Goal: Task Accomplishment & Management: Use online tool/utility

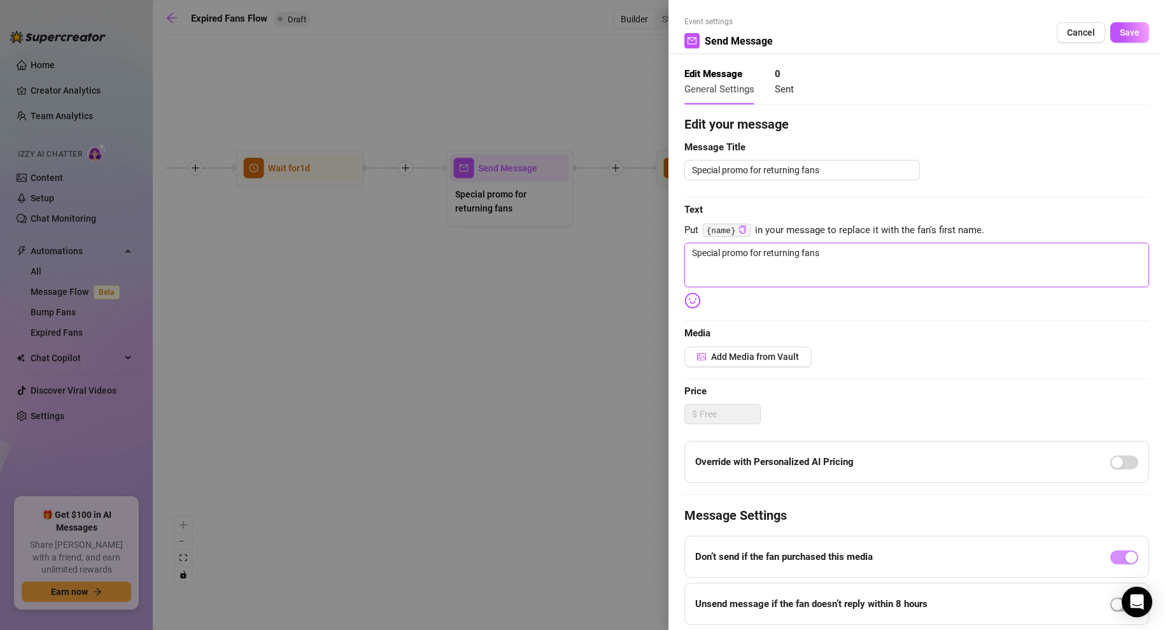
click at [828, 252] on textarea "Special promo for returning fans" at bounding box center [917, 265] width 465 height 45
paste textarea "I’ve missed having you here… so I’m giving you something extra tempting. 😘 One …"
type textarea "I’ve missed having you here… so I’m giving you something extra tempting. 😘 One …"
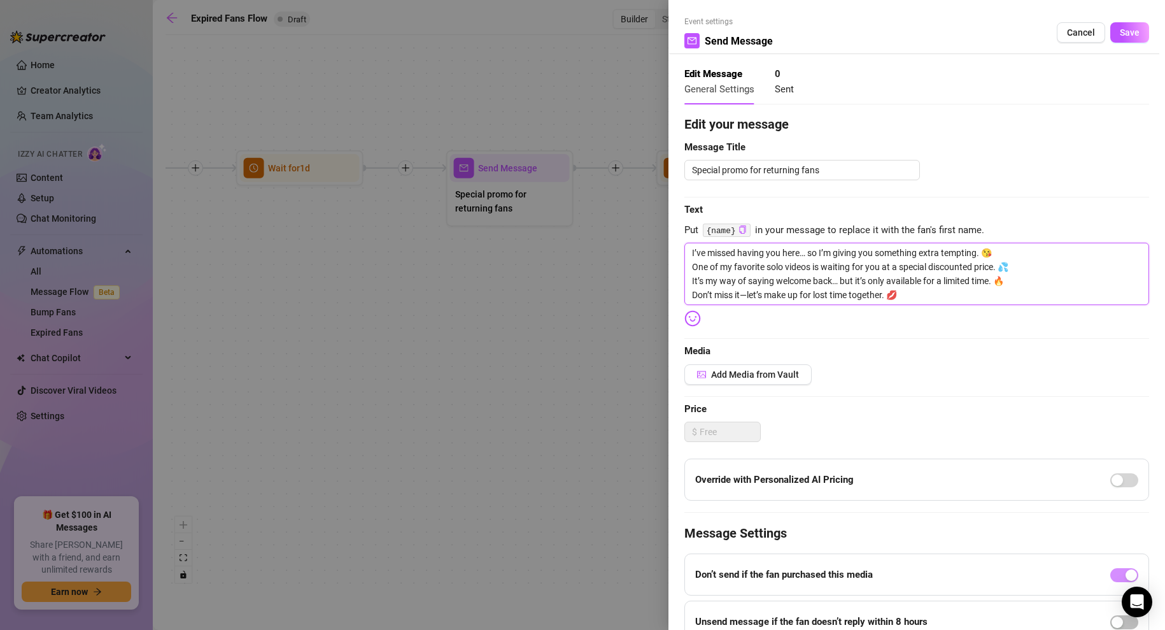
type textarea "I’ve missed having you here… so I’m giving you something extra tempting. 😘 One …"
click at [816, 171] on textarea "Special promo for returning fans" at bounding box center [803, 170] width 236 height 20
paste textarea "💋 Welcome Back Special – Just for You 💋"
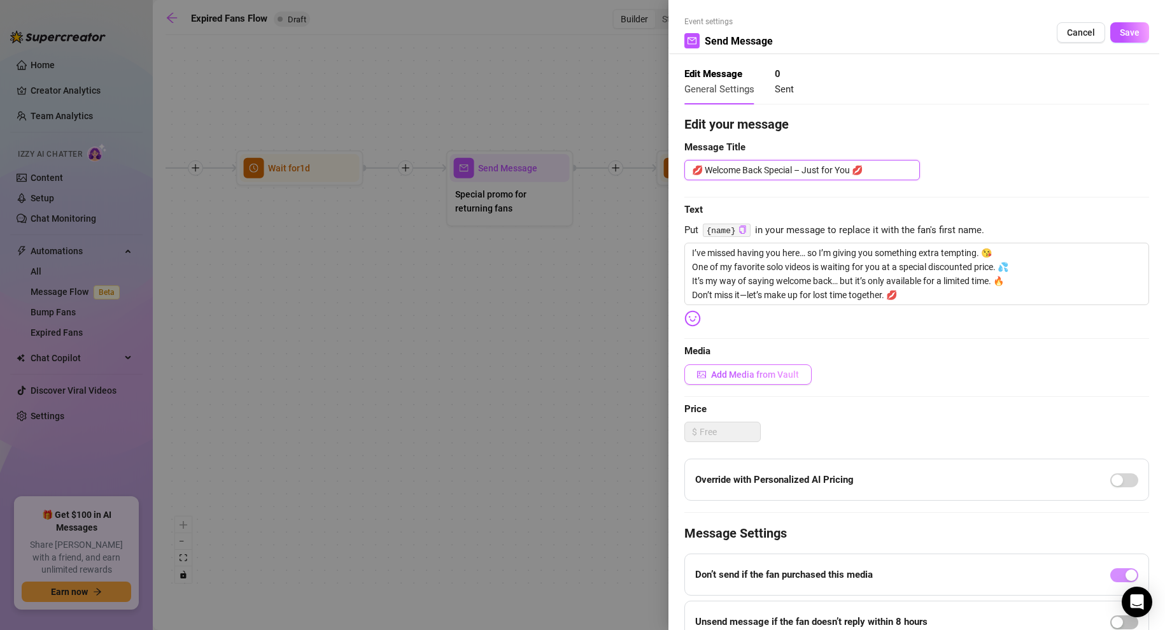
type textarea "💋 Welcome Back Special – Just for You 💋"
click at [766, 373] on span "Add Media from Vault" at bounding box center [755, 374] width 88 height 10
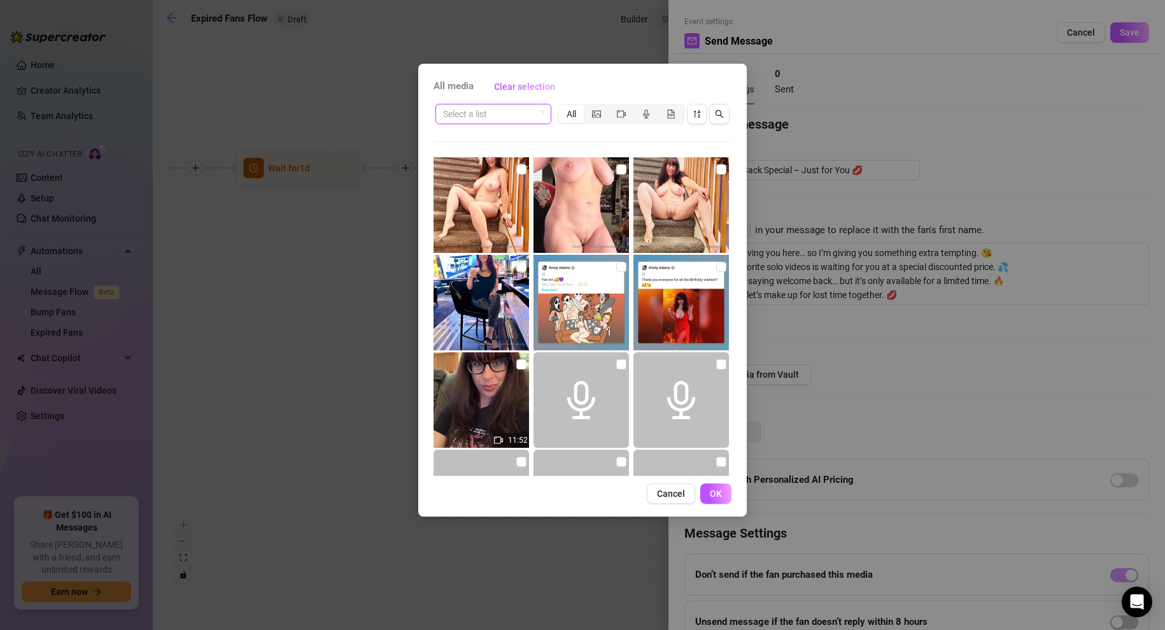
click at [471, 113] on input "search" at bounding box center [487, 113] width 89 height 19
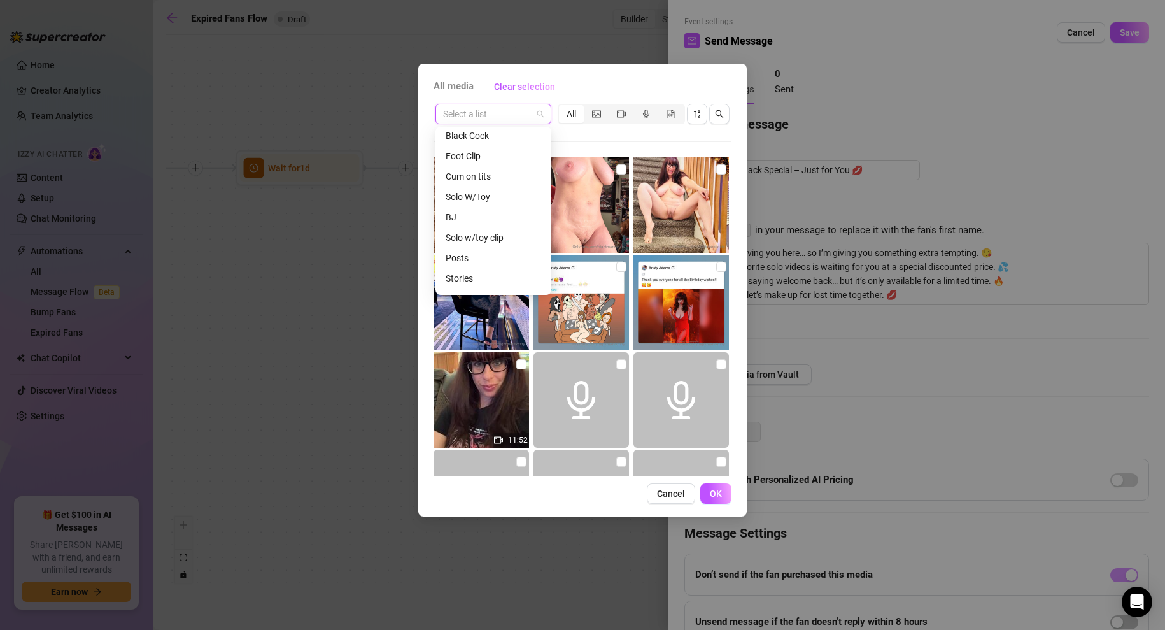
scroll to position [224, 0]
click at [476, 219] on div "Solo w/toy clip" at bounding box center [494, 221] width 96 height 14
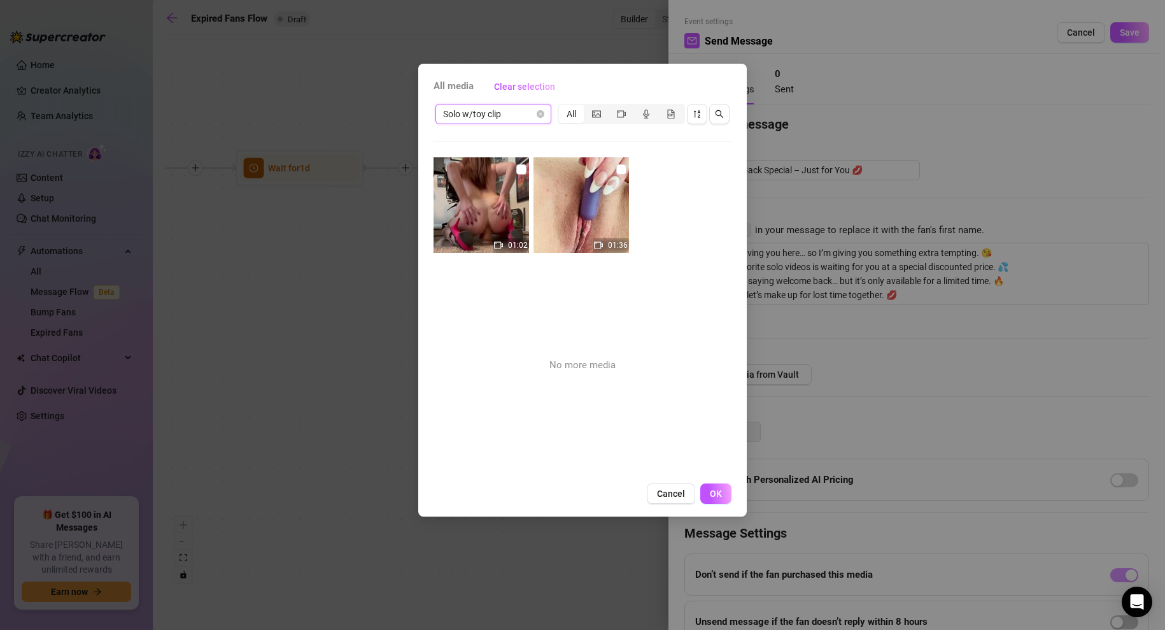
click at [478, 116] on span "Solo w/toy clip" at bounding box center [493, 113] width 101 height 19
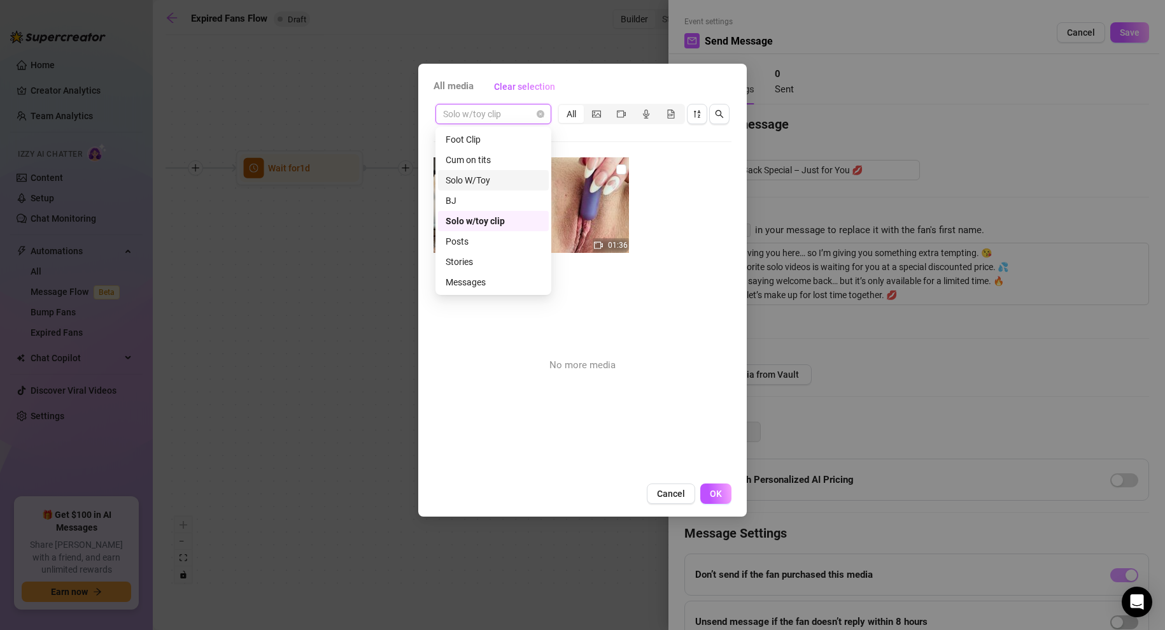
click at [477, 180] on div "Solo W/Toy" at bounding box center [494, 180] width 96 height 14
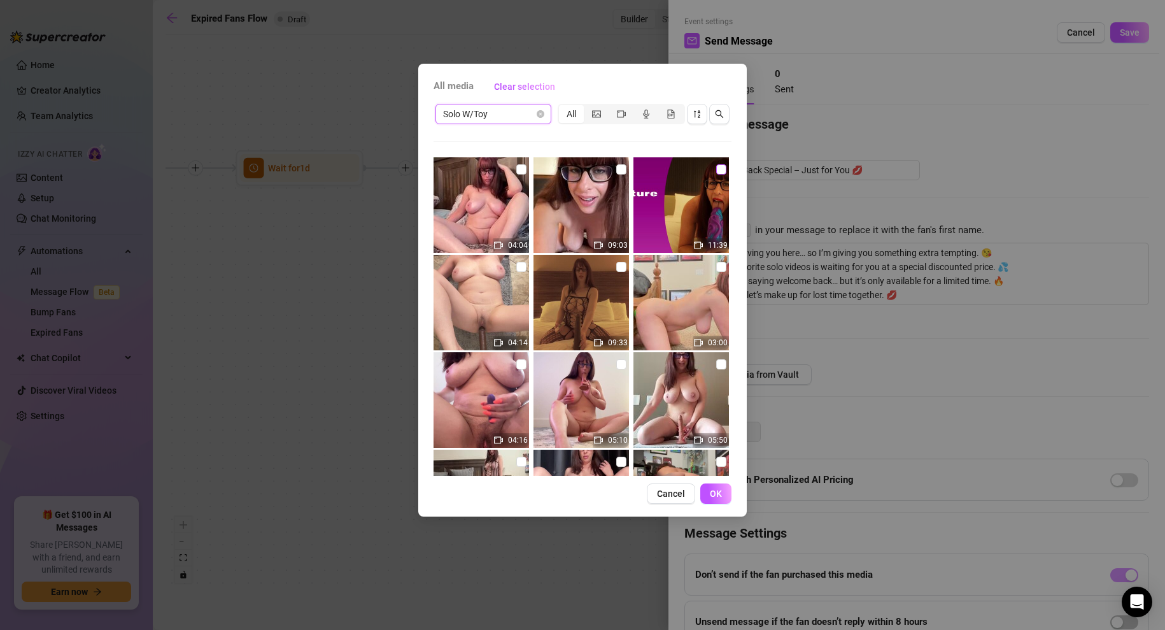
click at [720, 167] on input "checkbox" at bounding box center [721, 169] width 10 height 10
checkbox input "true"
click at [719, 494] on span "OK" at bounding box center [716, 493] width 12 height 10
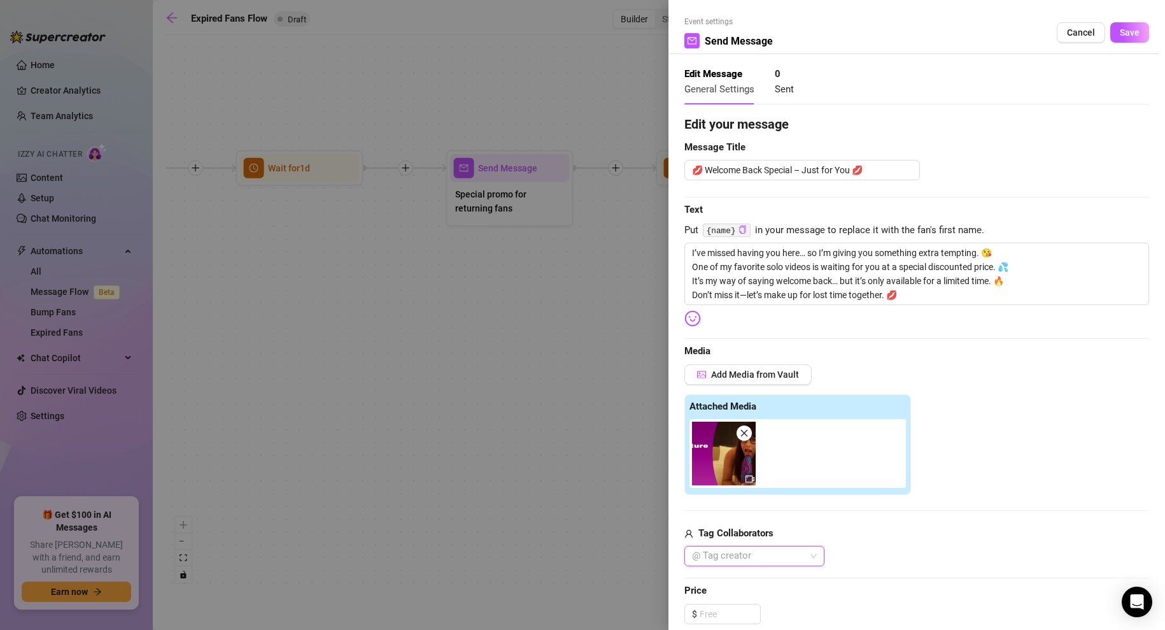
click at [766, 559] on div at bounding box center [748, 556] width 122 height 18
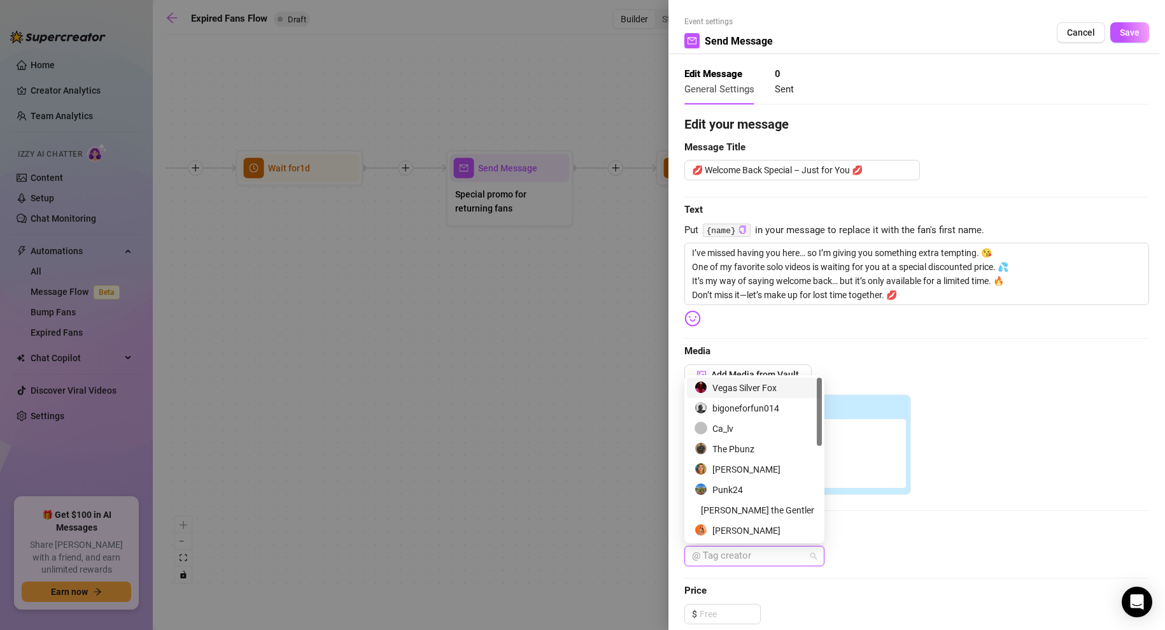
click at [739, 390] on div "Vegas Silver Fox" at bounding box center [755, 388] width 120 height 14
click at [867, 541] on div "Tag Collaborators Vegas Silver Fox" at bounding box center [917, 546] width 465 height 41
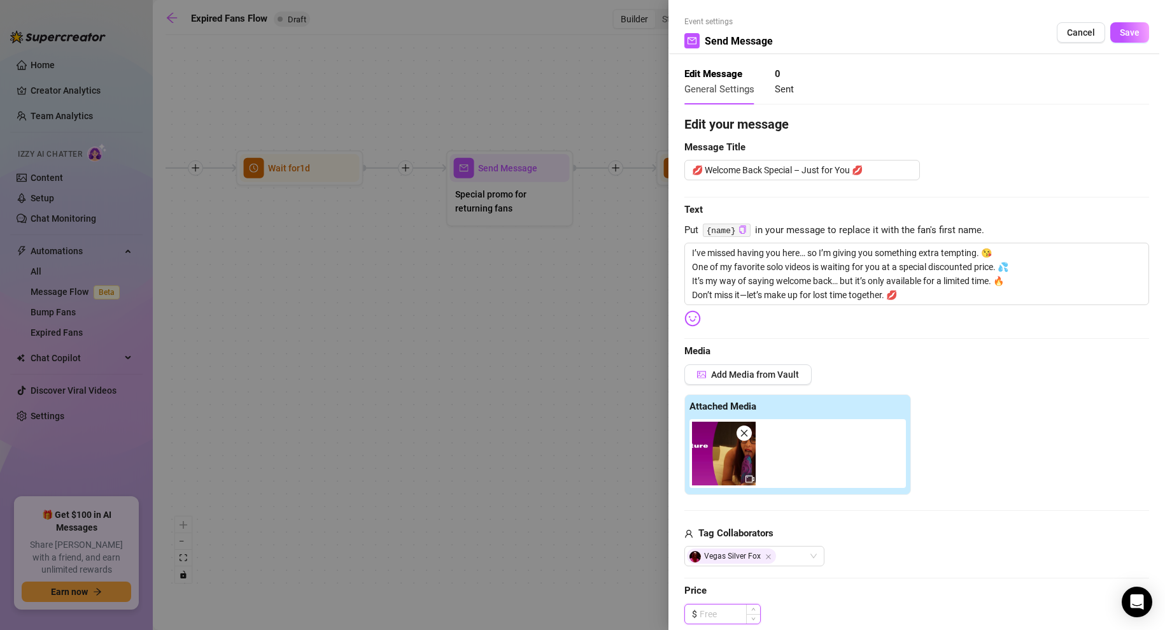
click at [716, 613] on input at bounding box center [730, 613] width 61 height 19
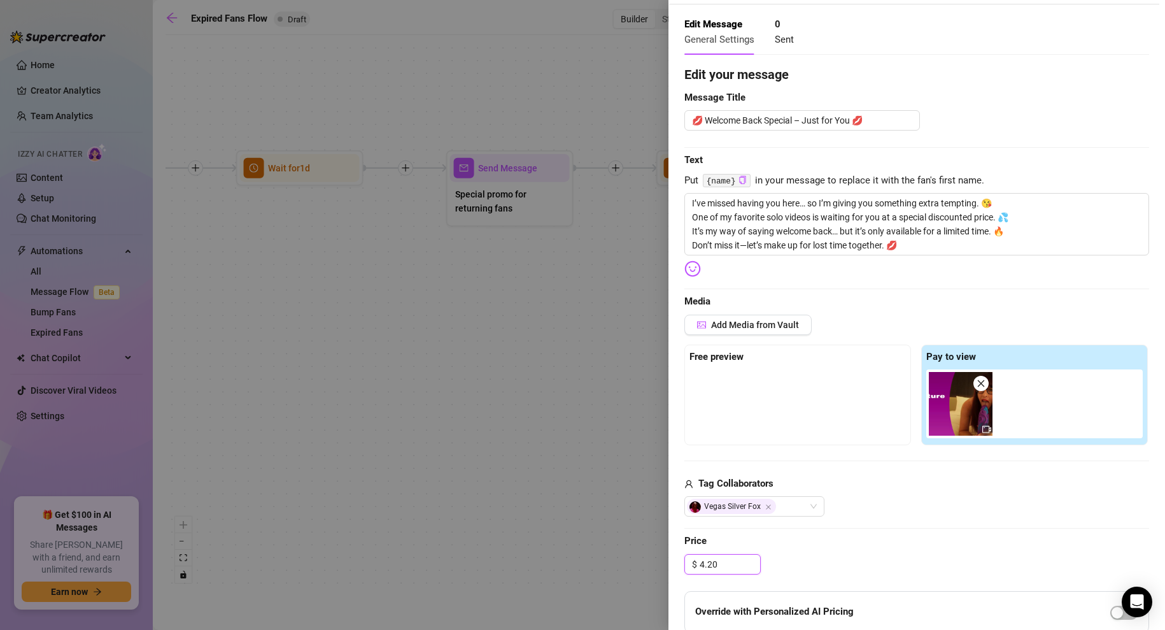
scroll to position [51, 0]
type input "4.20"
click at [779, 322] on span "Add Media from Vault" at bounding box center [755, 323] width 88 height 10
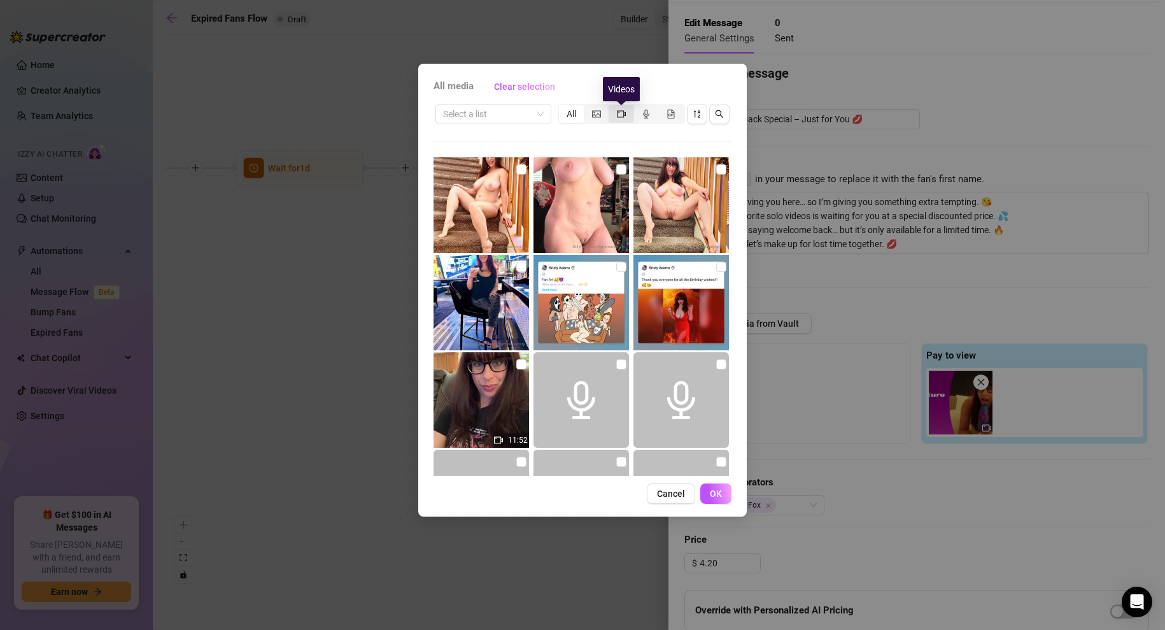
click at [620, 110] on icon "video-camera" at bounding box center [621, 113] width 9 height 7
click at [612, 107] on input "segmented control" at bounding box center [612, 107] width 0 height 0
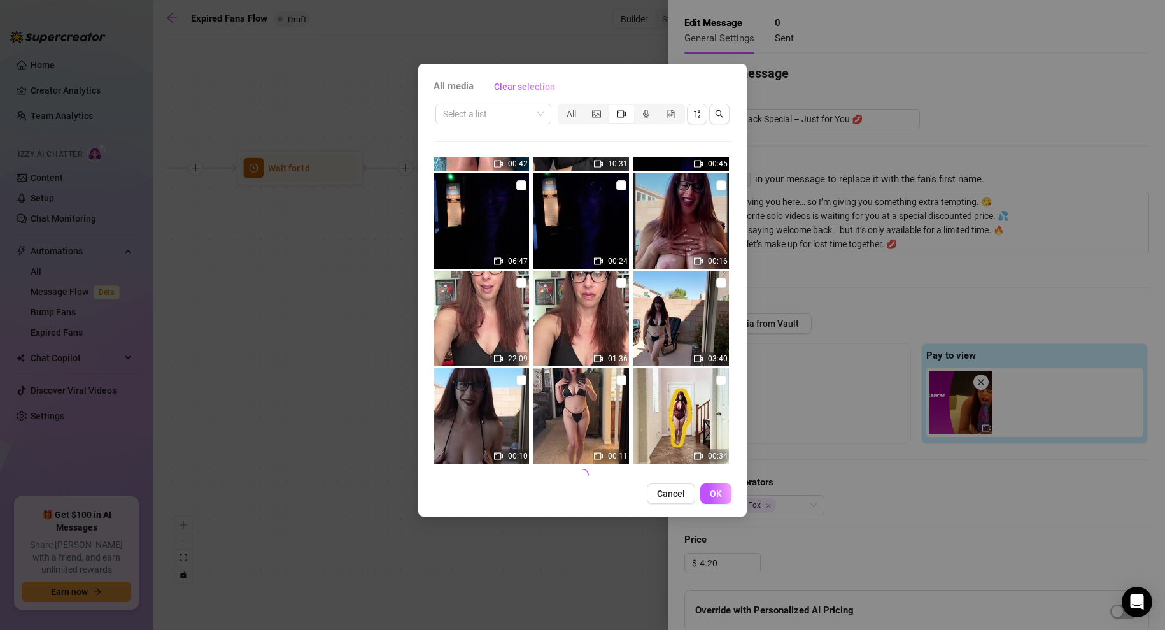
scroll to position [480, 0]
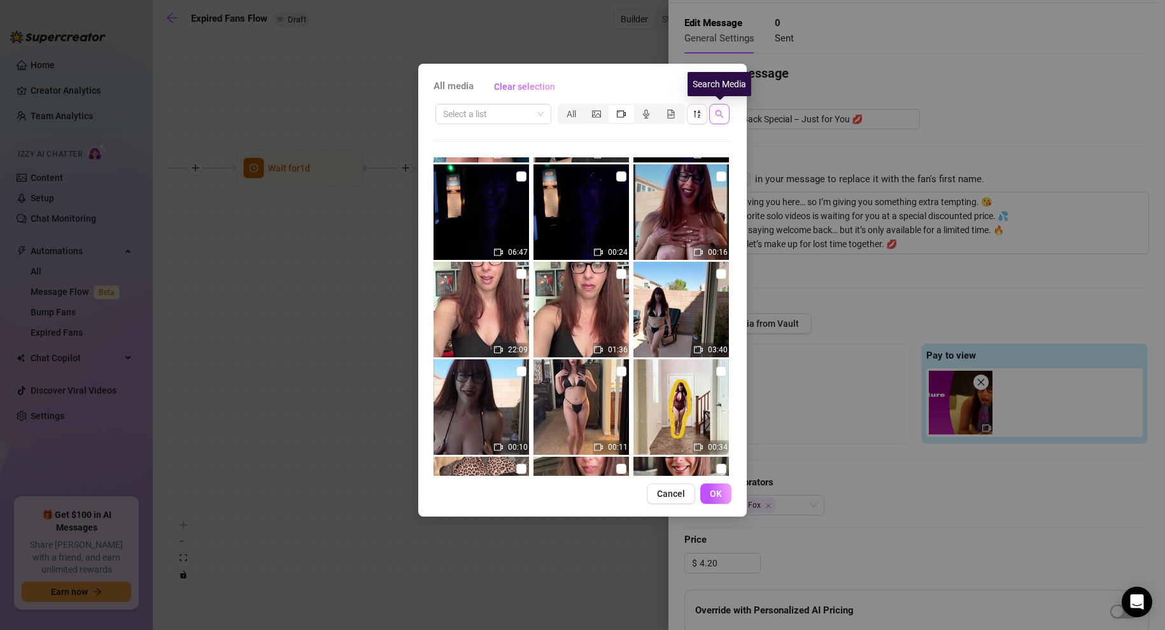
click at [712, 110] on button "button" at bounding box center [719, 114] width 20 height 20
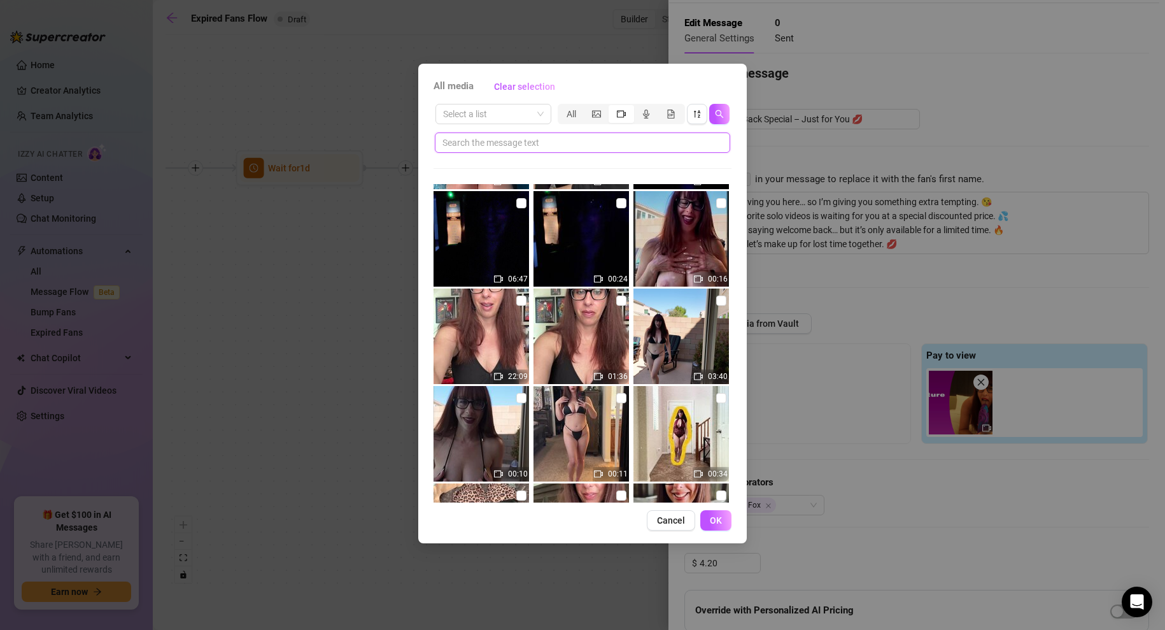
click at [568, 139] on input "text" at bounding box center [578, 143] width 270 height 14
type input "octophallus"
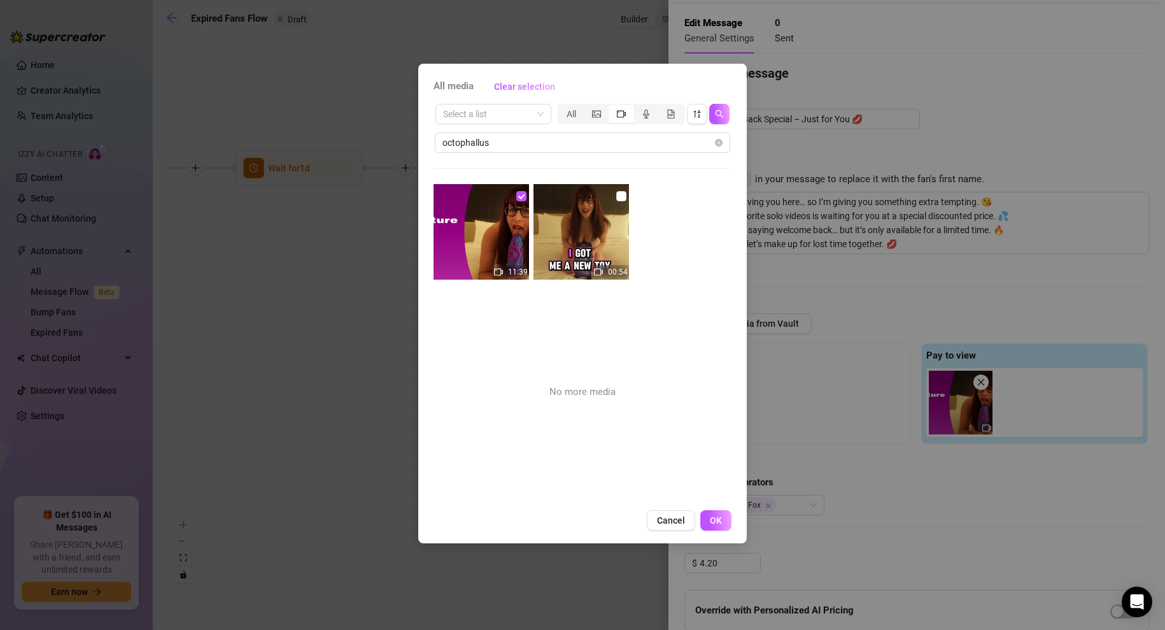
click at [590, 225] on img at bounding box center [582, 232] width 96 height 96
checkbox input "false"
click at [596, 115] on icon "picture" at bounding box center [596, 113] width 9 height 7
click at [587, 107] on input "segmented control" at bounding box center [587, 107] width 0 height 0
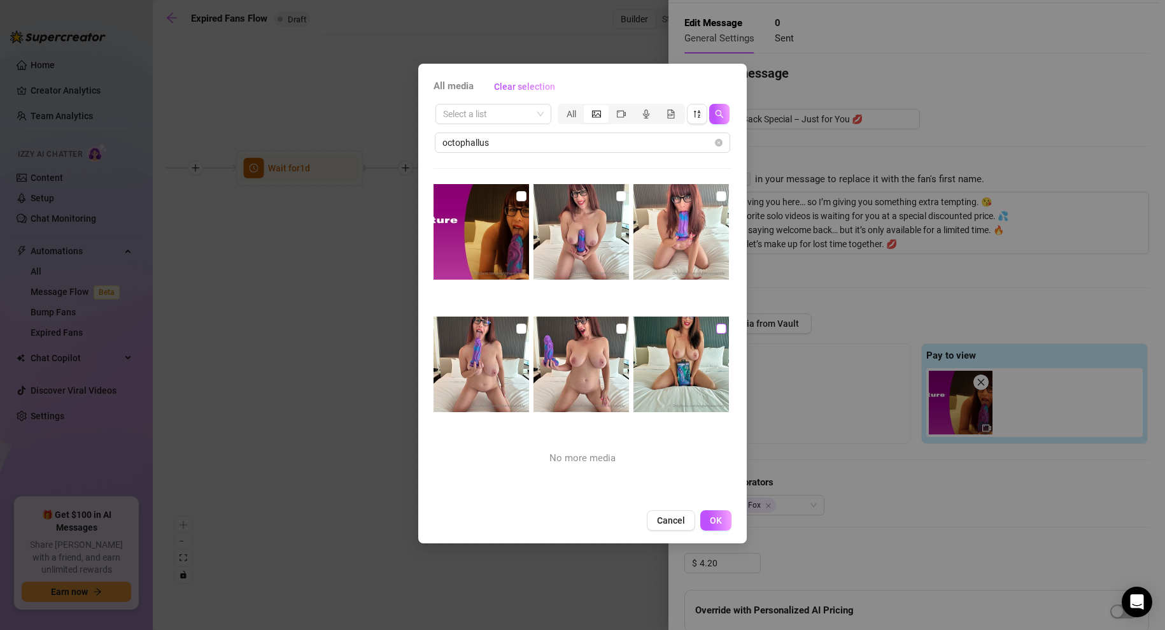
click at [723, 326] on input "checkbox" at bounding box center [721, 329] width 10 height 10
checkbox input "true"
click at [625, 328] on input "checkbox" at bounding box center [621, 329] width 10 height 10
checkbox input "true"
click at [715, 518] on span "OK" at bounding box center [716, 520] width 12 height 10
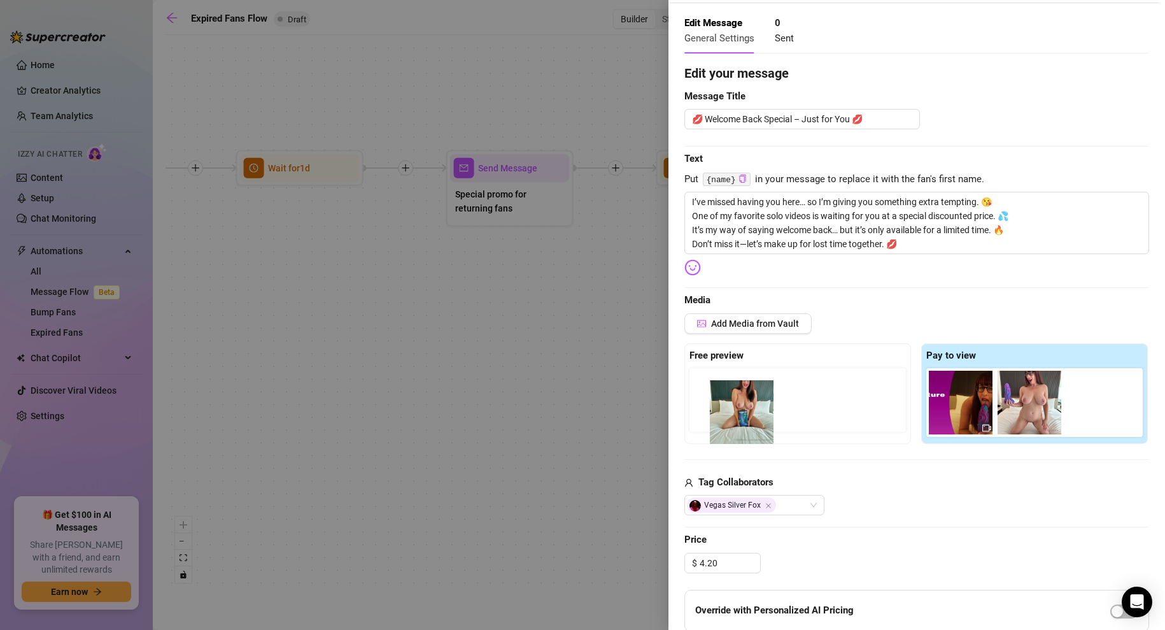
drag, startPoint x: 1034, startPoint y: 411, endPoint x: 741, endPoint y: 421, distance: 292.5
click at [741, 421] on div "Free preview Pay to view" at bounding box center [917, 393] width 465 height 101
drag, startPoint x: 1039, startPoint y: 399, endPoint x: 737, endPoint y: 396, distance: 301.3
click at [737, 396] on div "Free preview Pay to view" at bounding box center [917, 393] width 465 height 101
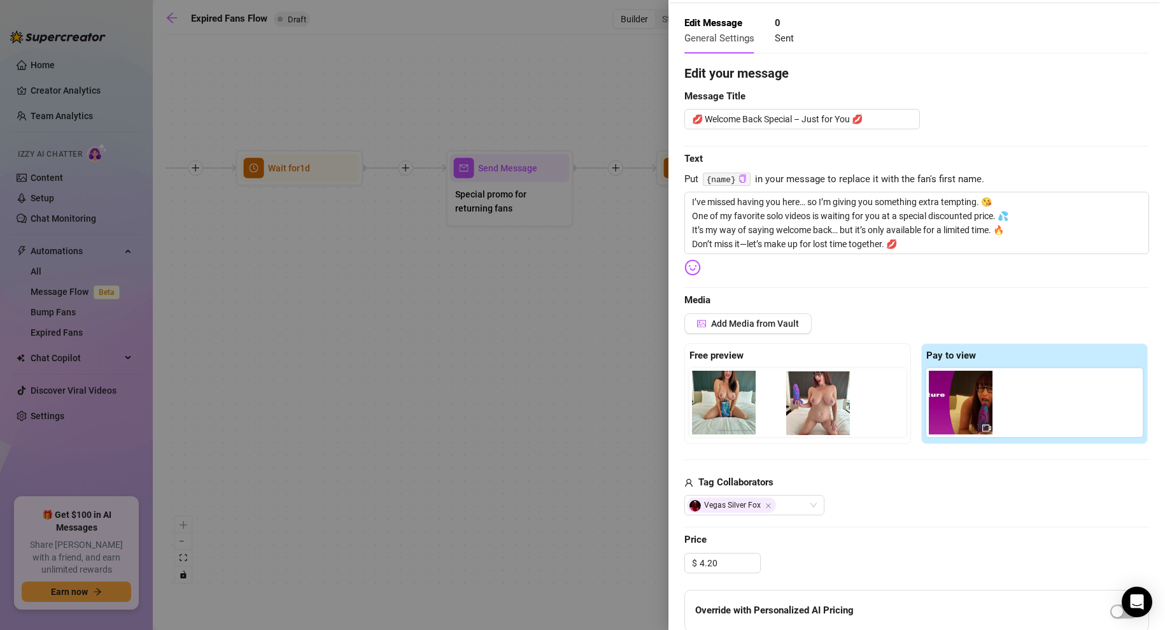
drag, startPoint x: 1034, startPoint y: 404, endPoint x: 814, endPoint y: 405, distance: 219.7
click at [814, 405] on div "Free preview Pay to view" at bounding box center [917, 393] width 465 height 101
click at [813, 382] on icon "close" at bounding box center [813, 382] width 7 height 7
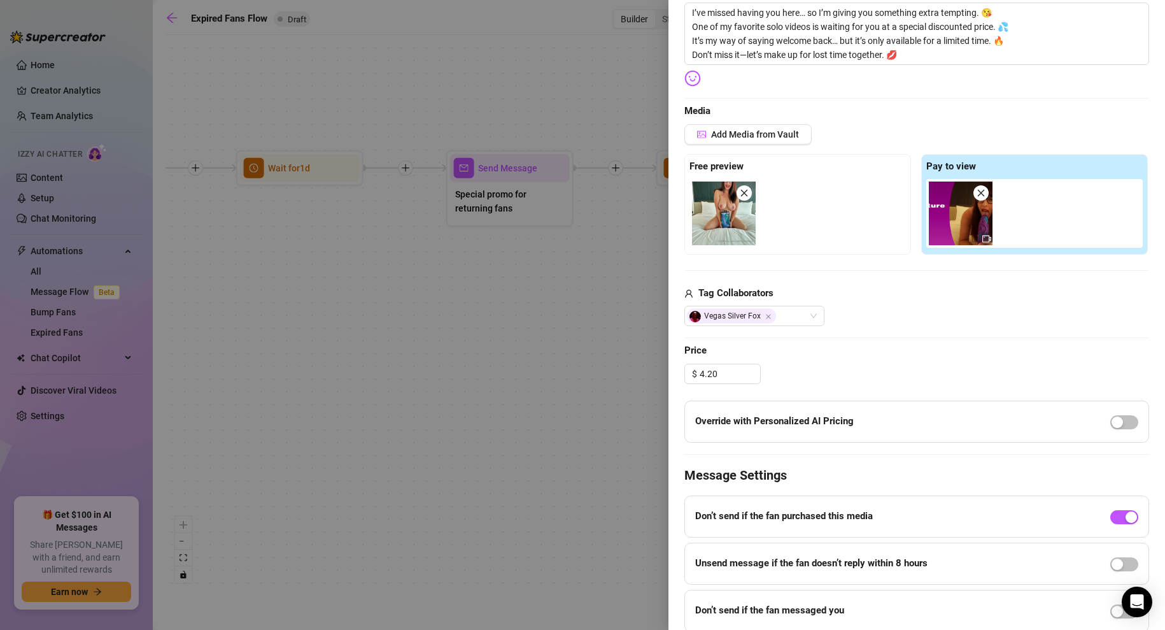
scroll to position [290, 0]
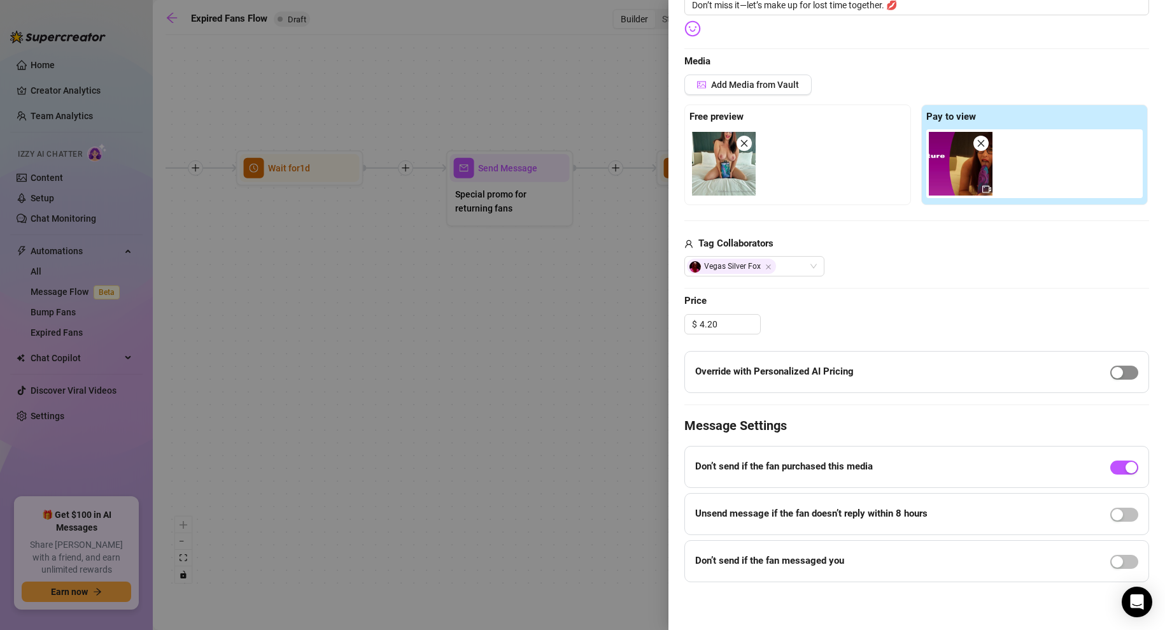
click at [1122, 371] on div "button" at bounding box center [1117, 372] width 11 height 11
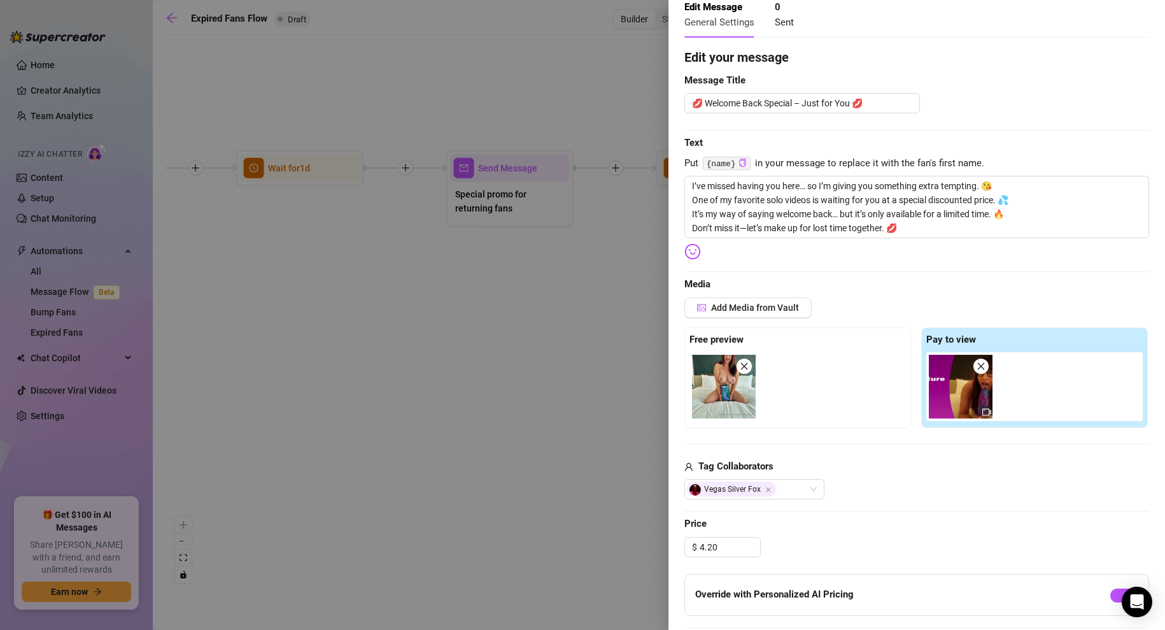
scroll to position [0, 0]
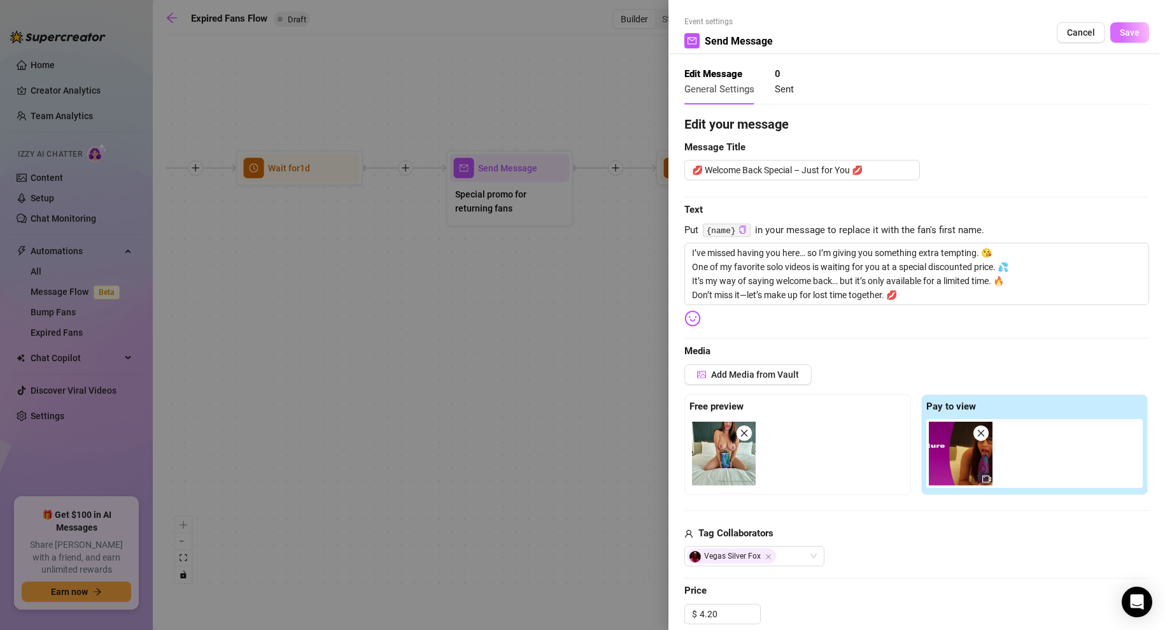
click at [1130, 34] on span "Save" at bounding box center [1130, 32] width 20 height 10
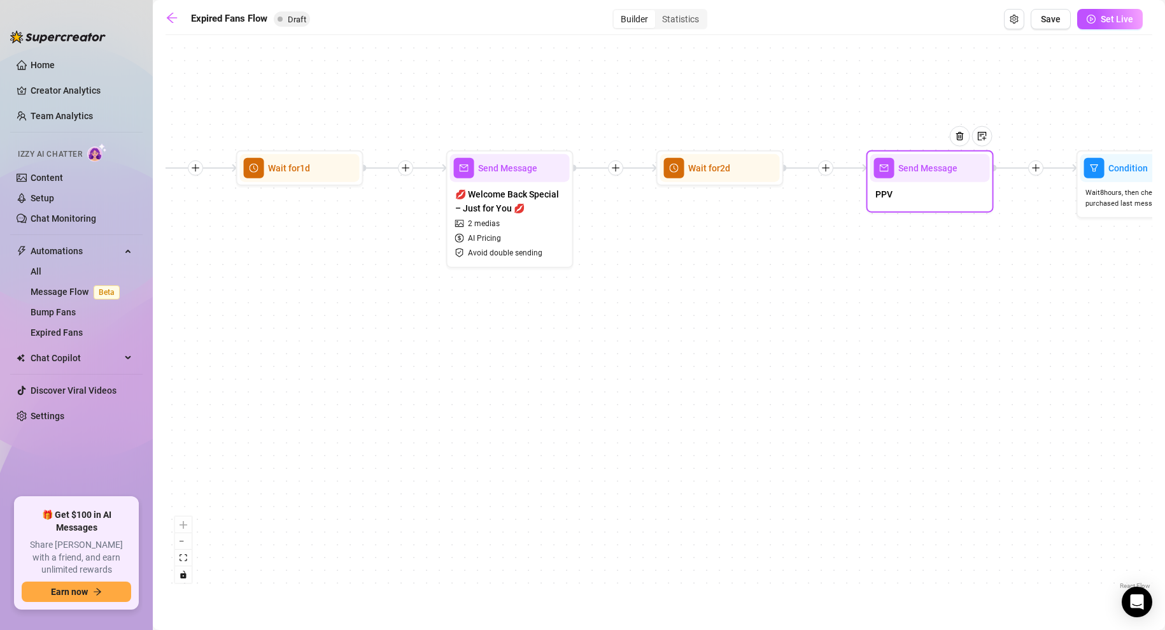
click at [932, 171] on span "Send Message" at bounding box center [928, 168] width 59 height 14
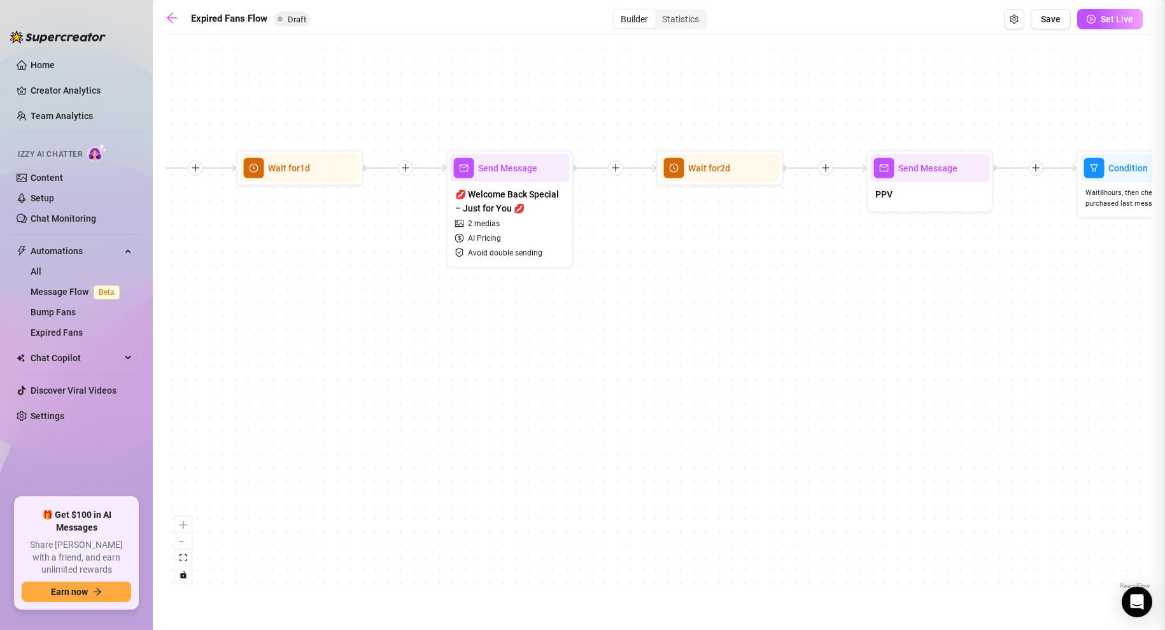
type textarea "PPV"
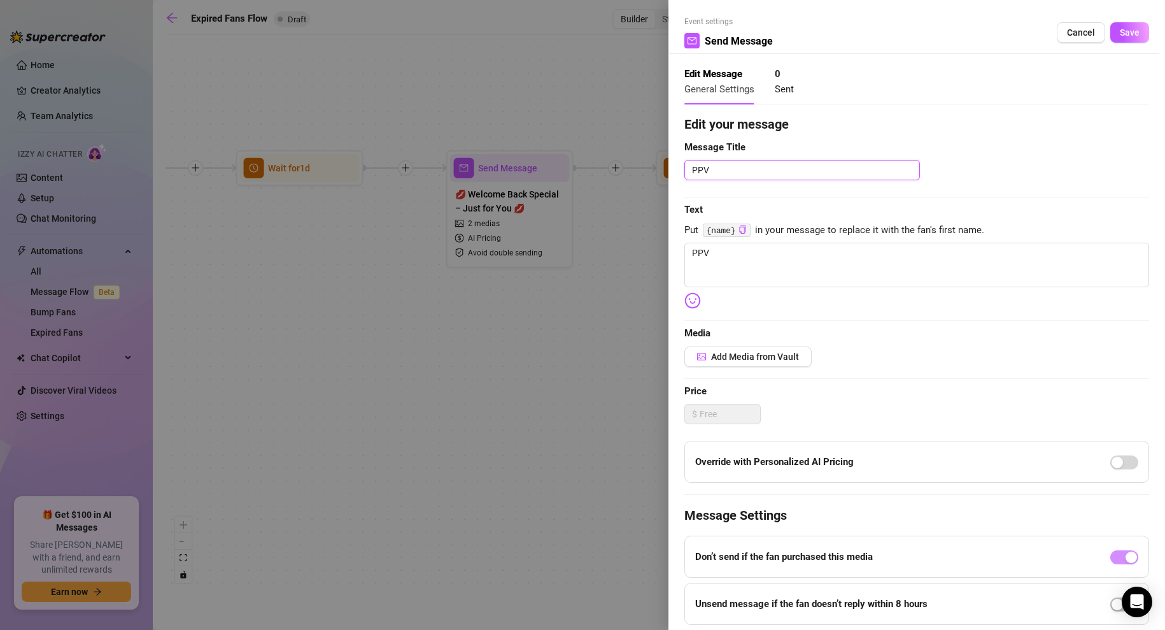
click at [736, 163] on textarea "PPV" at bounding box center [803, 170] width 236 height 20
paste textarea "👀 Did You Miss My New Gloryhole Video?"
type textarea "👀 Did You Miss My New Gloryhole Video?"
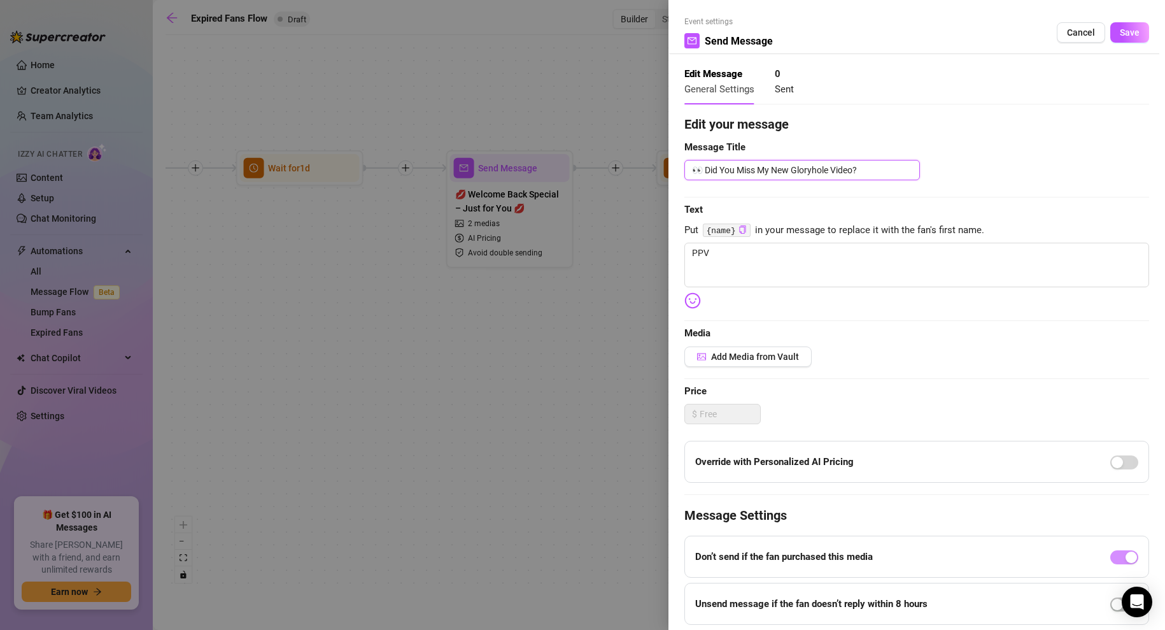
click at [830, 171] on textarea "👀 Did You Miss My New Gloryhole Video?" at bounding box center [803, 170] width 236 height 20
drag, startPoint x: 830, startPoint y: 171, endPoint x: 791, endPoint y: 175, distance: 39.1
click at [791, 175] on textarea "👀 Did You Miss My New Gloryhole Video?" at bounding box center [803, 170] width 236 height 20
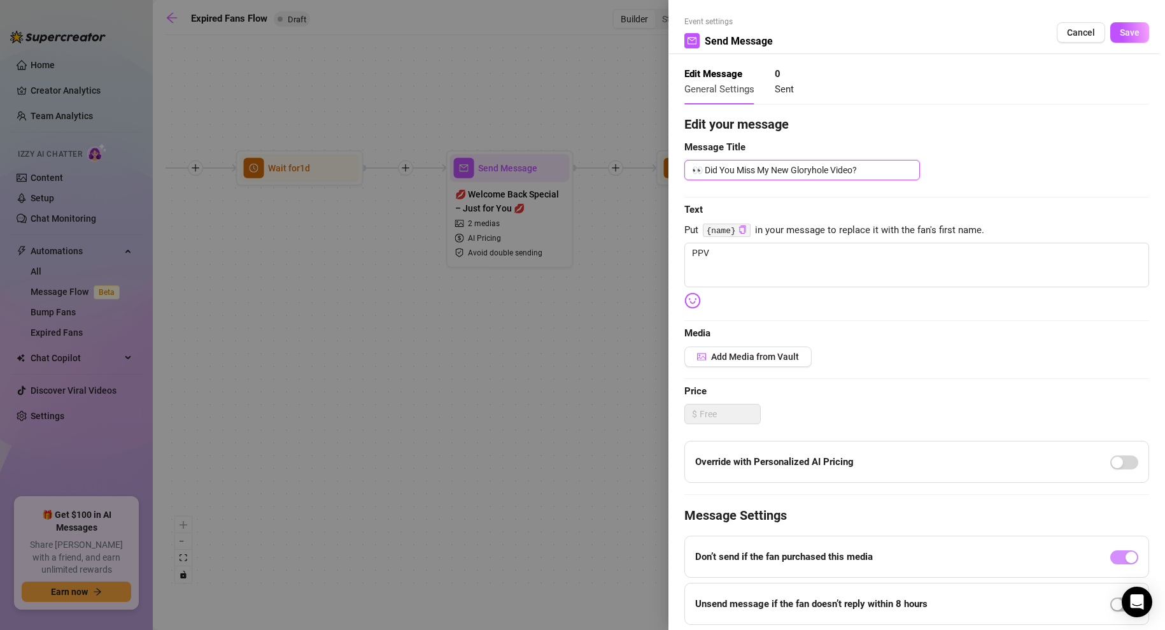
type textarea "👀 Did You Miss My New VVideo?"
type textarea "👀 Did You Miss My New ViVideo?"
type textarea "👀 Did You Miss My New VidVideo?"
type textarea "👀 Did You Miss My New VideVideo?"
type textarea "👀 Did You Miss My New VideoVideo?"
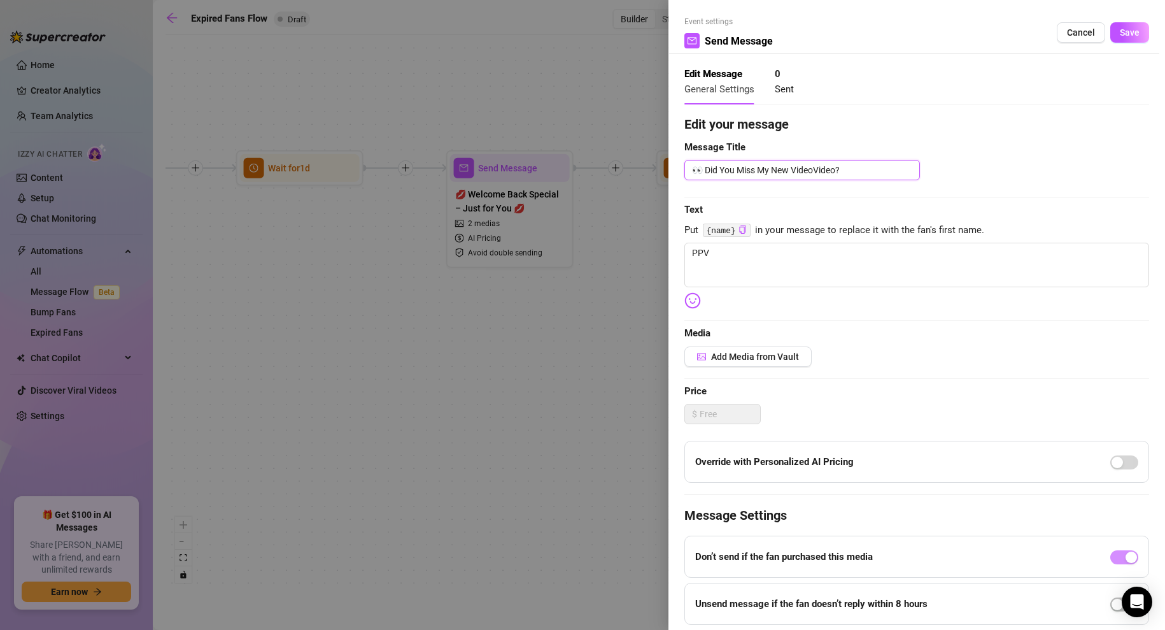
type textarea "👀 Did You Miss My New Video Video?"
type textarea "👀 Did You Miss My New Video BVideo?"
type textarea "👀 Did You Miss My New Video BoVideo?"
type textarea "👀 Did You Miss My New Video BooVideo?"
type textarea "👀 Did You Miss My New Video BootVideo?"
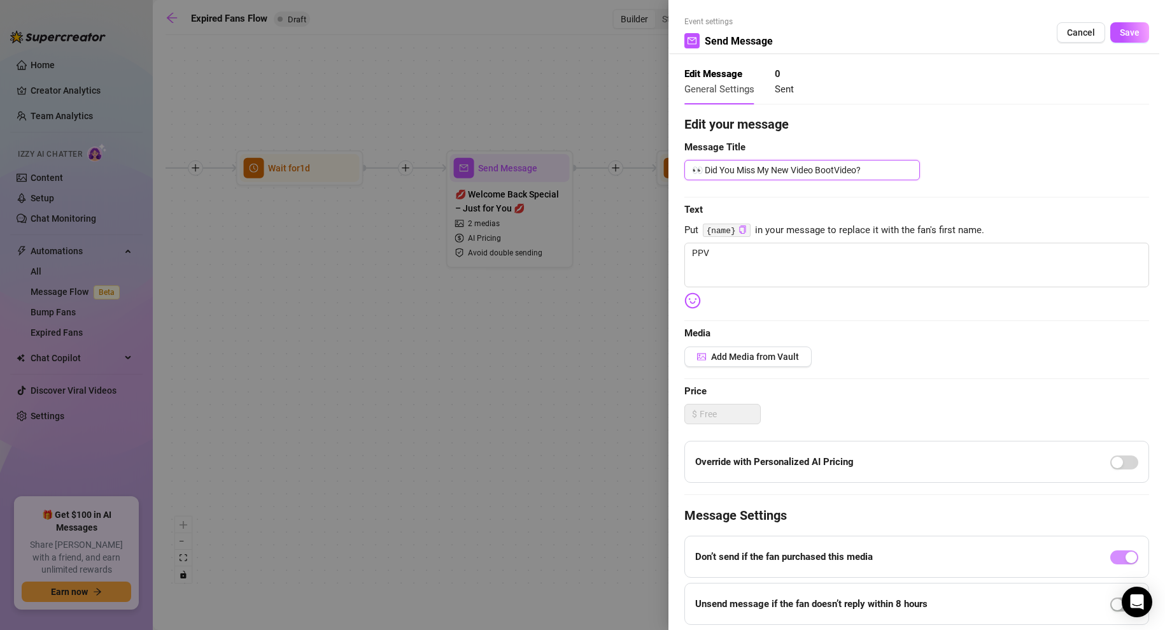
type textarea "👀 Did You Miss My New Video BoothVideo?"
type textarea "👀 Did You Miss My New Video Booth Video?"
click at [766, 265] on textarea "PPV" at bounding box center [917, 265] width 465 height 45
click at [736, 257] on textarea "PPV" at bounding box center [917, 265] width 465 height 45
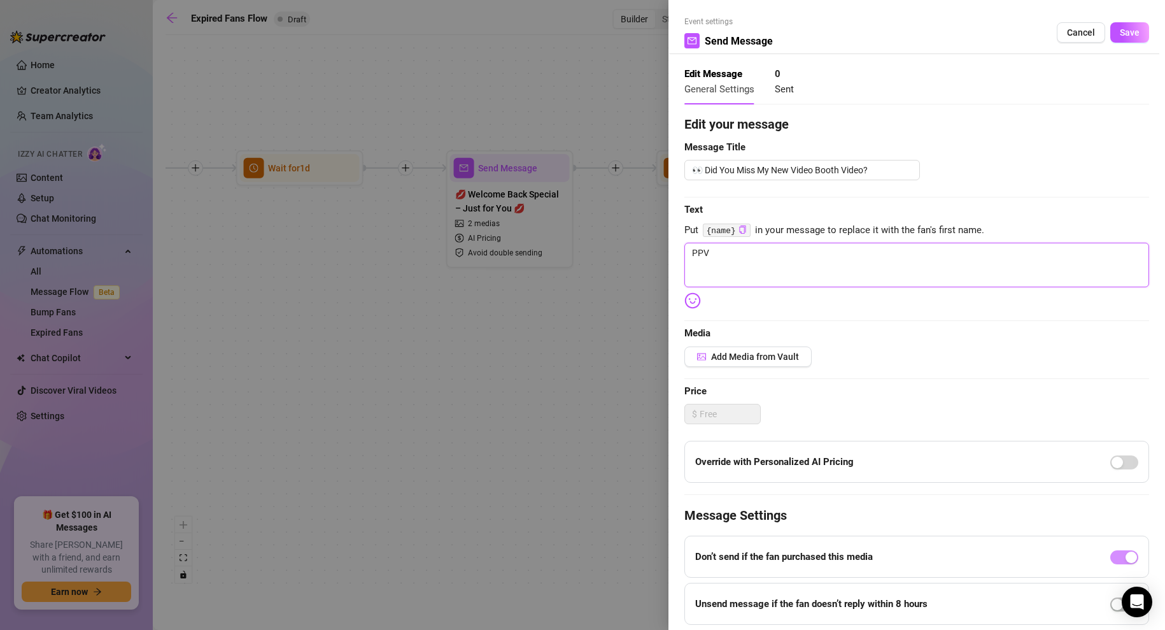
paste textarea "Welcome back, baby 😘 You may have missed my newest gloryhole video while you we…"
type textarea "Welcome back, baby 😘 You may have missed my newest gloryhole video while you we…"
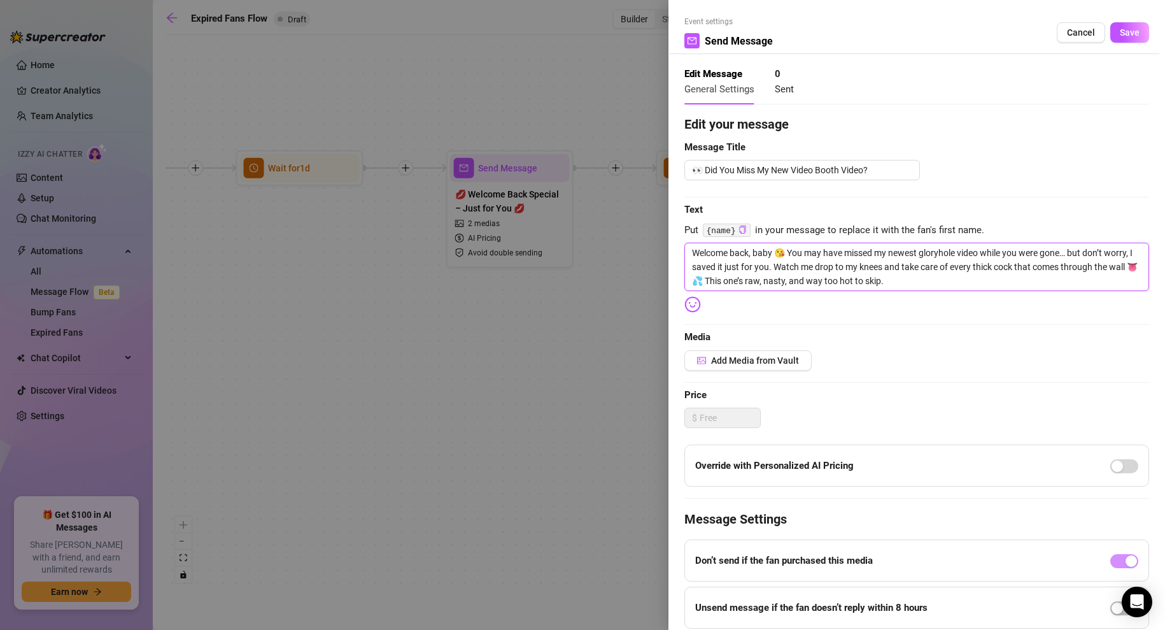
drag, startPoint x: 957, startPoint y: 253, endPoint x: 920, endPoint y: 253, distance: 36.3
click at [920, 253] on textarea "Welcome back, baby 😘 You may have missed my newest gloryhole video while you we…" at bounding box center [917, 267] width 465 height 48
type textarea "Welcome back, baby 😘 You may have missed my newest v video while you were gone……"
type textarea "Welcome back, baby 😘 You may have missed my newest vi video while you were gone…"
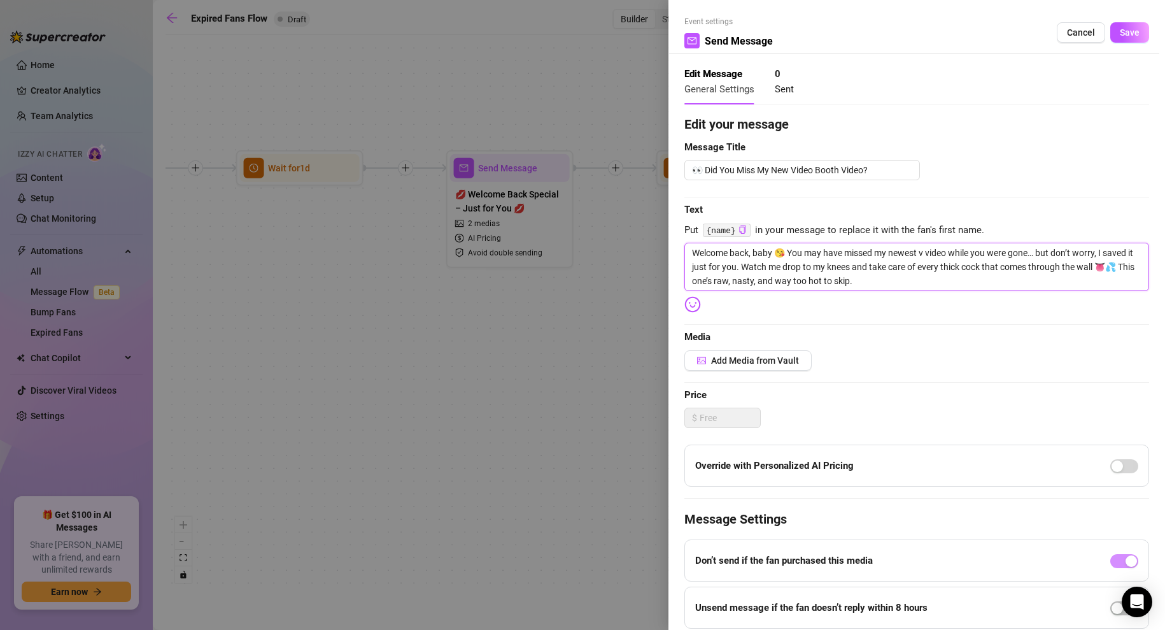
type textarea "Welcome back, baby 😘 You may have missed my newest vi video while you were gone…"
type textarea "Welcome back, baby 😘 You may have missed my newest vid video while you were gon…"
type textarea "Welcome back, baby 😘 You may have missed my newest vide video while you were go…"
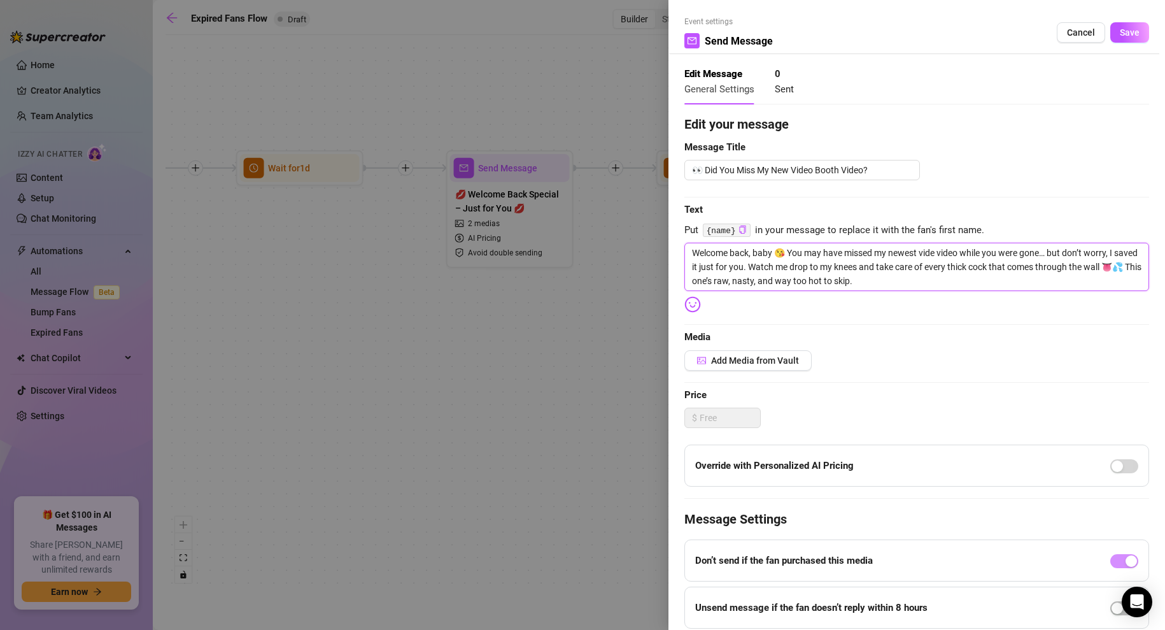
type textarea "Welcome back, baby 😘 You may have missed my newest video video while you were g…"
type textarea "Welcome back, baby 😘 You may have missed my newest video b video while you were…"
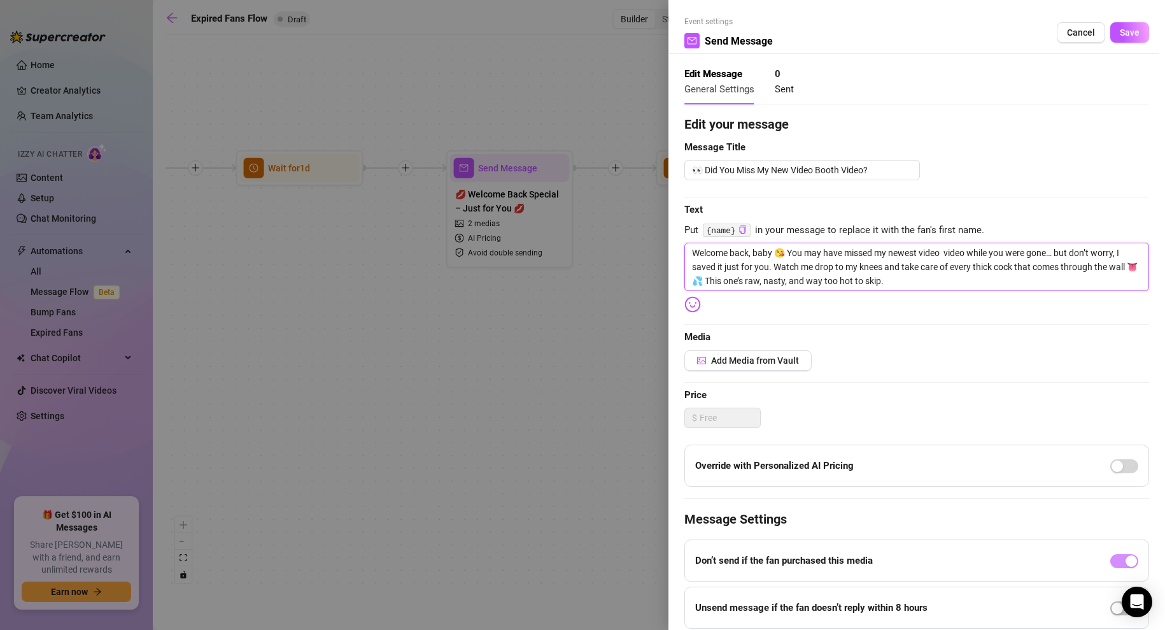
type textarea "Welcome back, baby 😘 You may have missed my newest video b video while you were…"
type textarea "Welcome back, baby 😘 You may have missed my newest video bo video while you wer…"
type textarea "Welcome back, baby 😘 You may have missed my newest video boo video while you we…"
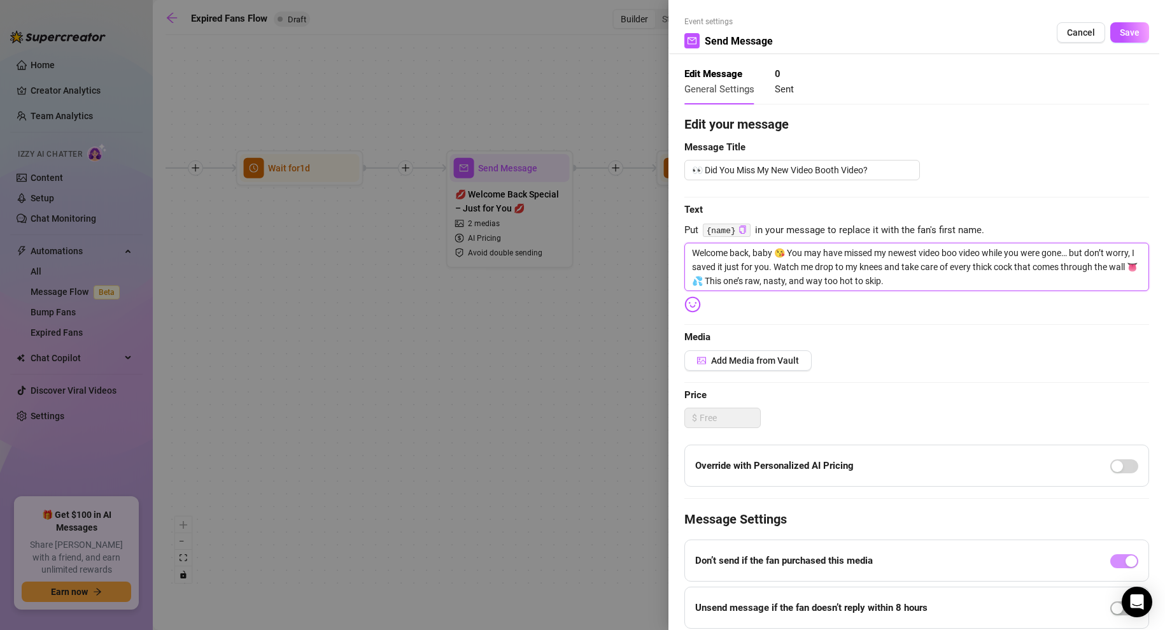
type textarea "Welcome back, baby 😘 You may have missed my newest video boot video while you w…"
type textarea "Welcome back, baby 😘 You may have missed my newest video booth video while you …"
drag, startPoint x: 956, startPoint y: 266, endPoint x: 1140, endPoint y: 273, distance: 184.2
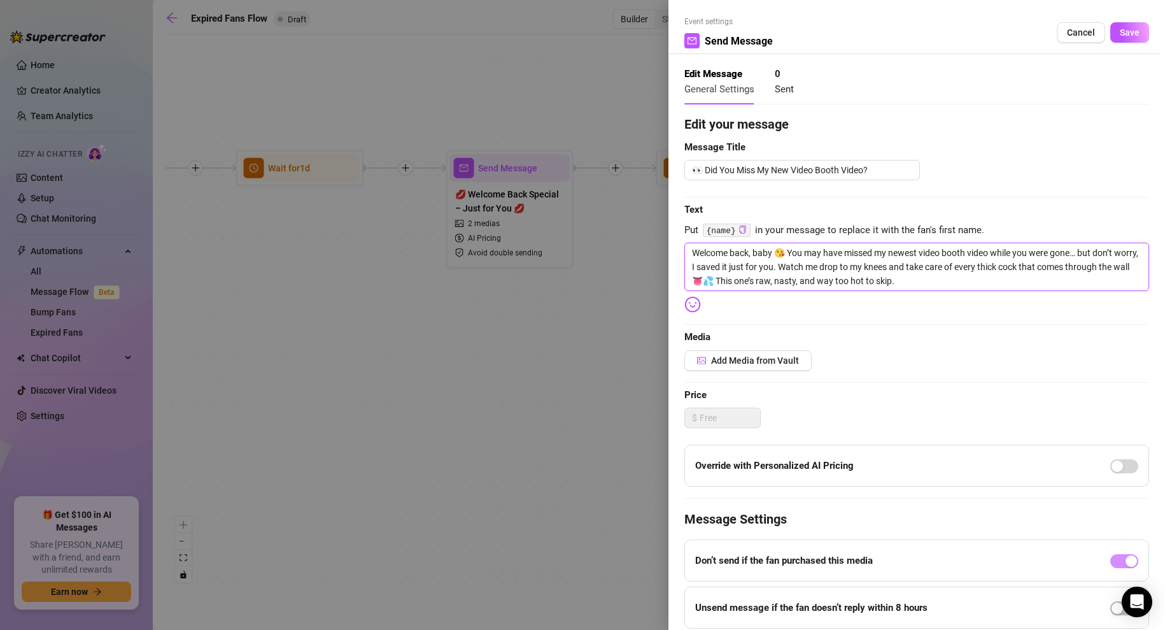
click at [1140, 273] on textarea "Welcome back, baby 😘 You may have missed my newest video booth video while you …" at bounding box center [917, 267] width 465 height 48
type textarea "Welcome back, baby 😘 You may have missed my newest video booth video while you …"
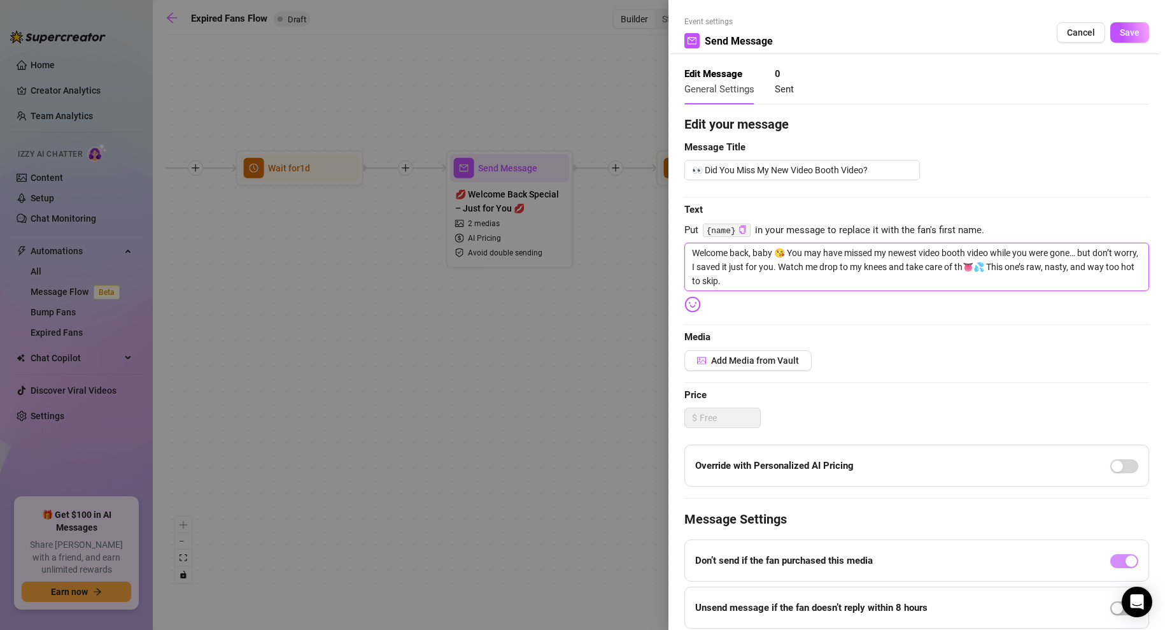
type textarea "Welcome back, baby 😘 You may have missed my newest video booth video while you …"
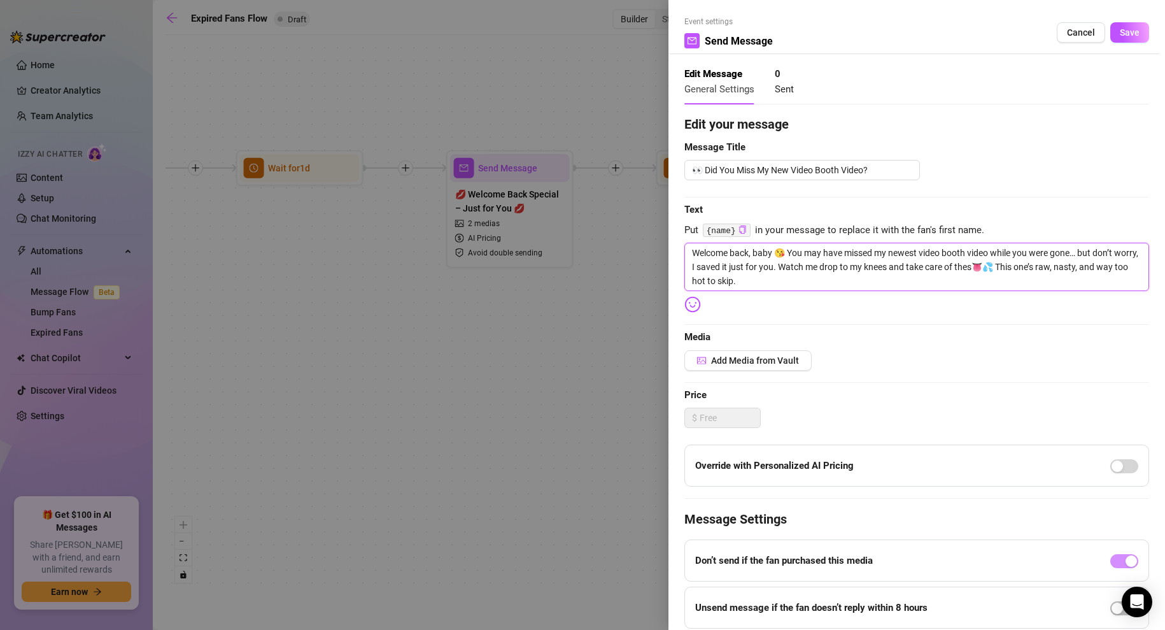
type textarea "Welcome back, baby 😘 You may have missed my newest video booth video while you …"
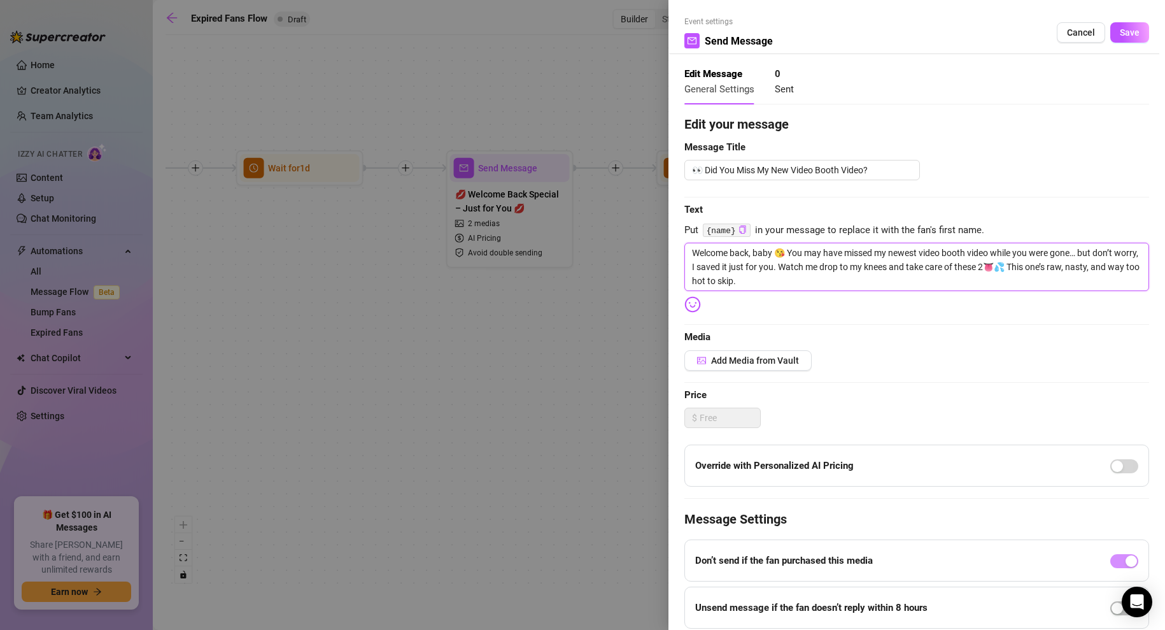
type textarea "Welcome back, baby 😘 You may have missed my newest video booth video while you …"
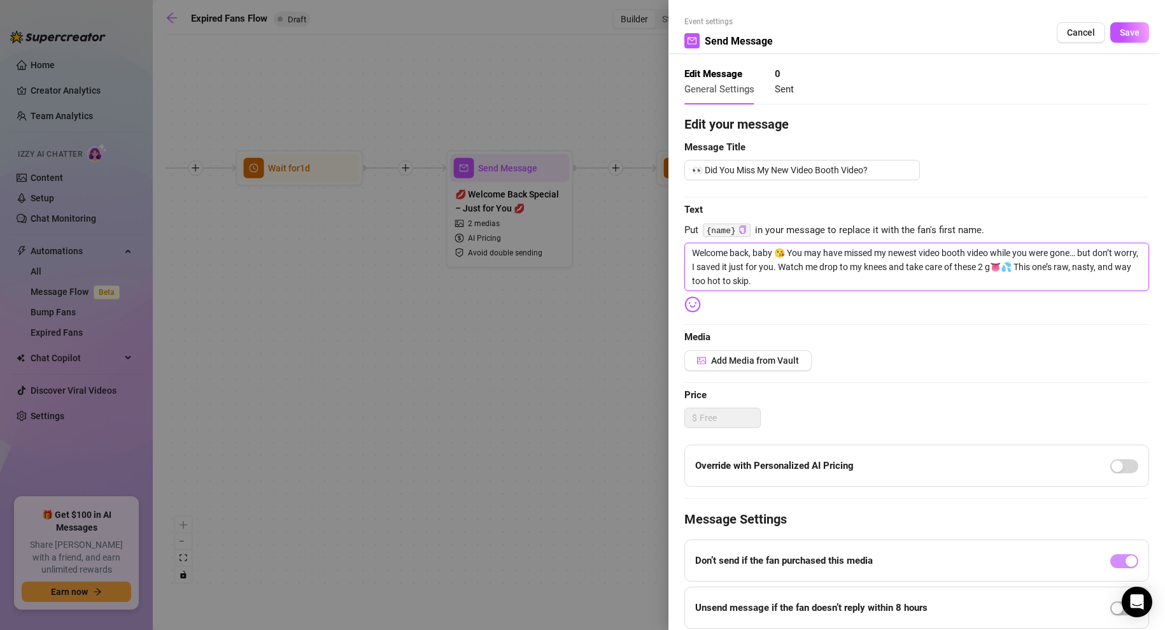
type textarea "Welcome back, baby 😘 You may have missed my newest video booth video while you …"
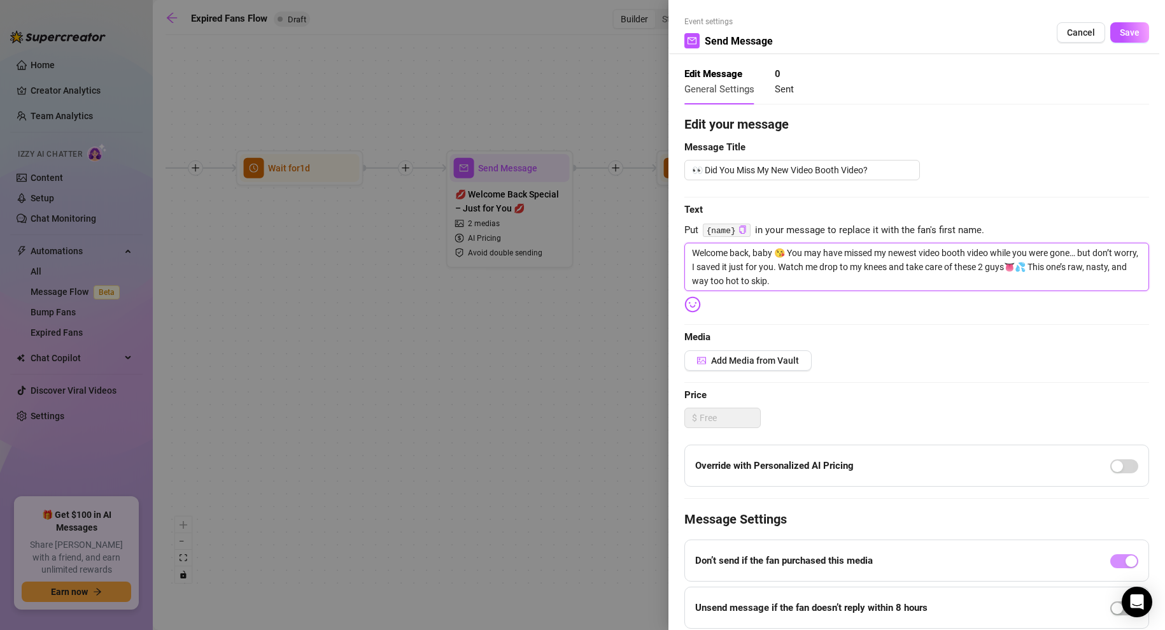
type textarea "Welcome back, baby 😘 You may have missed my newest video booth video while you …"
click at [765, 357] on span "Add Media from Vault" at bounding box center [755, 360] width 88 height 10
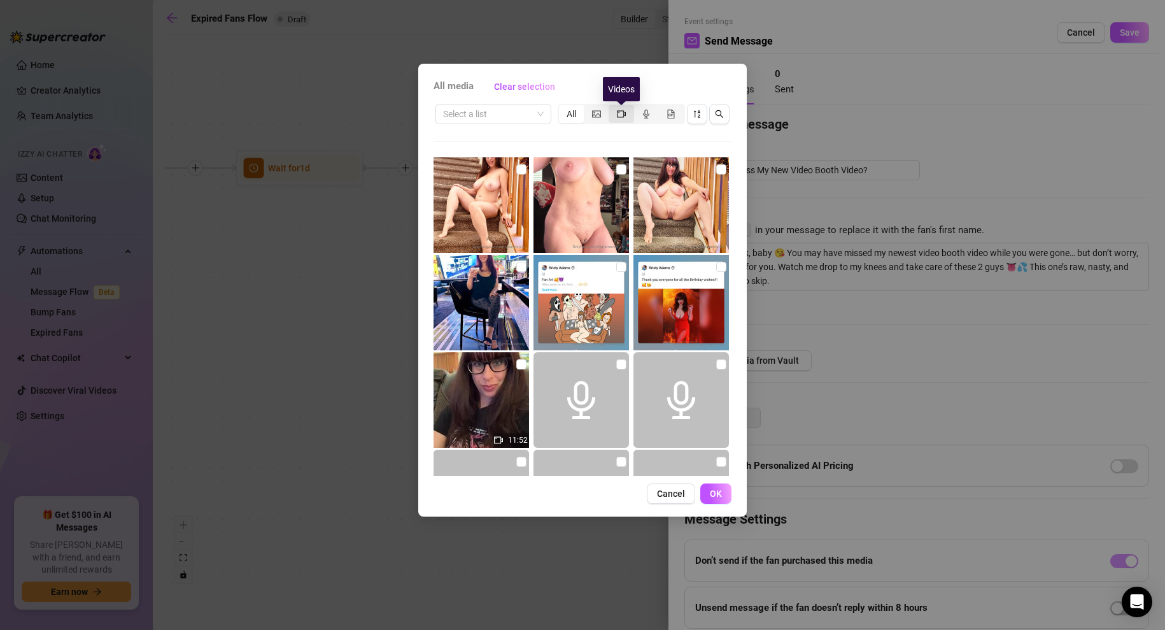
click at [616, 116] on div "segmented control" at bounding box center [621, 114] width 25 height 18
click at [612, 107] on input "segmented control" at bounding box center [612, 107] width 0 height 0
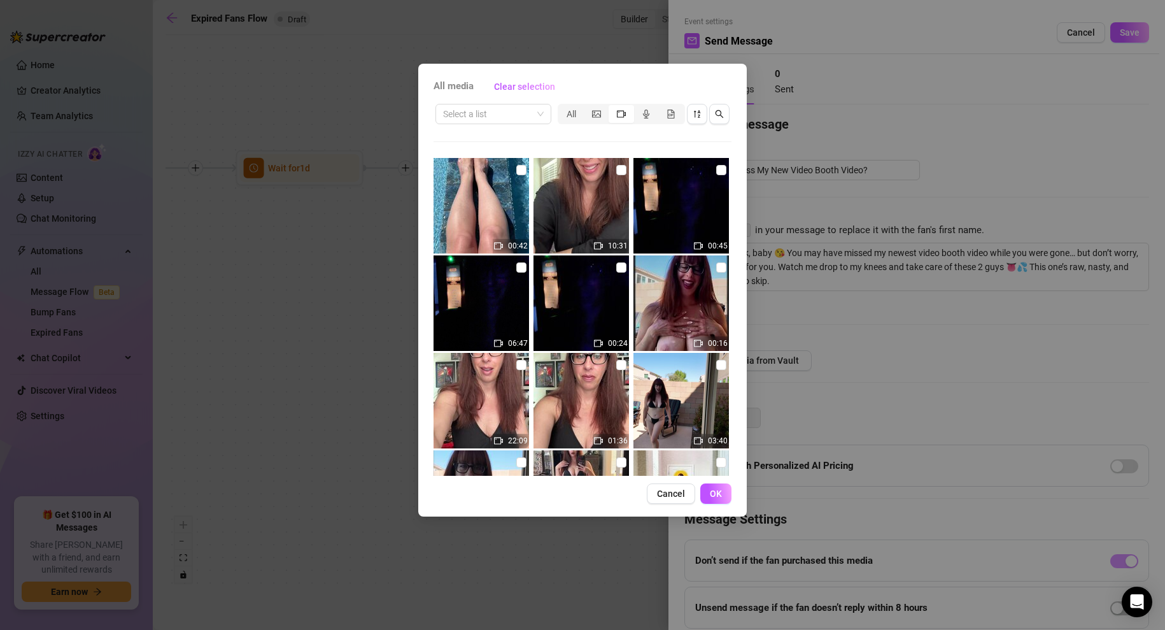
scroll to position [390, 0]
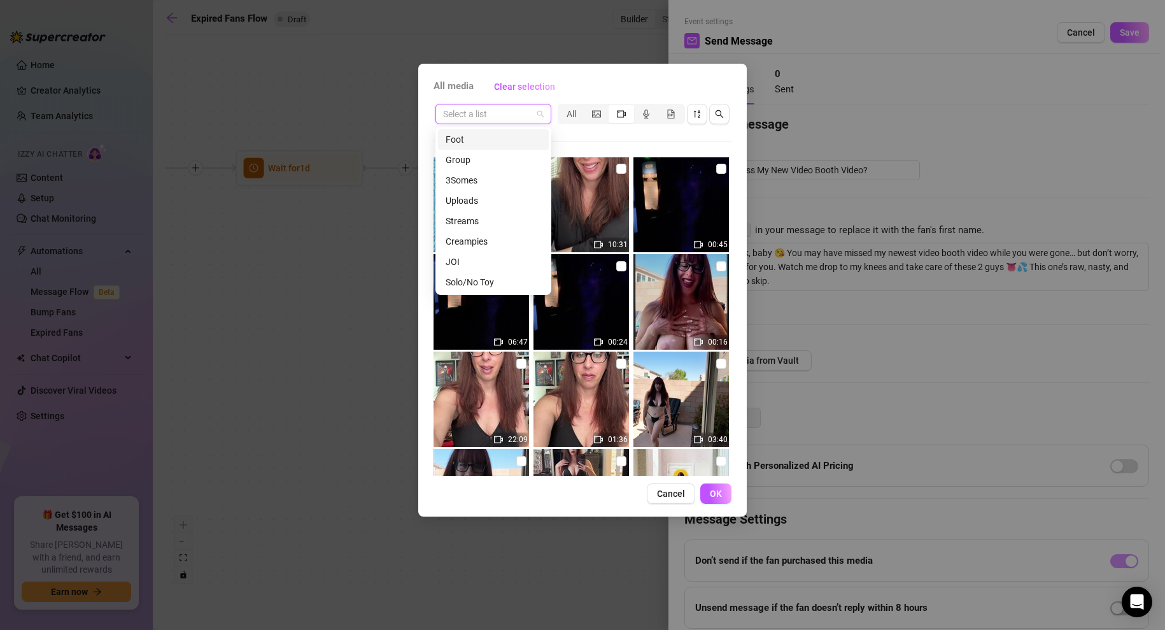
click at [494, 111] on input "search" at bounding box center [487, 113] width 89 height 19
click at [446, 218] on div "BJ" at bounding box center [493, 228] width 111 height 20
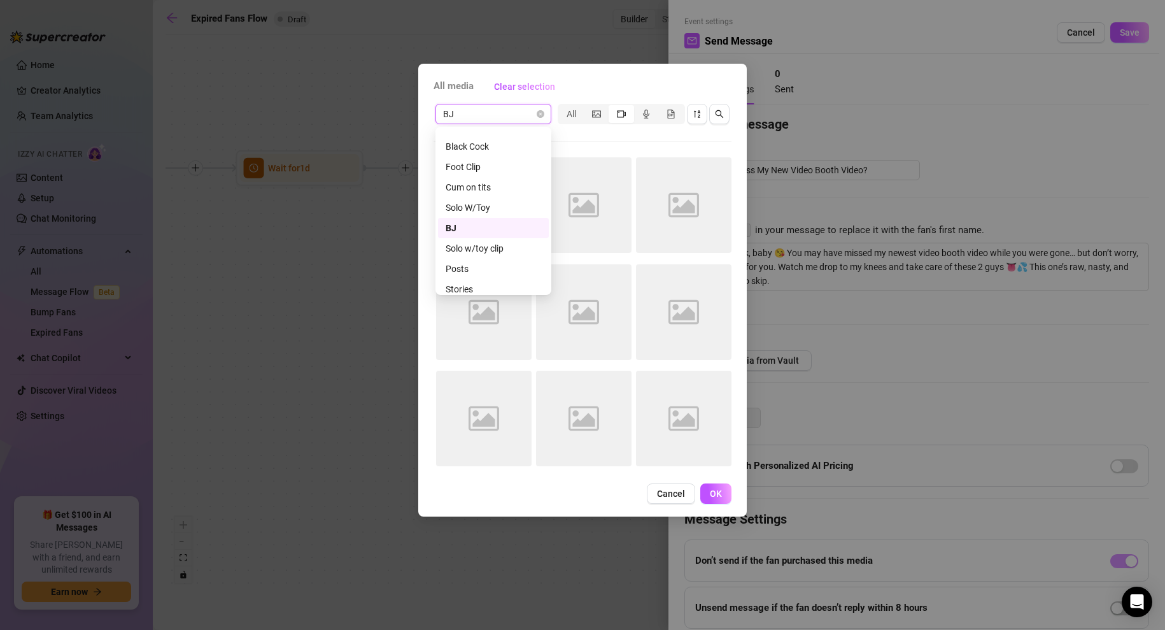
scroll to position [0, 0]
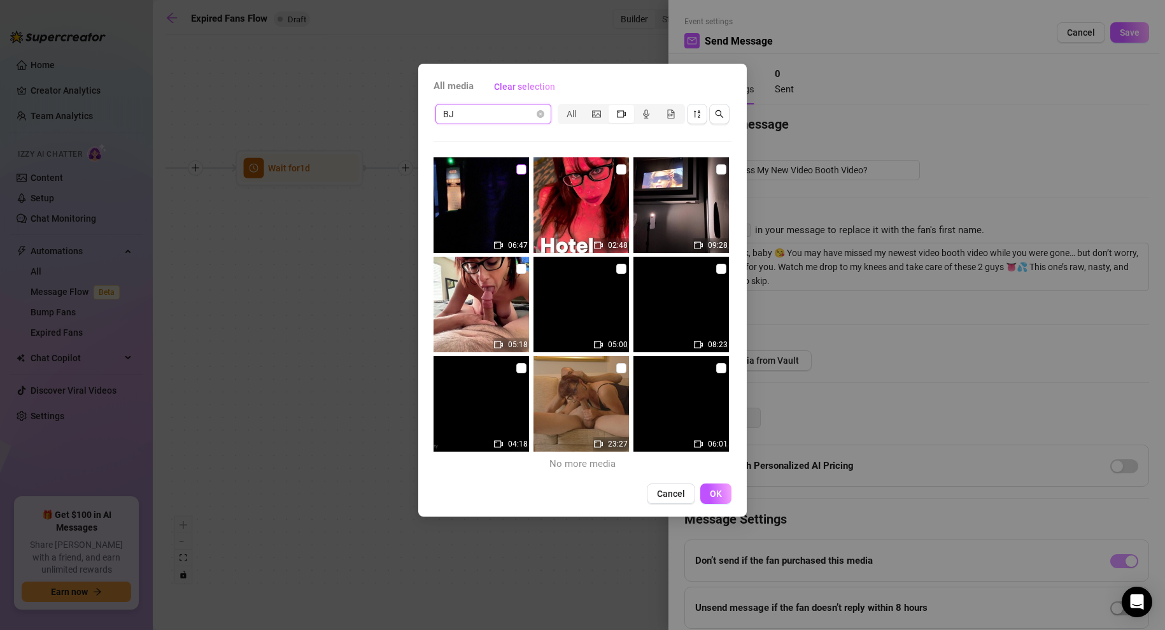
click at [520, 164] on input "checkbox" at bounding box center [521, 169] width 10 height 10
checkbox input "true"
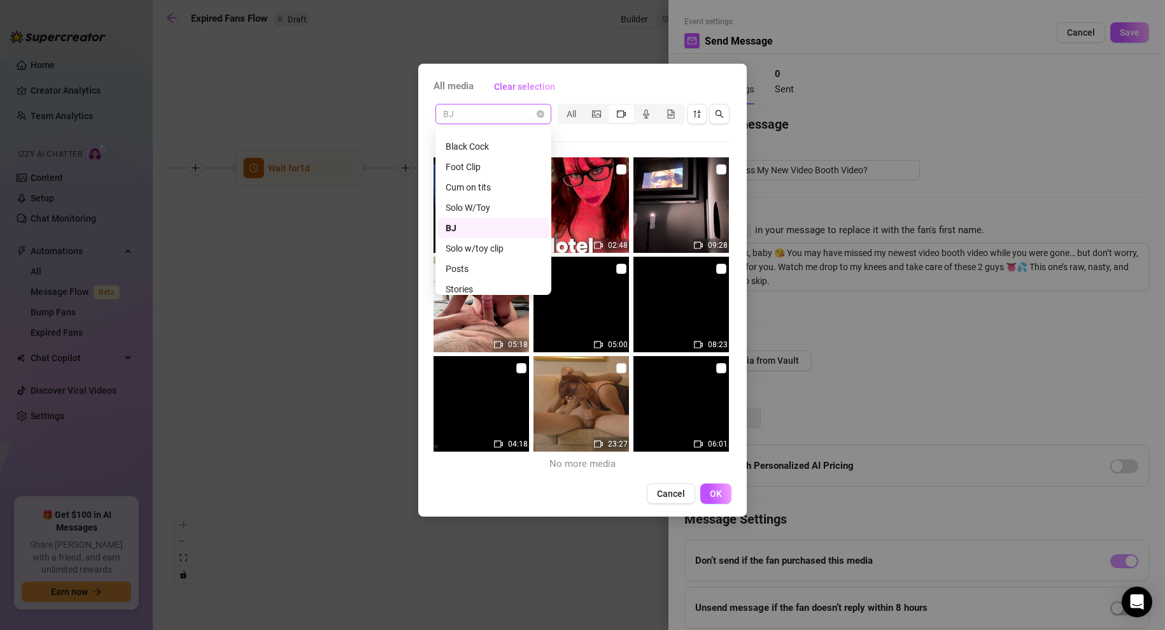
click at [528, 115] on span "BJ" at bounding box center [493, 113] width 101 height 19
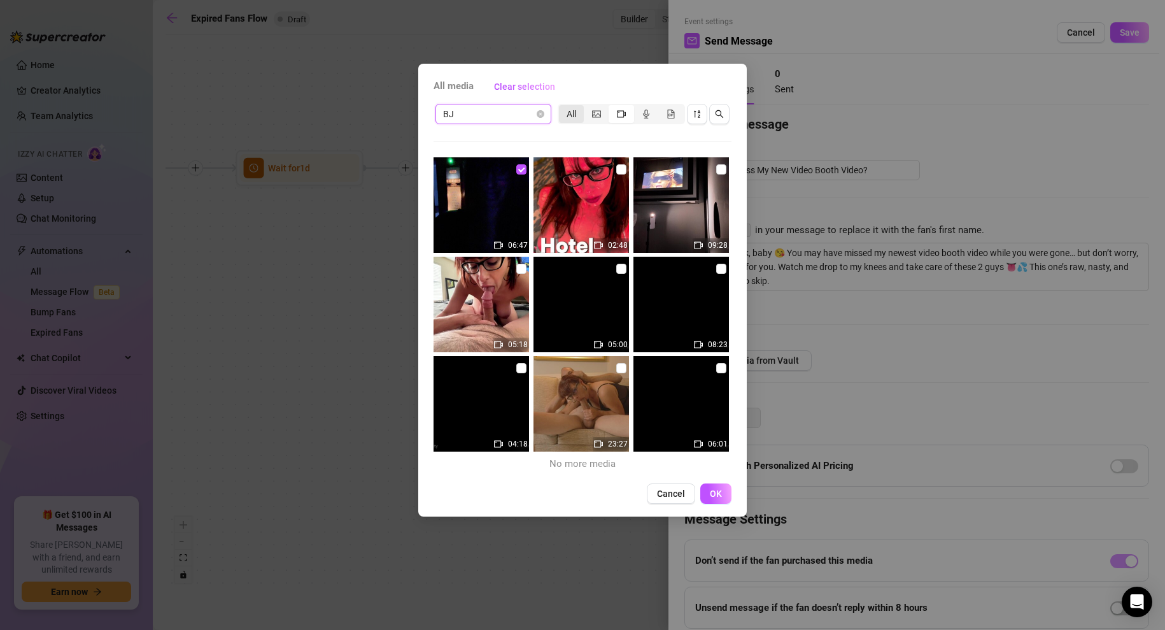
click at [571, 116] on div "All" at bounding box center [571, 114] width 25 height 18
click at [562, 107] on input "All" at bounding box center [562, 107] width 0 height 0
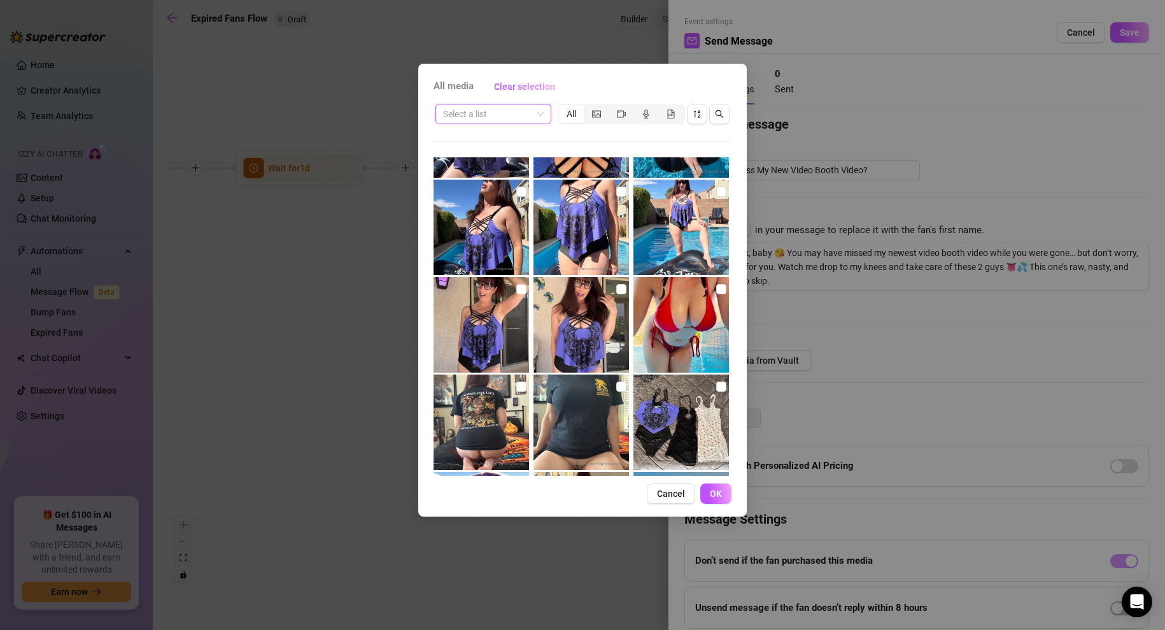
scroll to position [948, 0]
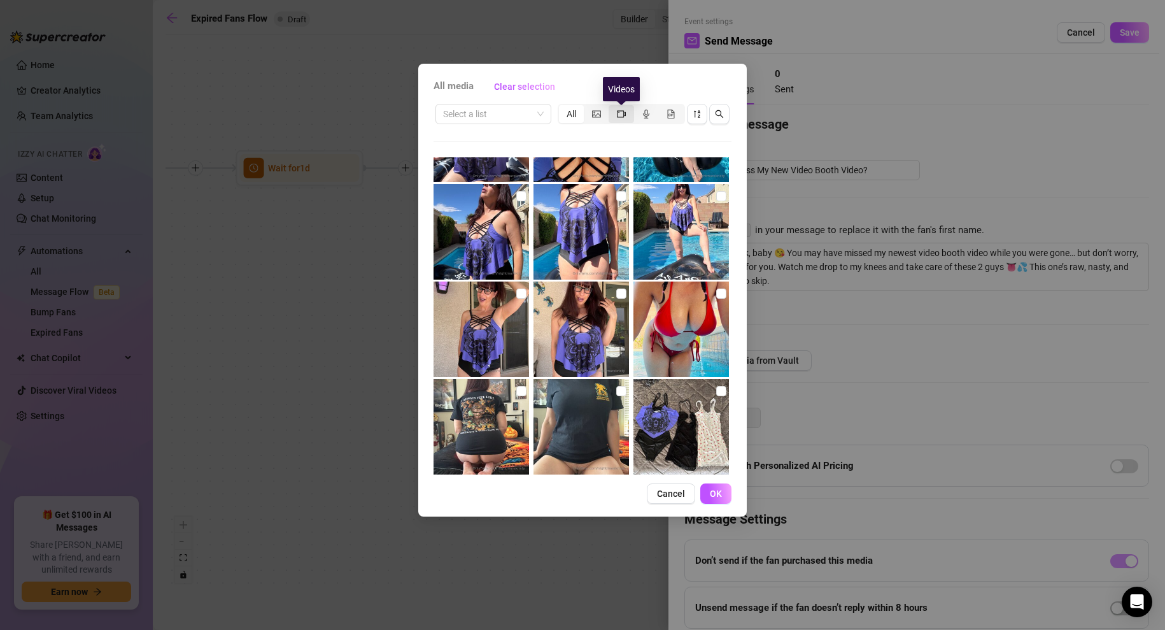
click at [621, 113] on icon "video-camera" at bounding box center [621, 114] width 9 height 9
click at [612, 107] on input "segmented control" at bounding box center [612, 107] width 0 height 0
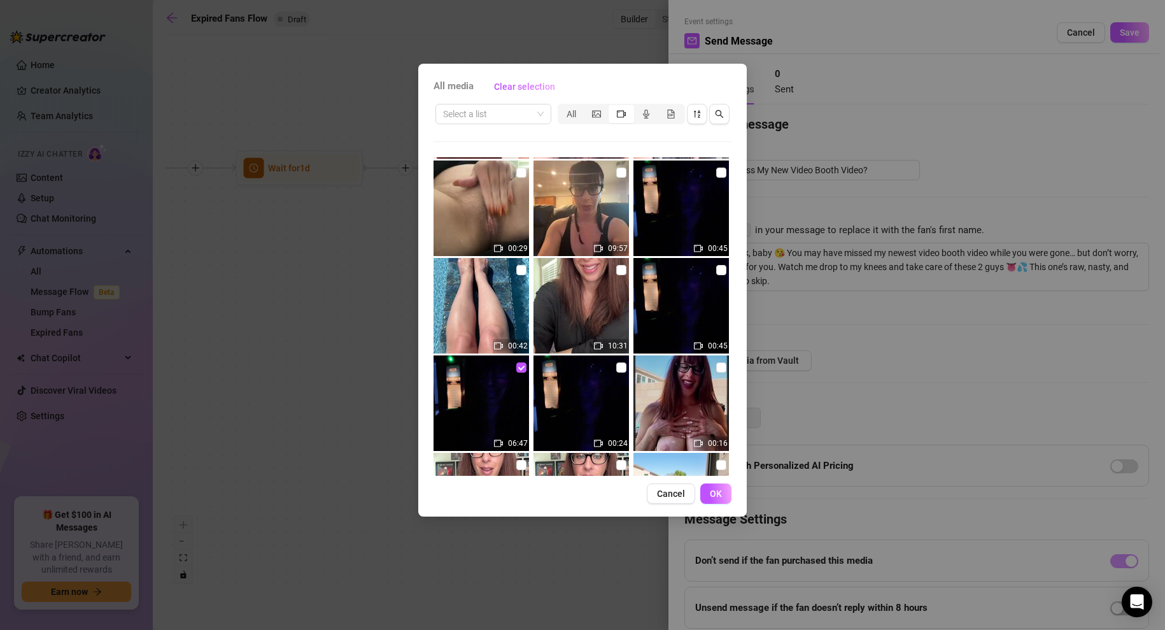
scroll to position [290, 0]
click at [622, 371] on input "checkbox" at bounding box center [621, 366] width 10 height 10
checkbox input "true"
click at [719, 495] on span "OK" at bounding box center [716, 493] width 12 height 10
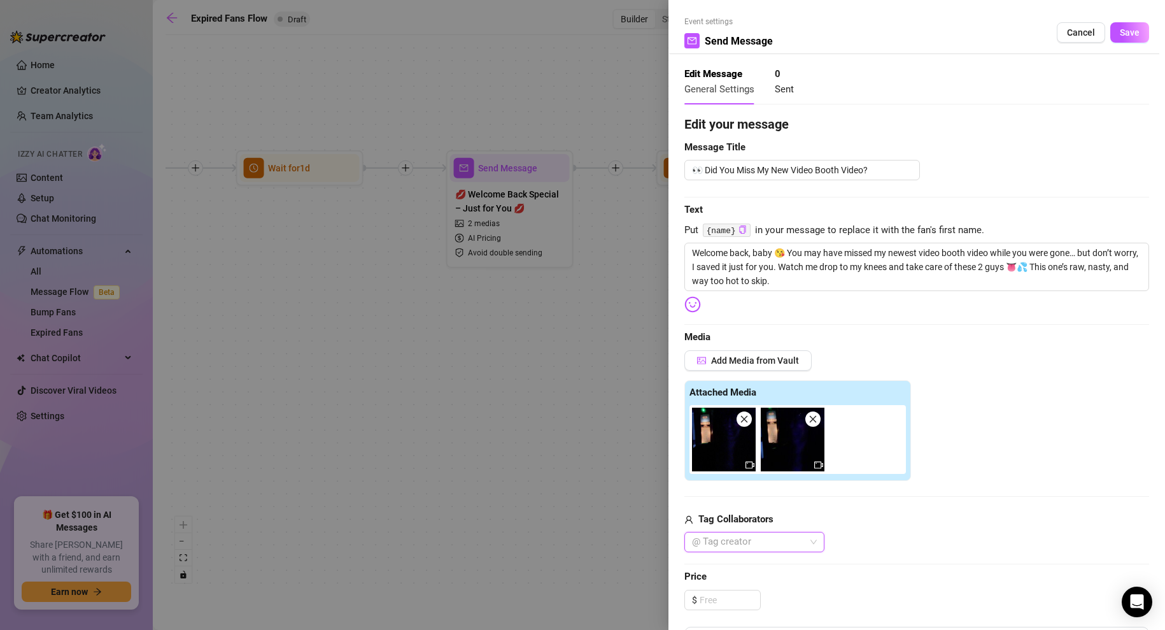
click at [795, 548] on div at bounding box center [748, 542] width 122 height 18
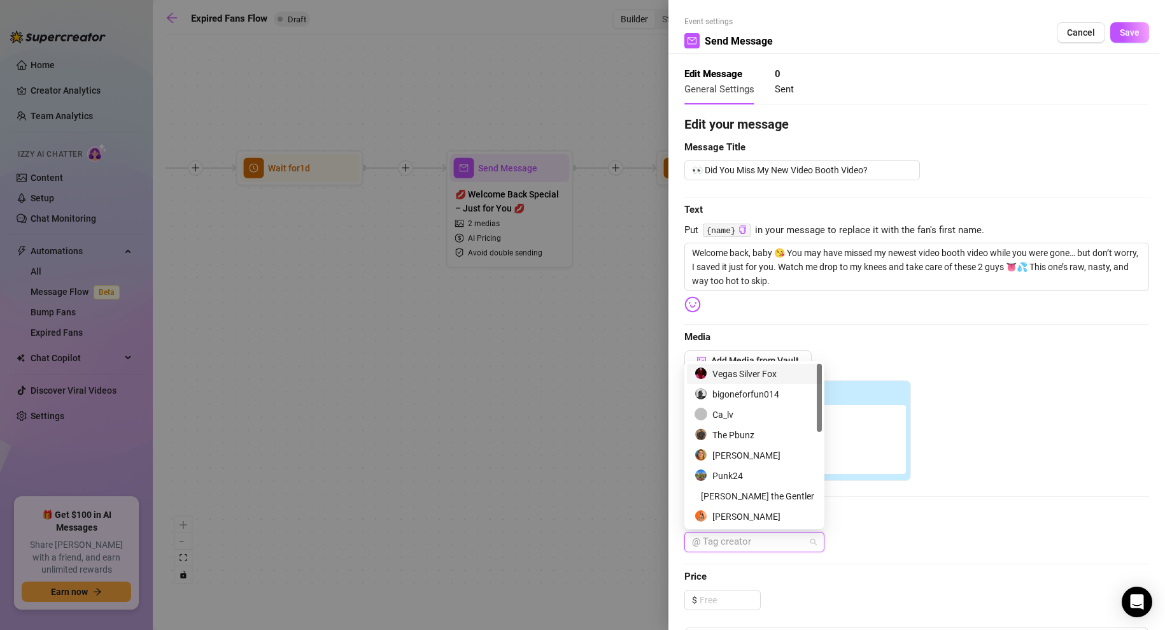
click at [744, 373] on div "Vegas Silver Fox" at bounding box center [755, 374] width 120 height 14
click at [730, 434] on div "The Pbunz" at bounding box center [755, 435] width 120 height 14
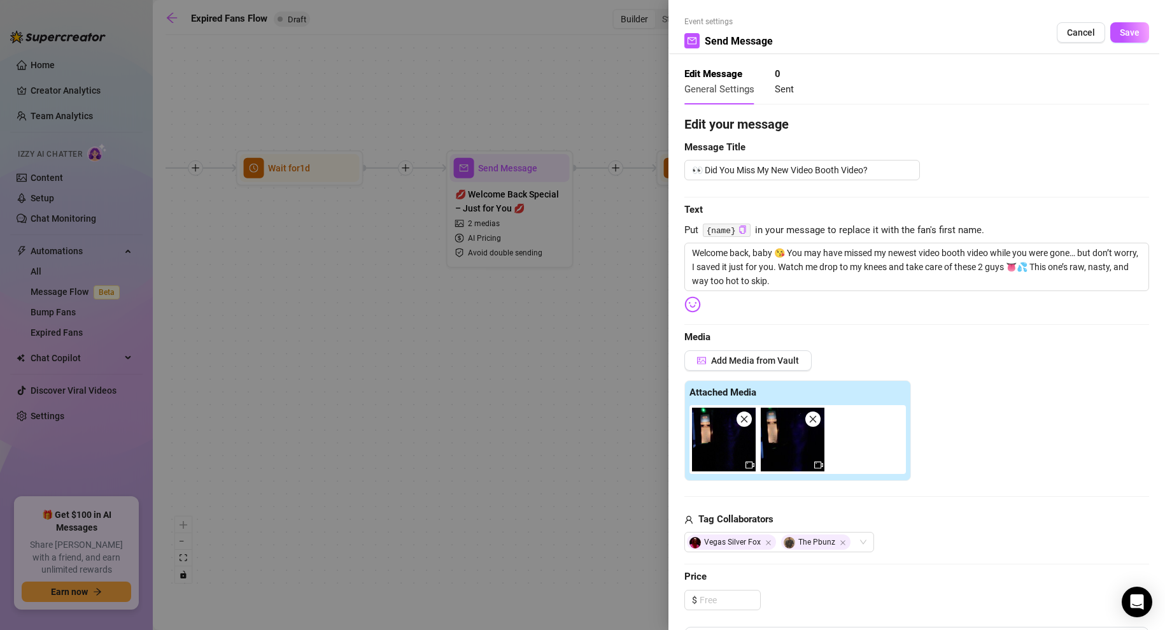
click at [934, 490] on div "Add Media from Vault Attached Media Tag Collaborators Vegas Silver Fox The Pbunz" at bounding box center [917, 451] width 465 height 203
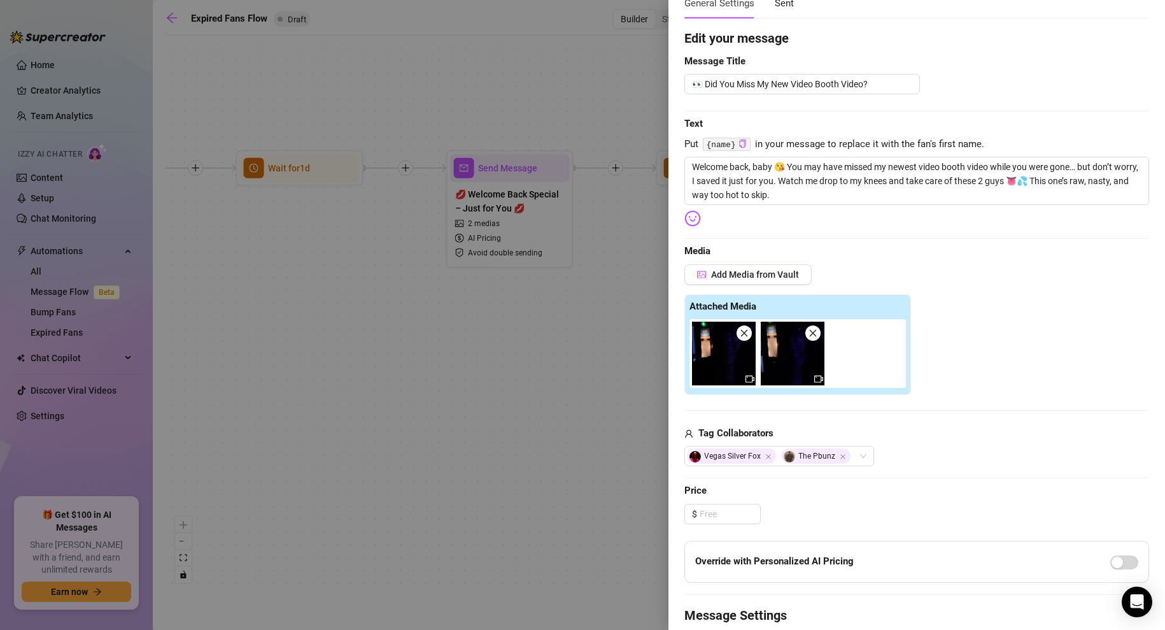
scroll to position [87, 0]
click at [730, 511] on input at bounding box center [730, 512] width 61 height 19
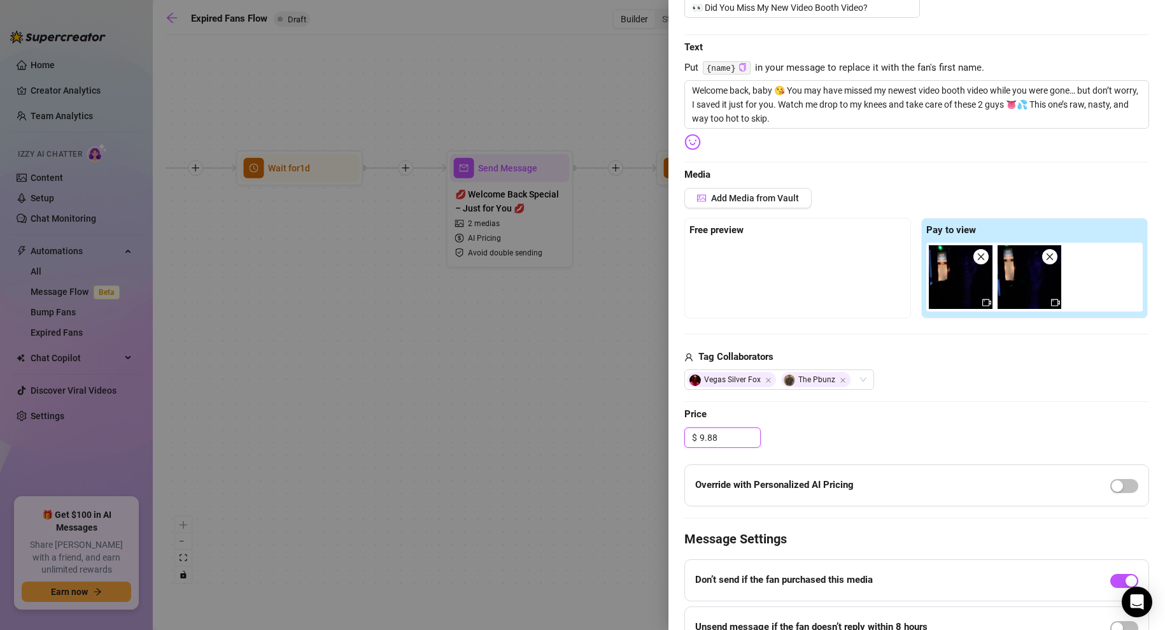
scroll to position [0, 0]
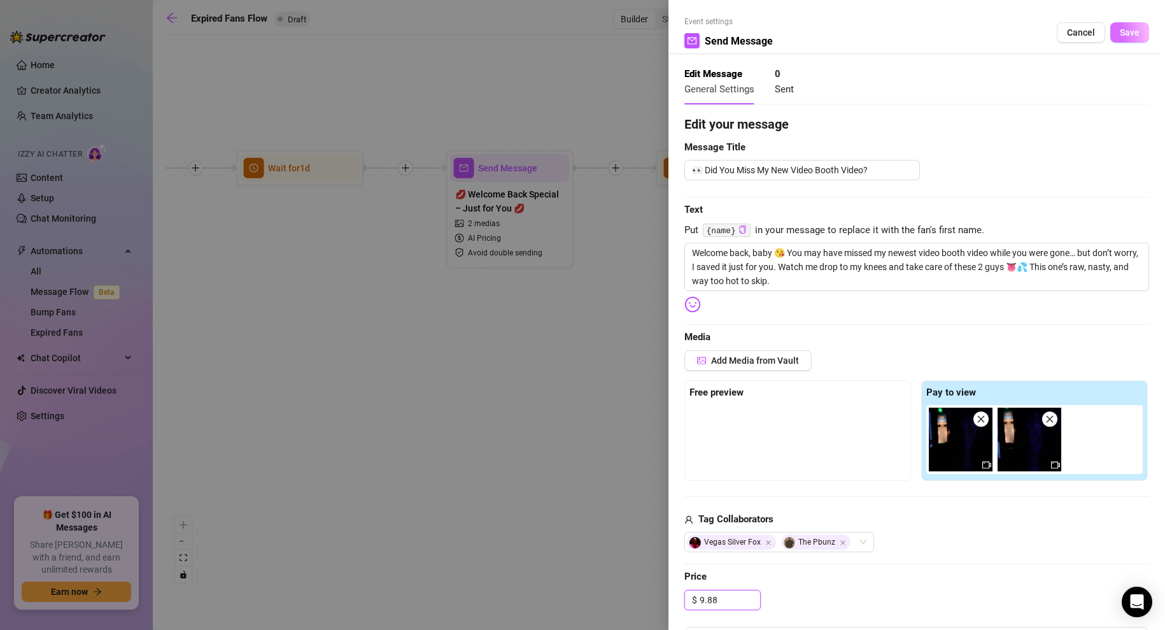
type input "9.88"
click at [1133, 33] on span "Save" at bounding box center [1130, 32] width 20 height 10
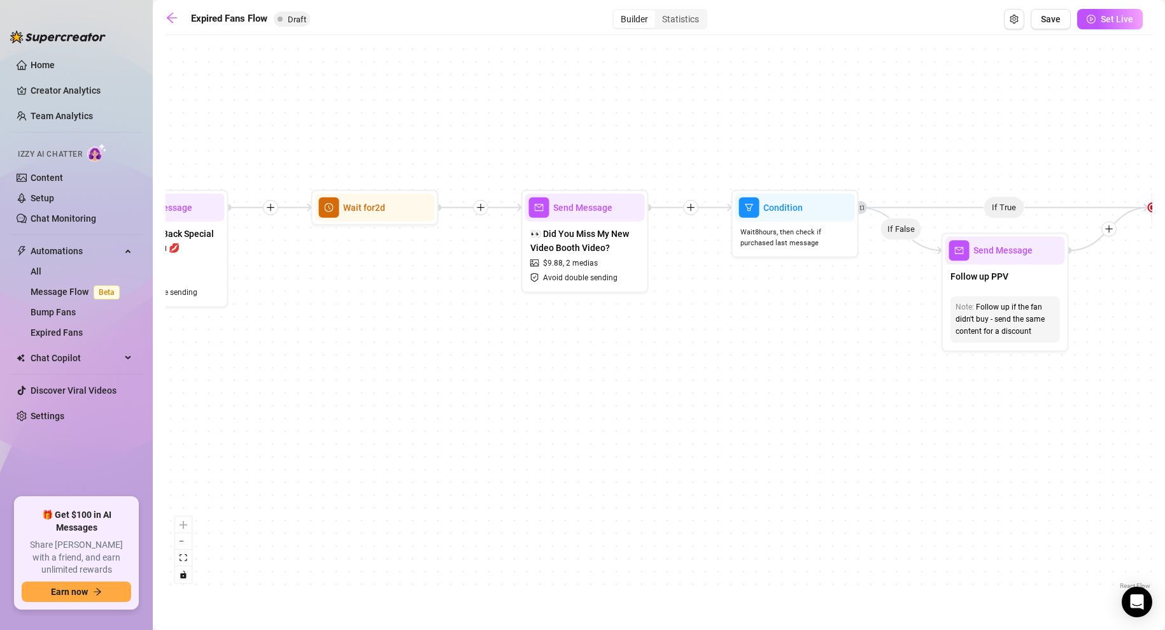
drag, startPoint x: 1038, startPoint y: 331, endPoint x: 693, endPoint y: 370, distance: 347.4
click at [693, 370] on div "If True If False Send Message Send Message Wait for 2d Merge Send Message Follo…" at bounding box center [659, 316] width 987 height 551
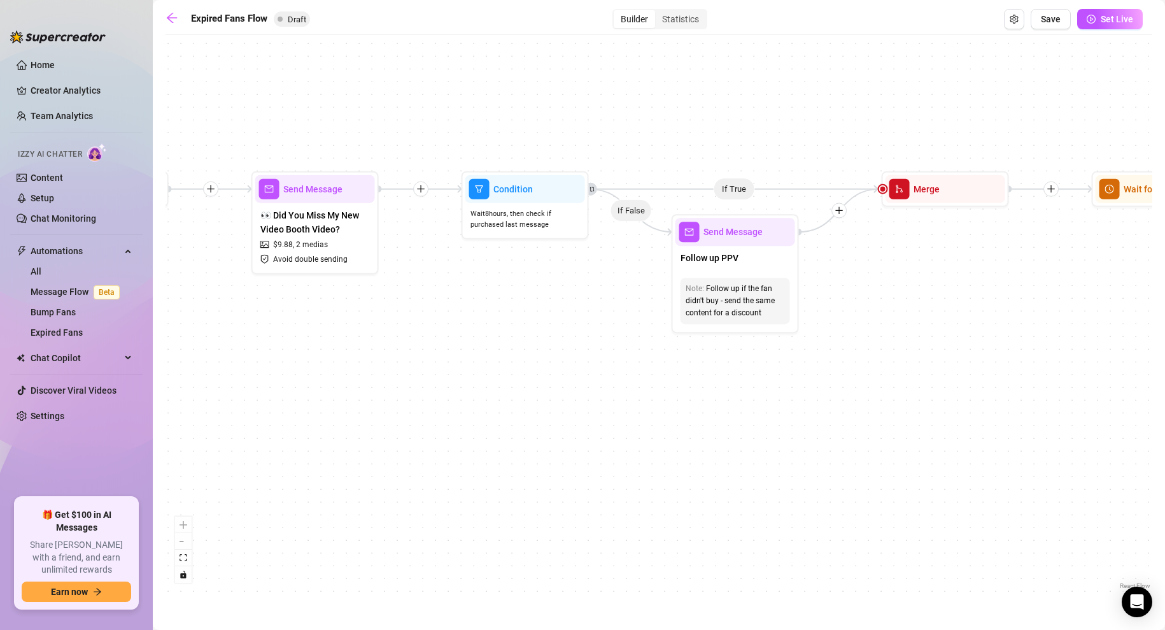
drag, startPoint x: 1011, startPoint y: 402, endPoint x: 741, endPoint y: 383, distance: 270.7
click at [741, 383] on div "If True If False Send Message Send Message Wait for 2d Merge Send Message Follo…" at bounding box center [659, 316] width 987 height 551
click at [731, 230] on span "Send Message" at bounding box center [733, 232] width 59 height 14
type textarea "/"
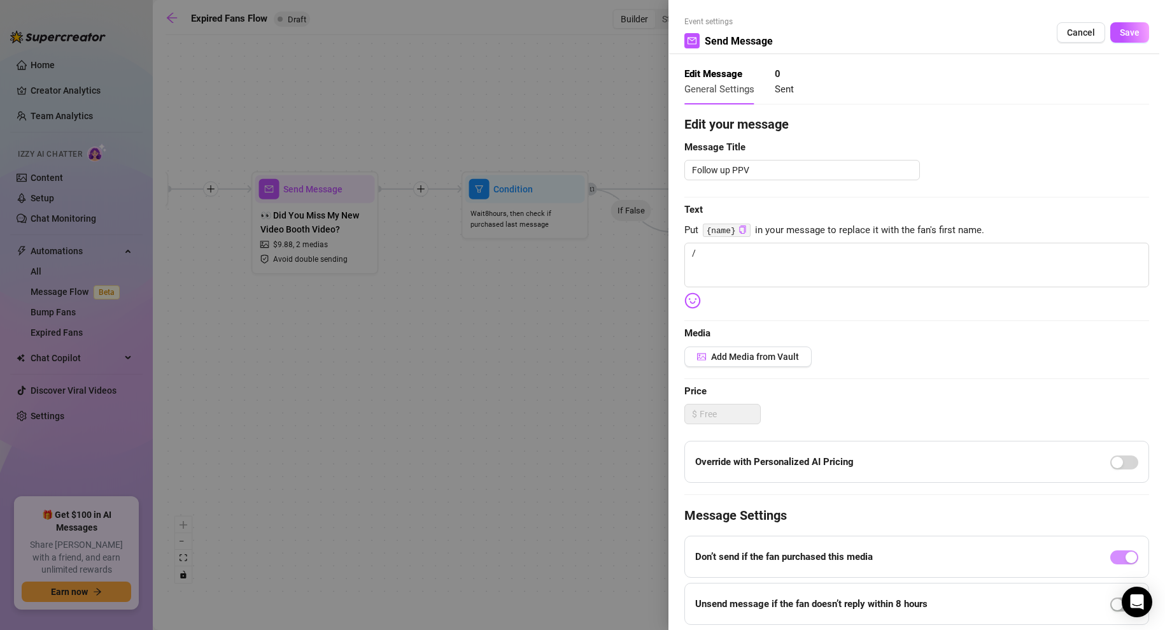
click at [582, 306] on div at bounding box center [582, 315] width 1165 height 630
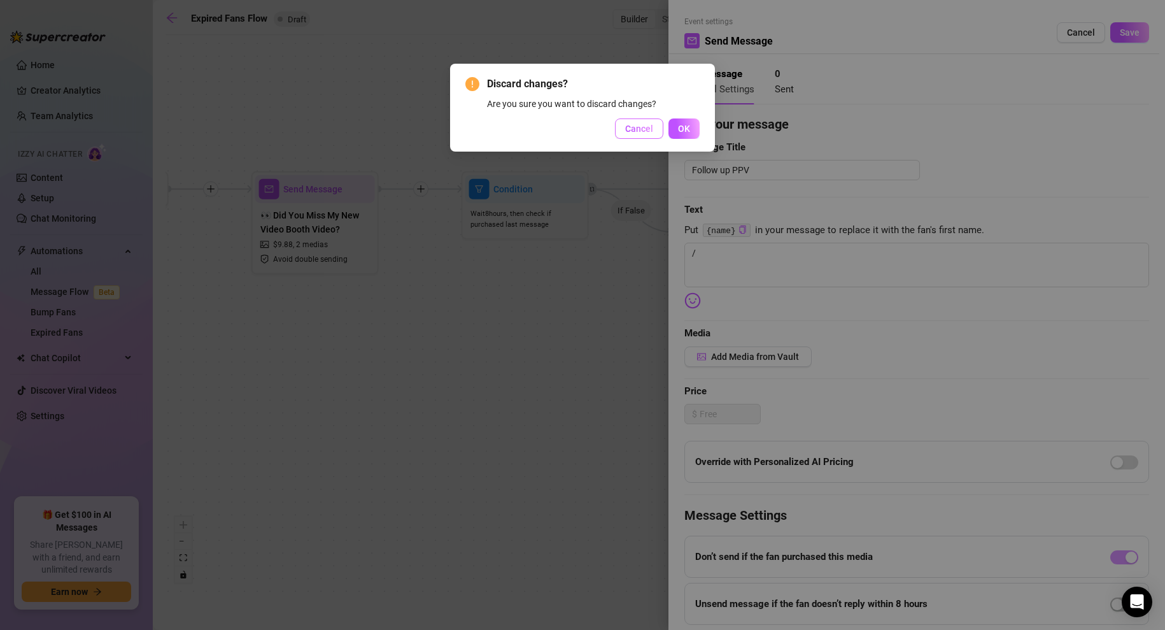
click at [645, 128] on span "Cancel" at bounding box center [639, 129] width 28 height 10
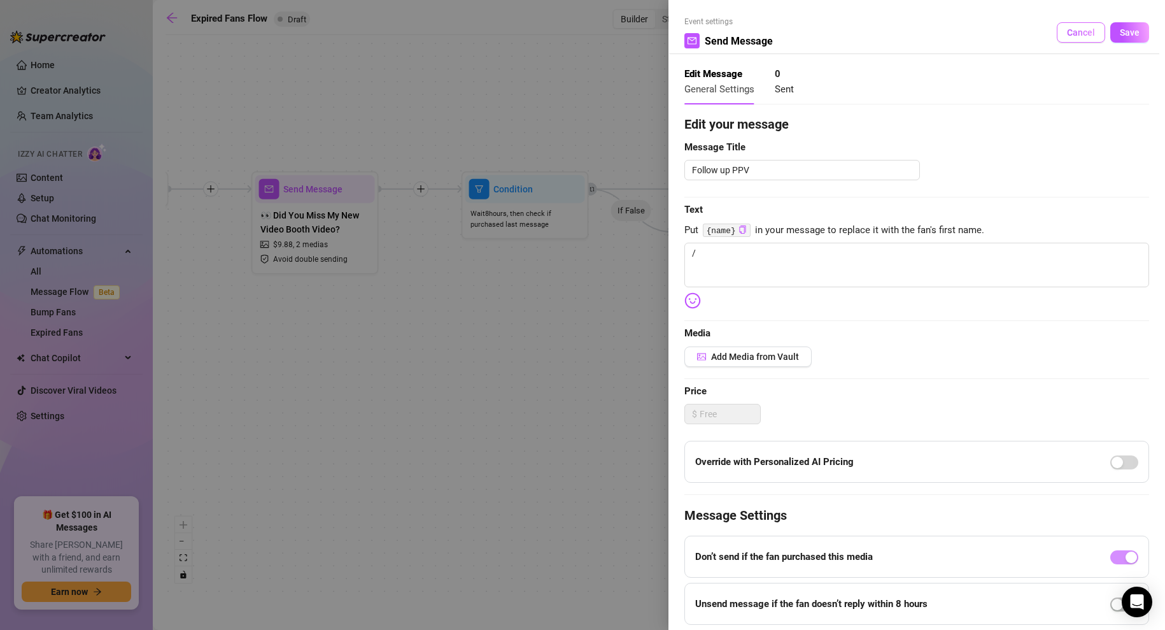
click at [1078, 31] on span "Cancel" at bounding box center [1081, 32] width 28 height 10
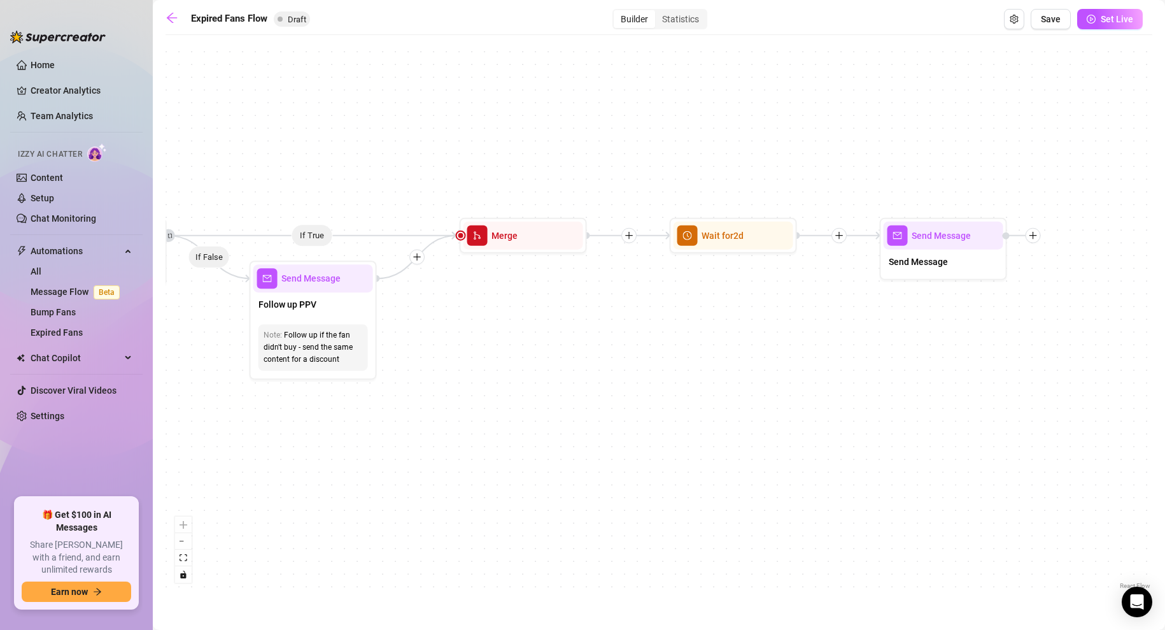
drag, startPoint x: 875, startPoint y: 297, endPoint x: 453, endPoint y: 344, distance: 424.8
click at [453, 344] on div "If True If False Send Message Send Message Wait for 2d Merge Send Message Follo…" at bounding box center [659, 316] width 987 height 551
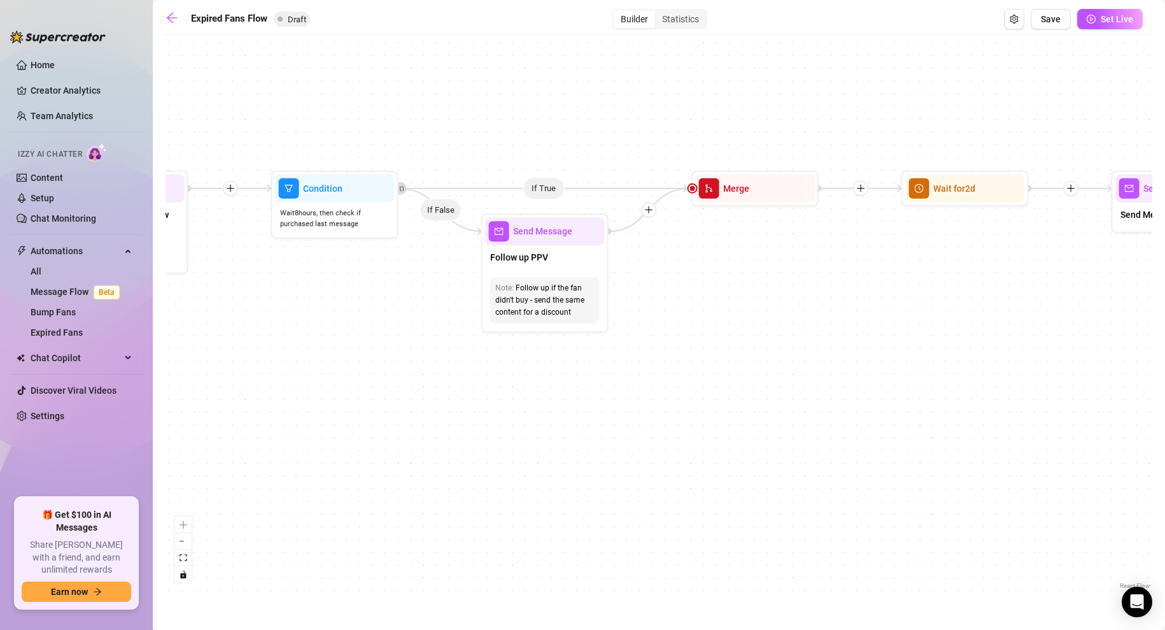
drag, startPoint x: 809, startPoint y: 386, endPoint x: 1041, endPoint y: 339, distance: 235.8
click at [1041, 339] on div "If True If False Send Message Send Message Wait for 2d Merge Send Message Follo…" at bounding box center [659, 316] width 987 height 551
click at [539, 230] on span "Send Message" at bounding box center [542, 231] width 59 height 14
type textarea "/"
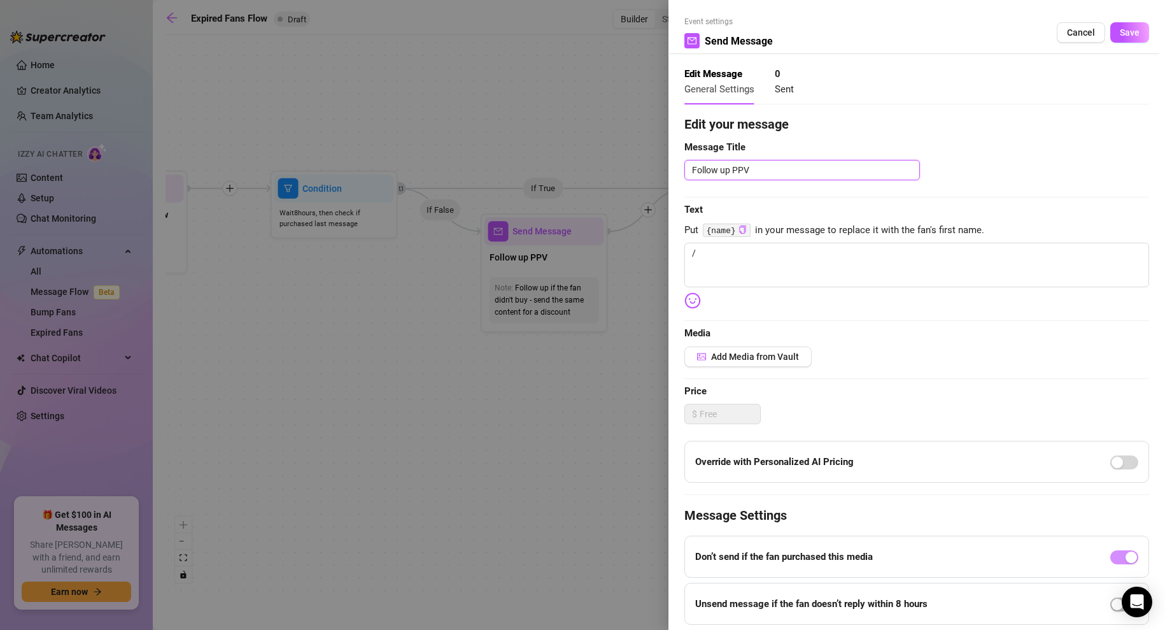
click at [776, 169] on textarea "Follow up PPV" at bounding box center [803, 170] width 236 height 20
click at [722, 252] on textarea "/" at bounding box center [917, 265] width 465 height 45
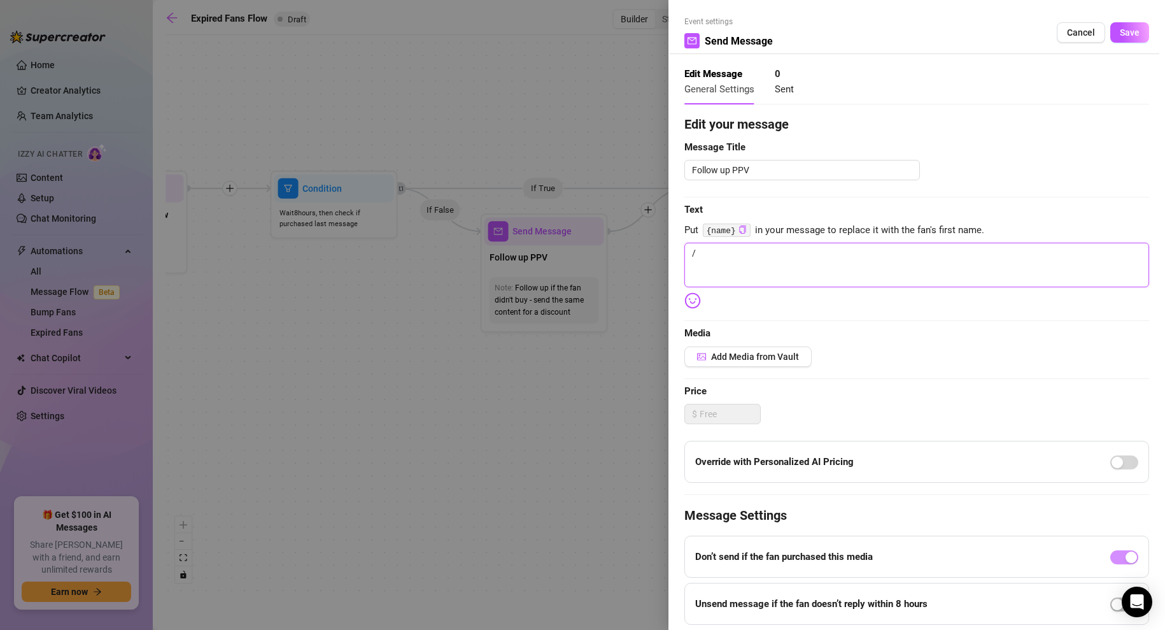
click at [722, 252] on textarea "/" at bounding box center [917, 265] width 465 height 45
paste textarea "I noticed you didn’t grab my newest gloryhole video yet 👀 so here’s your chance…"
type textarea "I noticed you didn’t grab my newest gloryhole video yet 👀 so here’s your chance…"
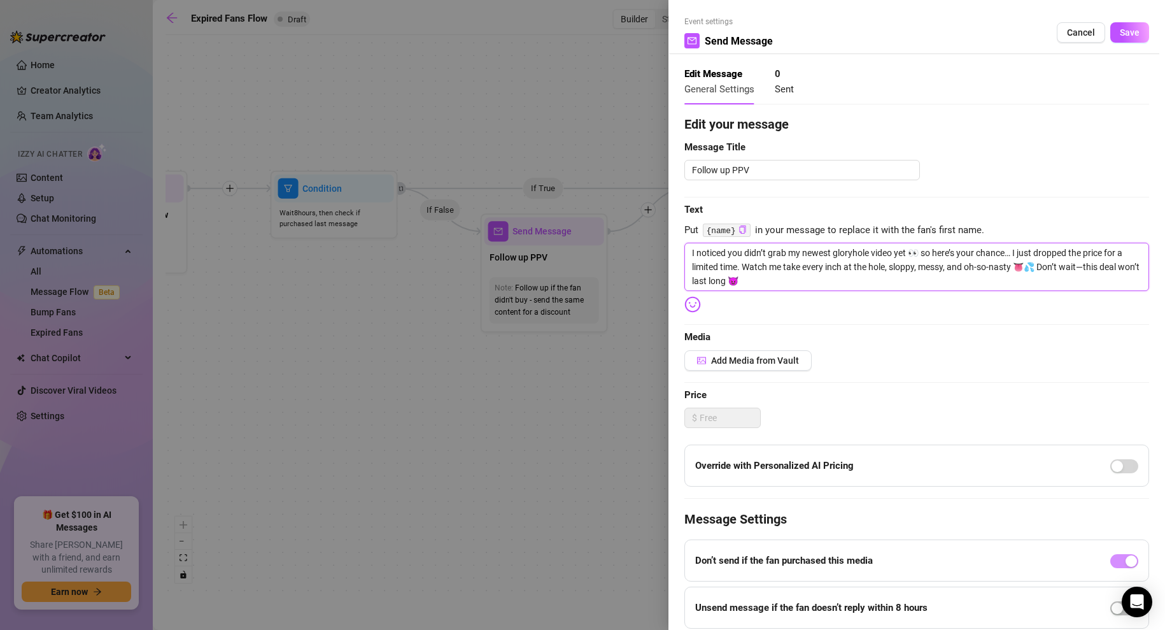
drag, startPoint x: 870, startPoint y: 253, endPoint x: 835, endPoint y: 253, distance: 35.0
click at [835, 253] on textarea "I noticed you didn’t grab my newest gloryhole video yet 👀 so here’s your chance…" at bounding box center [917, 267] width 465 height 48
type textarea "I noticed you didn’t grab my newest v video yet 👀 so here’s your chance… I just…"
type textarea "I noticed you didn’t grab my newest vi video yet 👀 so here’s your chance… I jus…"
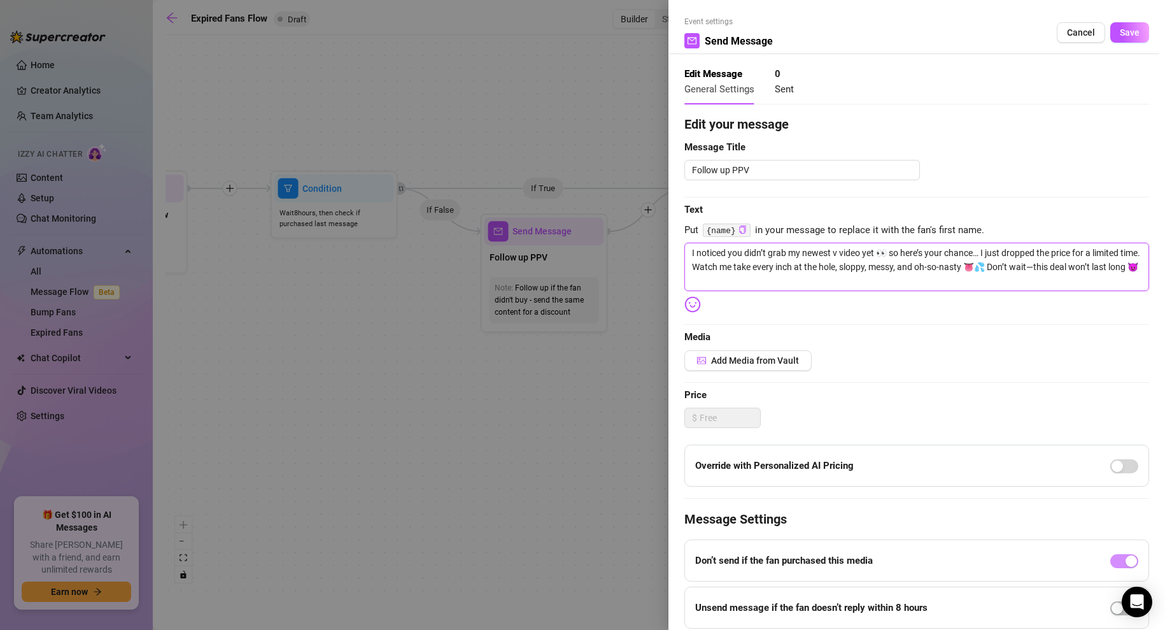
type textarea "I noticed you didn’t grab my newest vi video yet 👀 so here’s your chance… I jus…"
type textarea "I noticed you didn’t grab my newest vid video yet 👀 so here’s your chance… I ju…"
type textarea "I noticed you didn’t grab my newest vide video yet 👀 so here’s your chance… I j…"
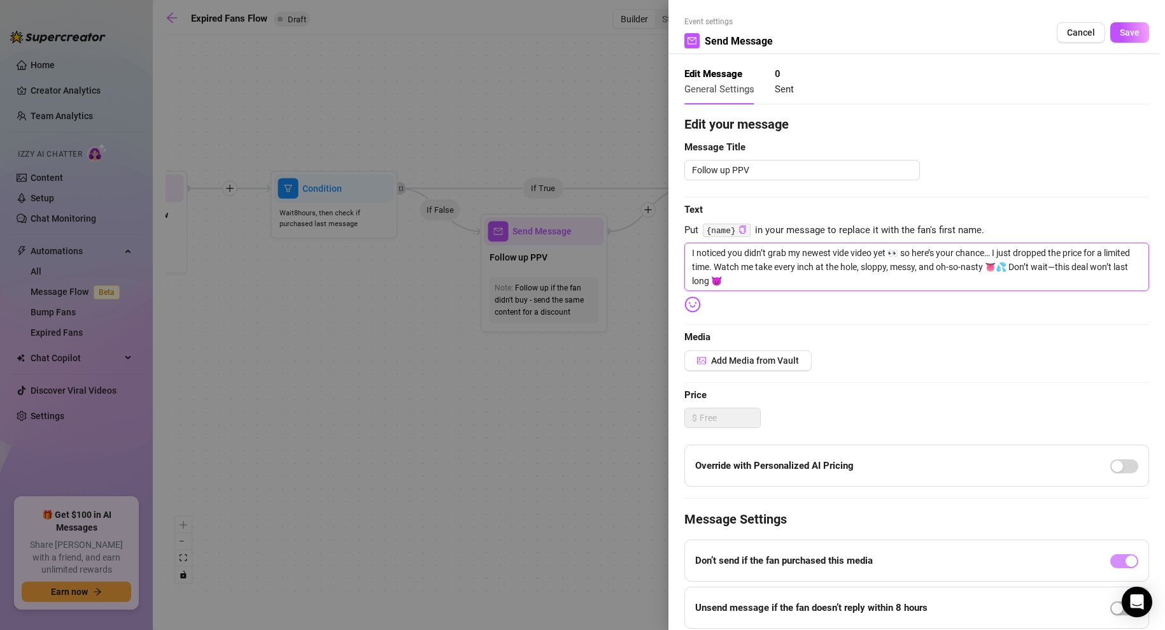
type textarea "I noticed you didn’t grab my newest video video yet 👀 so here’s your chance… I …"
type textarea "I noticed you didn’t grab my newest video b video yet 👀 so here’s your chance… …"
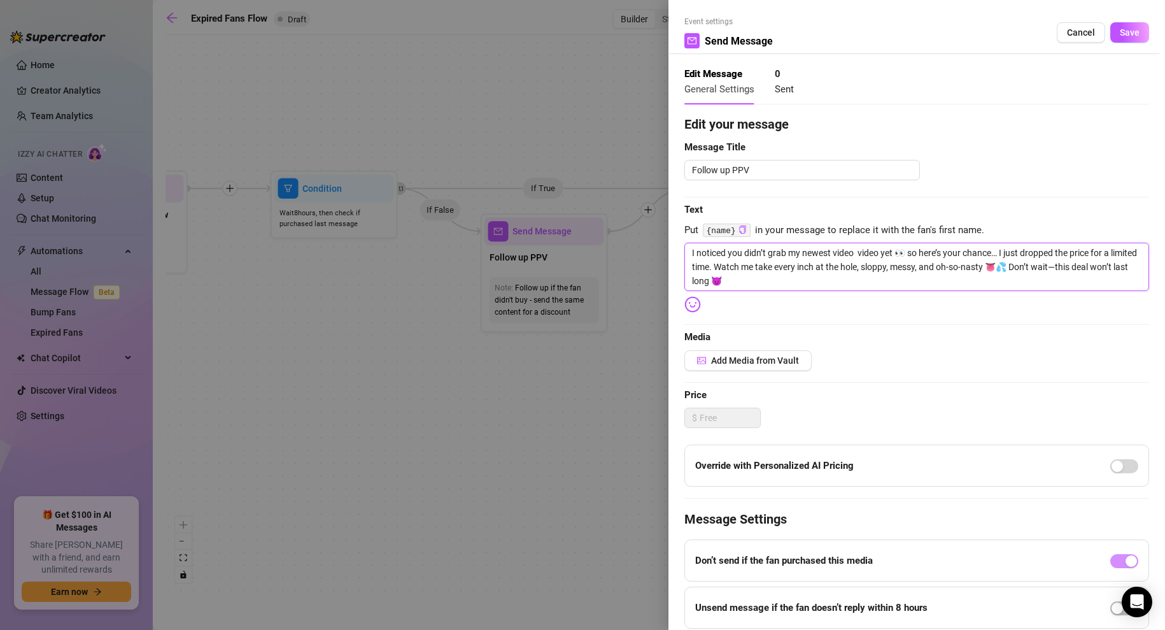
type textarea "I noticed you didn’t grab my newest video b video yet 👀 so here’s your chance… …"
type textarea "I noticed you didn’t grab my newest video bo video yet 👀 so here’s your chance……"
type textarea "I noticed you didn’t grab my newest video boo video yet 👀 so here’s your chance…"
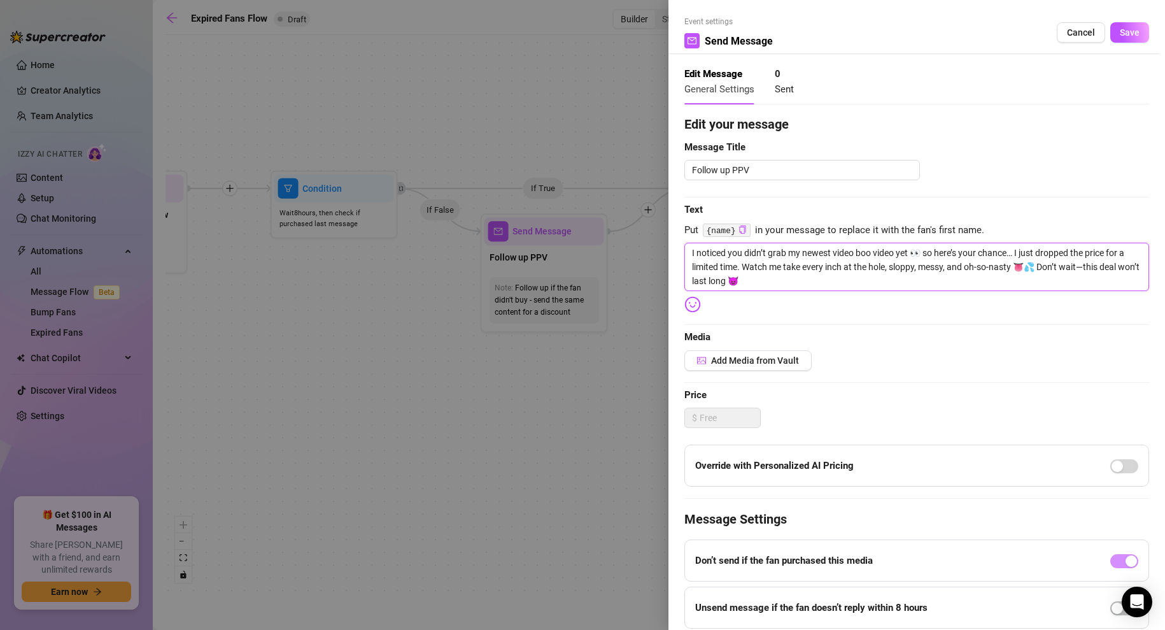
type textarea "I noticed you didn’t grab my newest video boot video yet 👀 so here’s your chanc…"
type textarea "I noticed you didn’t grab my newest video booth video yet 👀 so here’s your chan…"
click at [886, 266] on textarea "I noticed you didn’t grab my newest video booth video yet 👀 so here’s your chan…" at bounding box center [917, 267] width 465 height 48
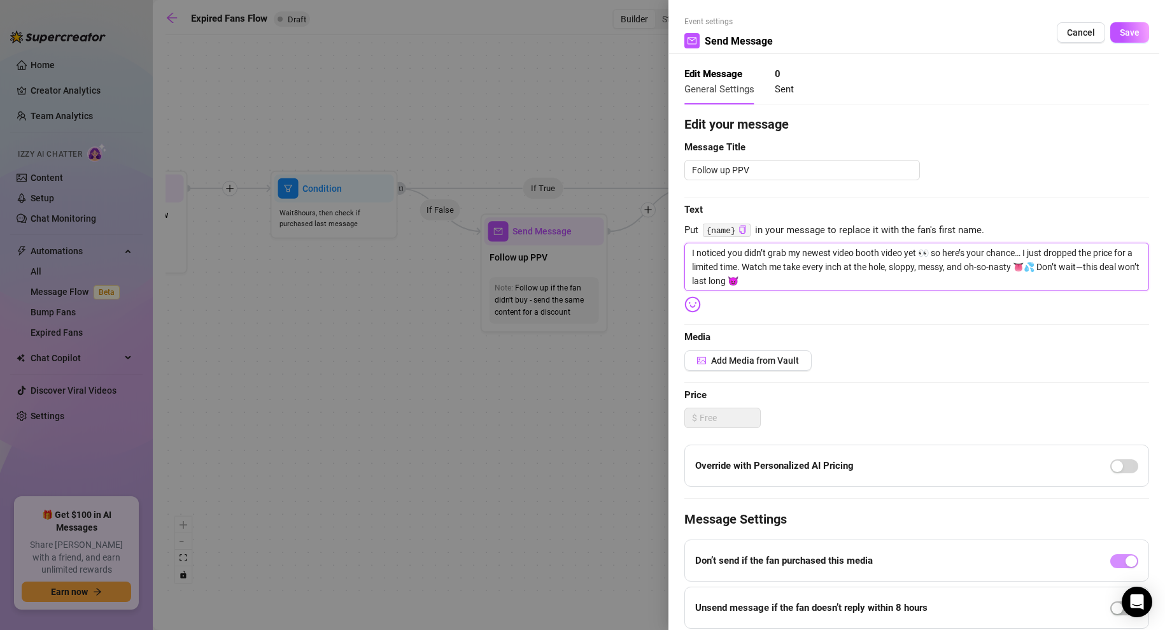
type textarea "I noticed you didn’t grab my newest video booth video yet 👀 so here’s your chan…"
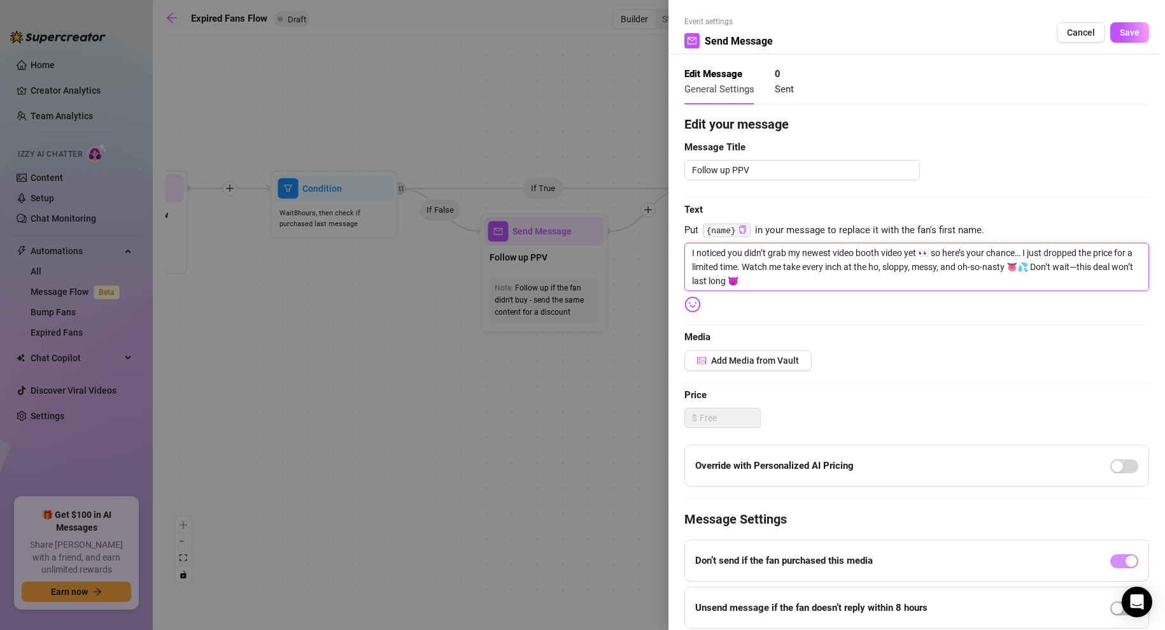
type textarea "I noticed you didn’t grab my newest video booth video yet 👀 so here’s your chan…"
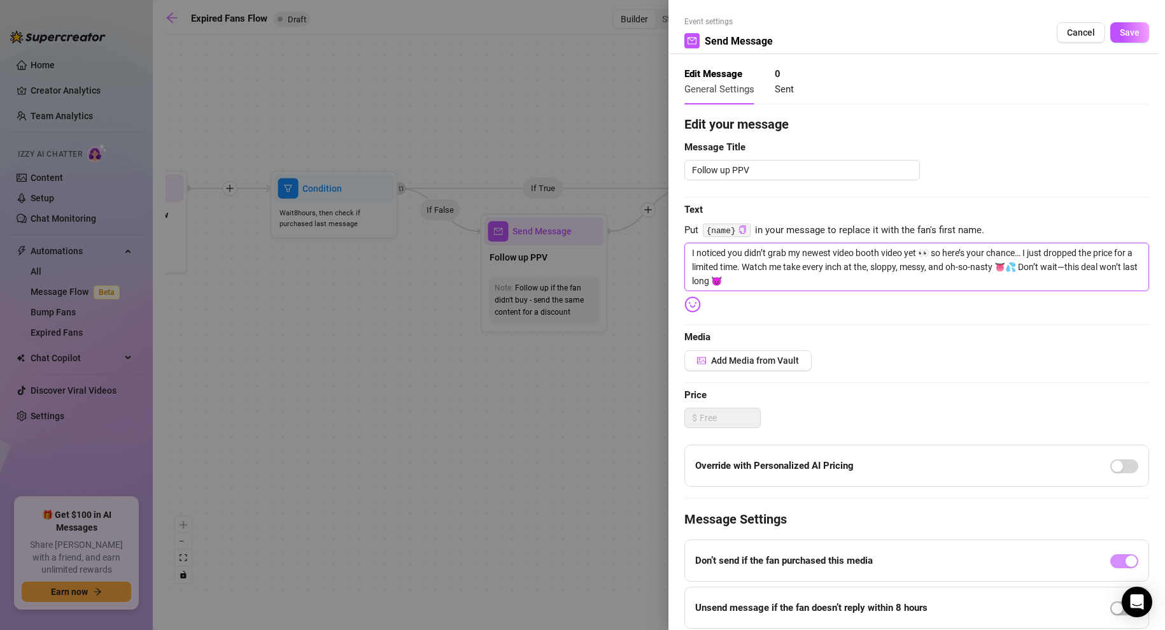
type textarea "I noticed you didn’t grab my newest video booth video yet 👀 so here’s your chan…"
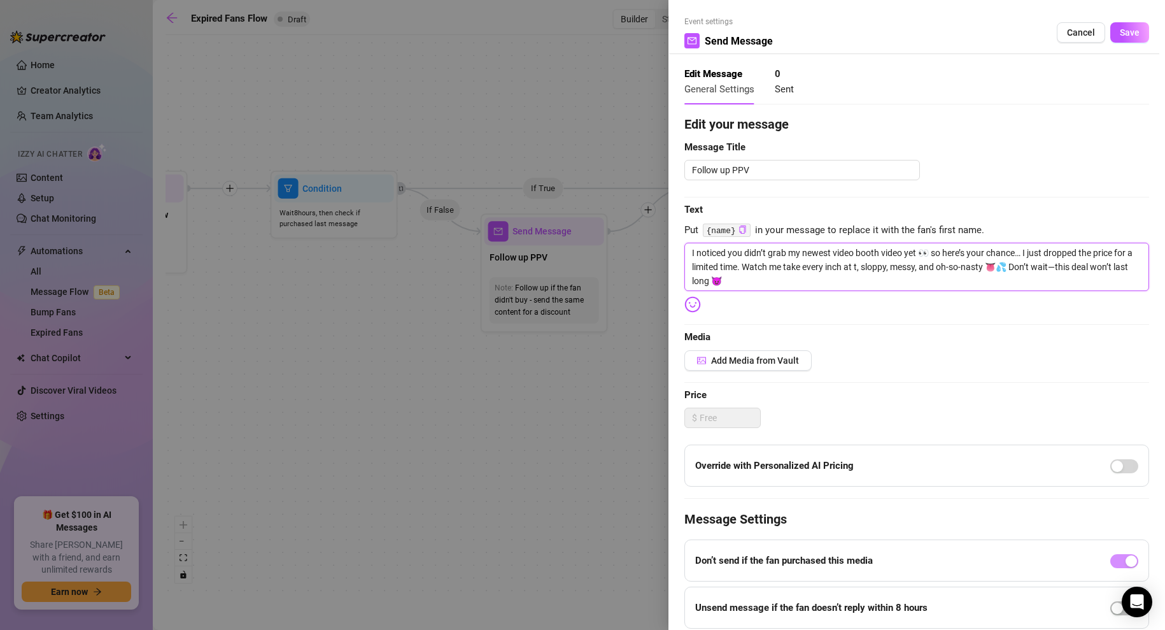
type textarea "I noticed you didn’t grab my newest video booth video yet 👀 so here’s your chan…"
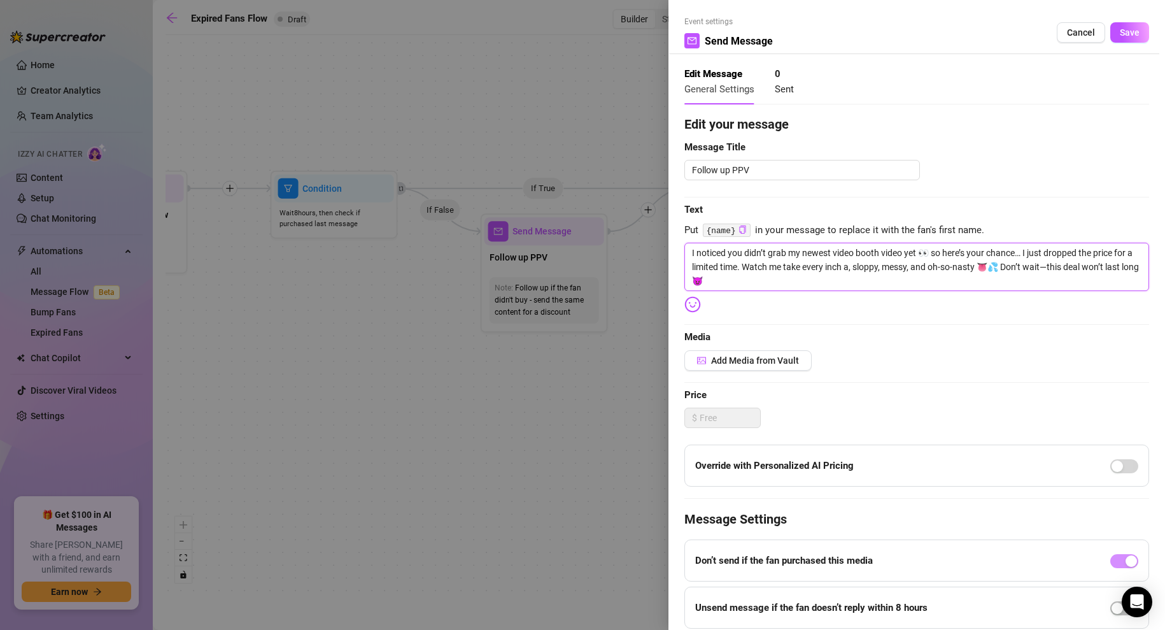
type textarea "I noticed you didn’t grab my newest video booth video yet 👀 so here’s your chan…"
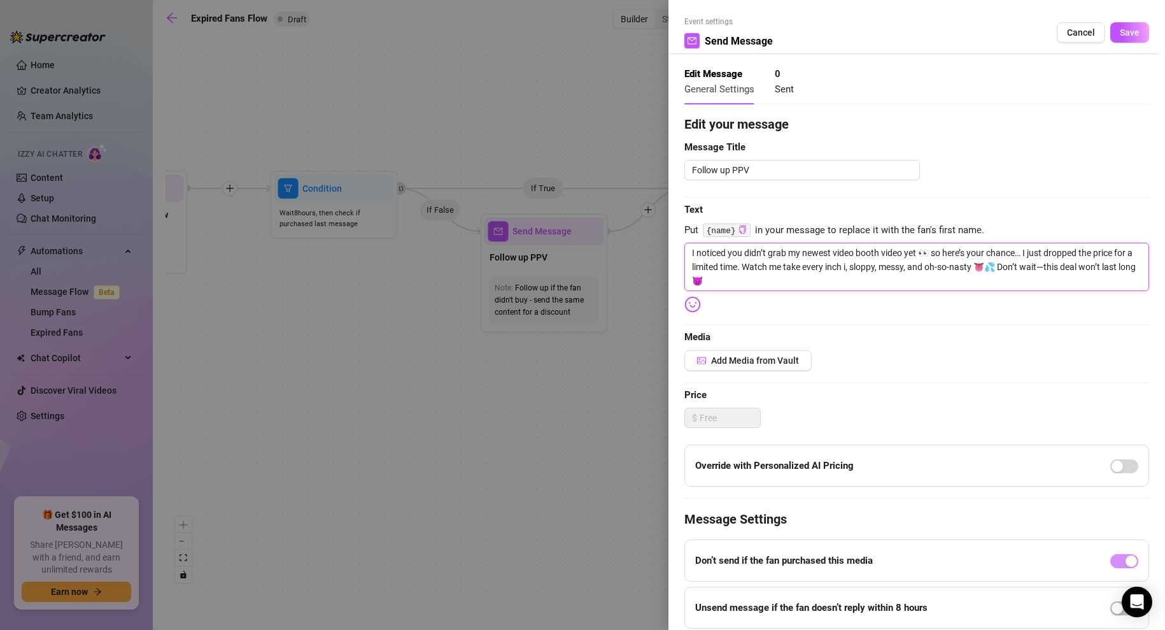
type textarea "I noticed you didn’t grab my newest video booth video yet 👀 so here’s your chan…"
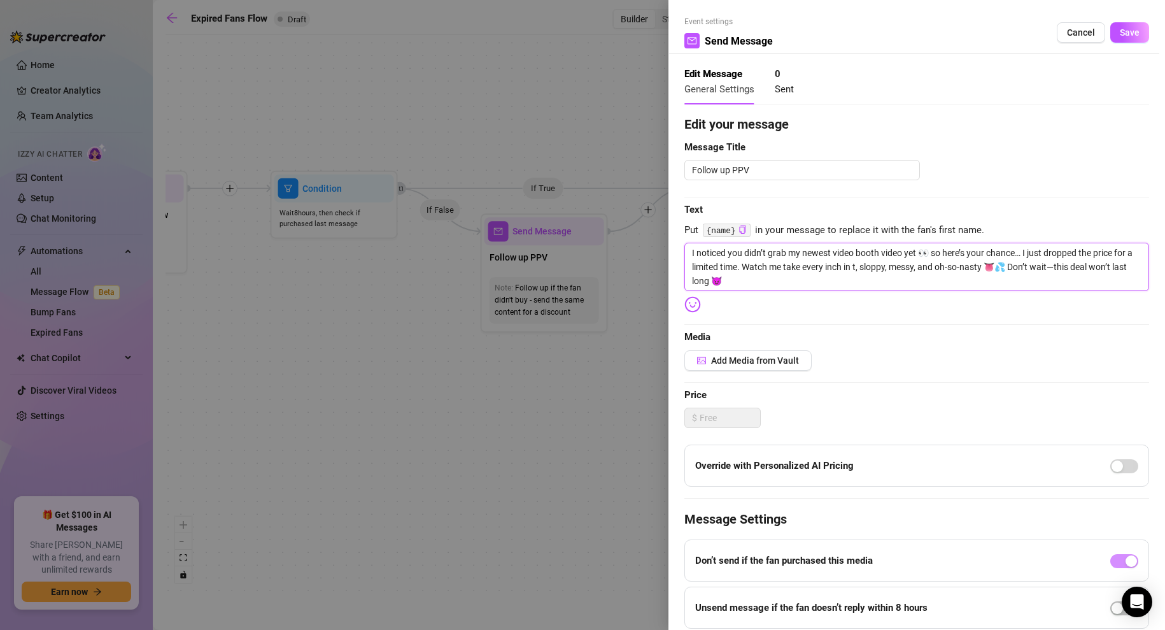
type textarea "I noticed you didn’t grab my newest video booth video yet 👀 so here’s your chan…"
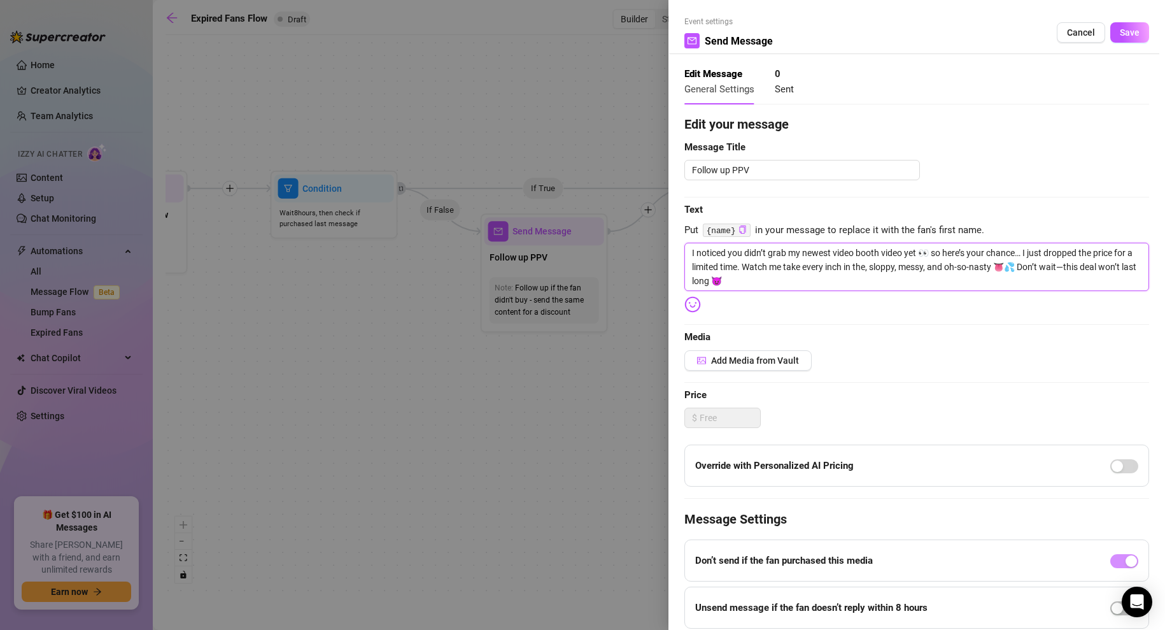
type textarea "I noticed you didn’t grab my newest video booth video yet 👀 so here’s your chan…"
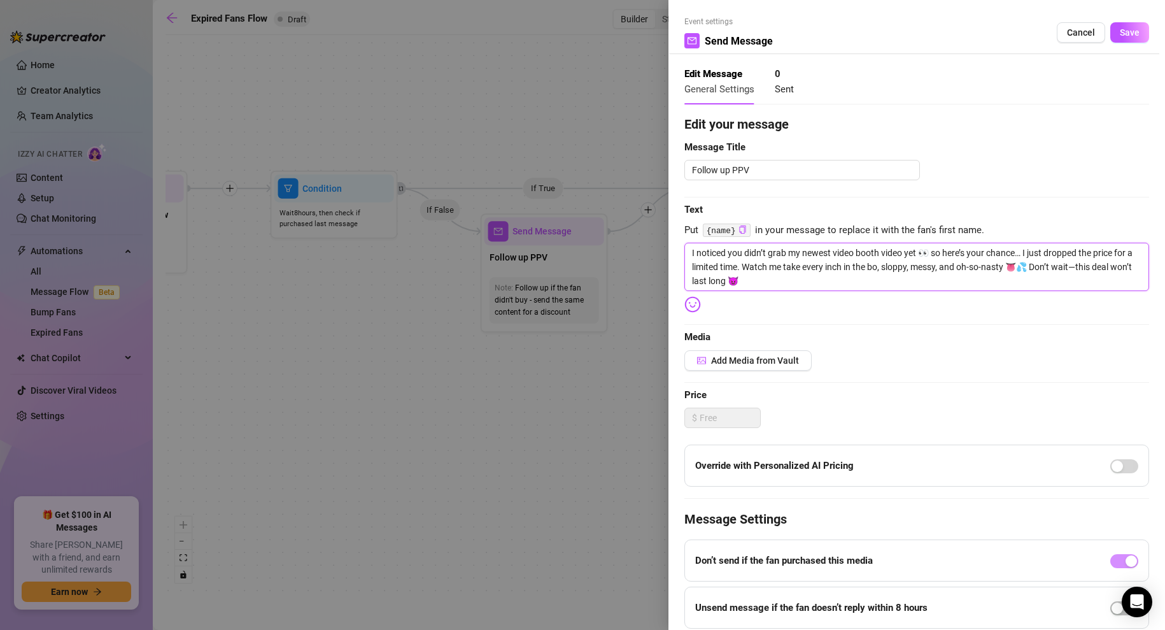
type textarea "I noticed you didn’t grab my newest video booth video yet 👀 so here’s your chan…"
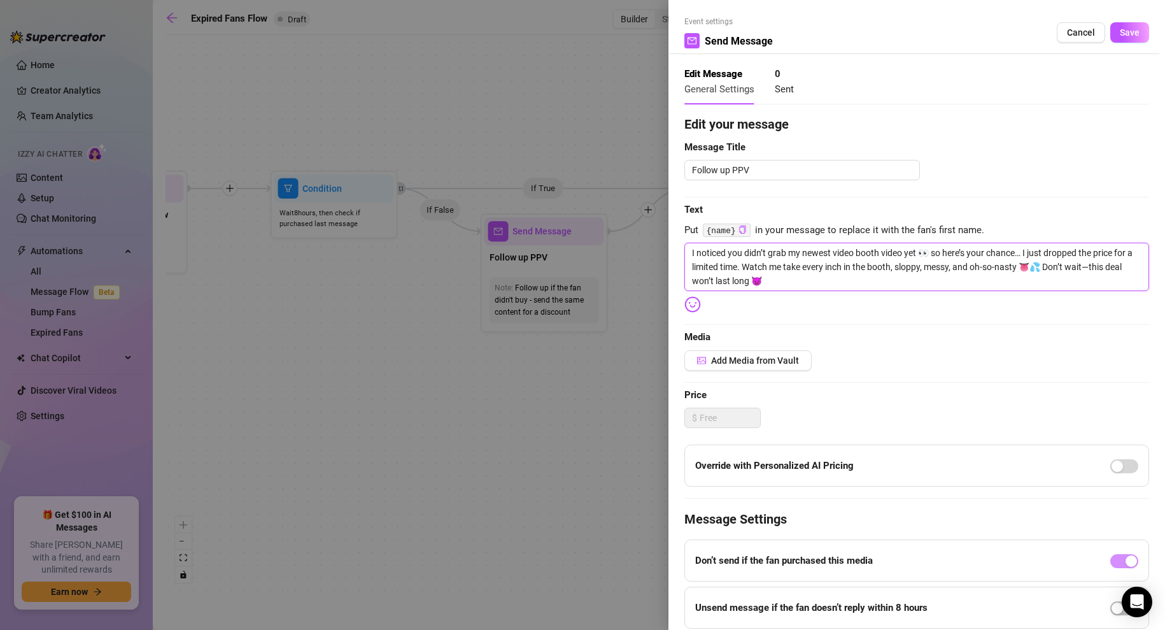
type textarea "I noticed you didn’t grab my newest video booth video yet 👀 so here’s your chan…"
click at [760, 169] on textarea "Follow up PPV" at bounding box center [803, 170] width 236 height 20
paste textarea "⏳ Last Chance: Gloryhole Video Discounted"
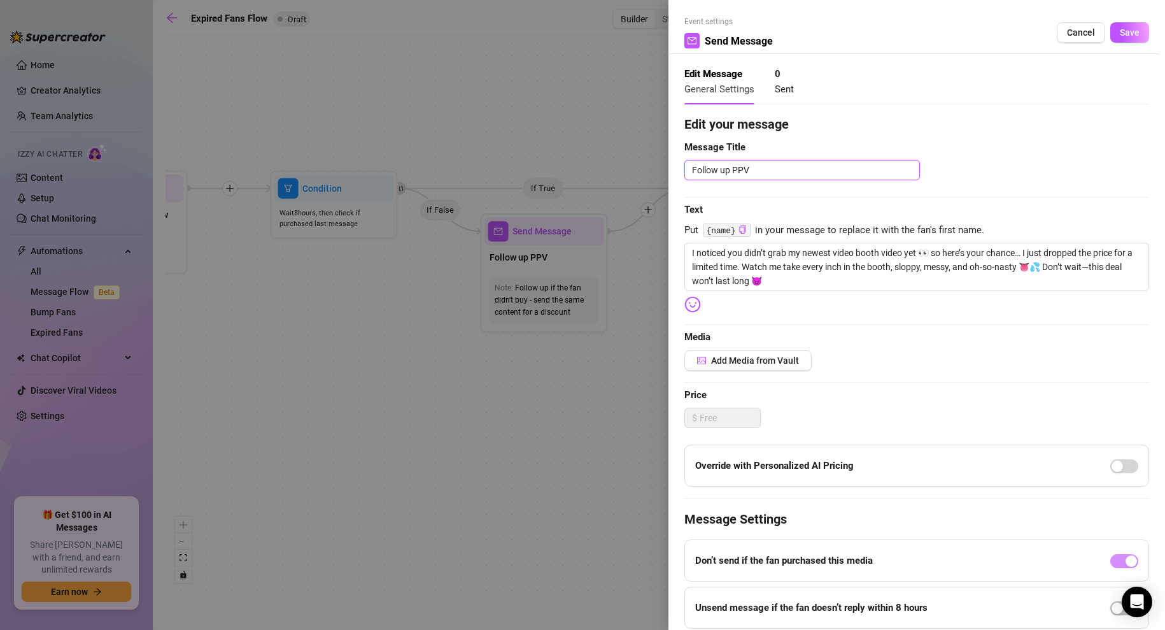
type textarea "⏳ Last Chance: Gloryhole Video Discounted"
click at [794, 171] on textarea "⏳ Last Chance: Gloryhole Video Discounted" at bounding box center [803, 170] width 236 height 20
type textarea "⏳ Last Chance: Gloryhole= Video Discounted"
type textarea "⏳ Last Chance: Gloryhole== Video Discounted"
type textarea "⏳ Last Chance: Gloryhole=== Video Discounted"
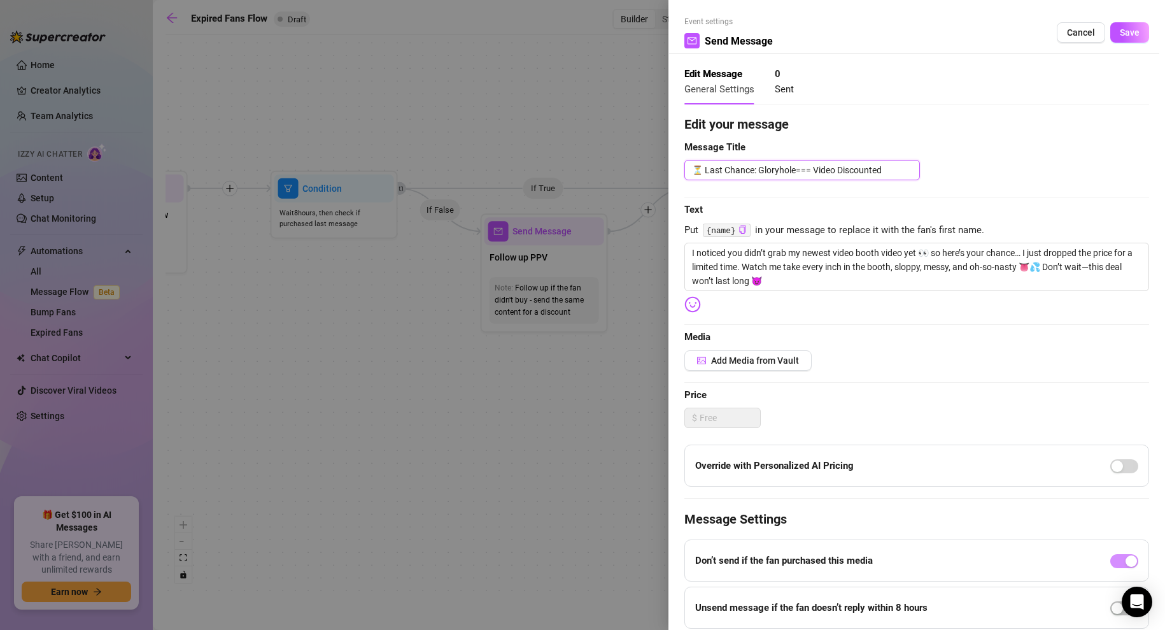
type textarea "⏳ Last Chance: Gloryhole== Video Discounted"
type textarea "⏳ Last Chance: Gloryhole= Video Discounted"
type textarea "⏳ Last Chance: Gloryhole Video Discounted"
type textarea "⏳ Last Chance: Gloryhol Video Discounted"
type textarea "⏳ Last Chance: Gloryho Video Discounted"
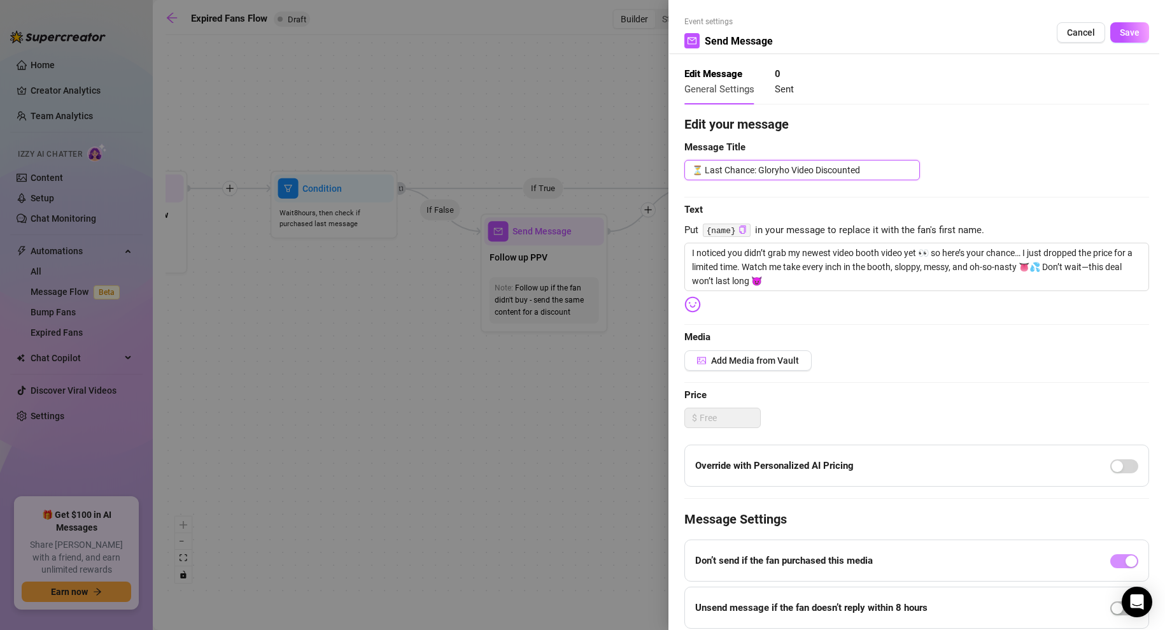
type textarea "⏳ Last Chance: Gloryh Video Discounted"
type textarea "⏳ Last Chance: Glory Video Discounted"
type textarea "⏳ Last Chance: Glor Video Discounted"
type textarea "⏳ Last Chance: Glo Video Discounted"
type textarea "⏳ Last Chance: Gl Video Discounted"
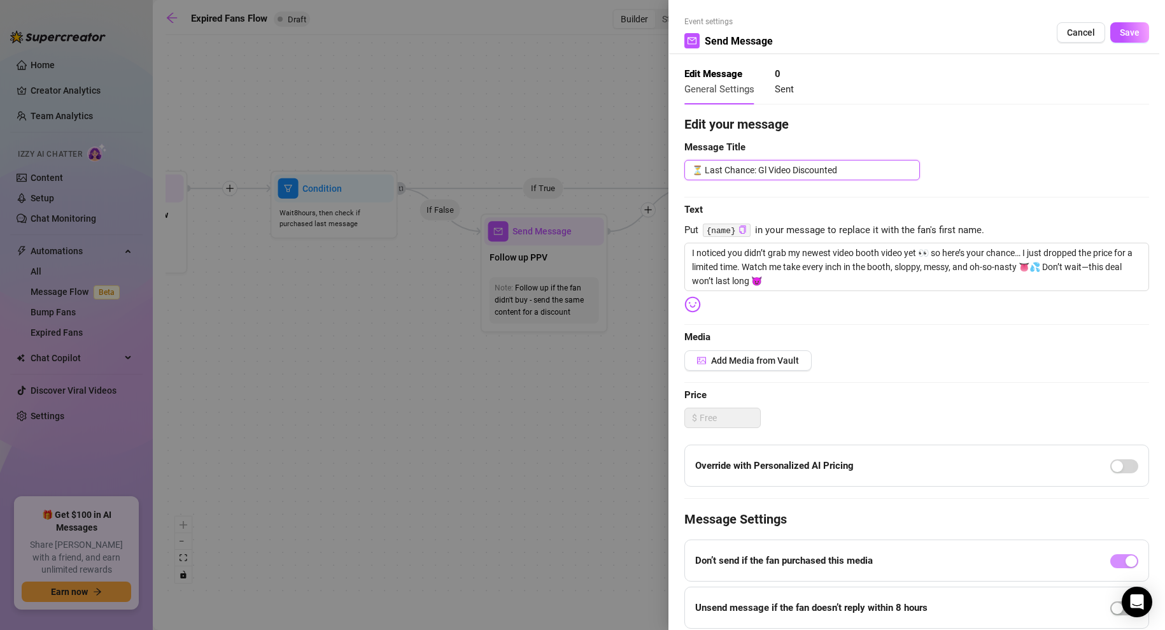
type textarea "⏳ Last Chance: G Video Discounted"
type textarea "⏳ Last Chance: Video Discounted"
type textarea "⏳ Last Chance: A Video Discounted"
type textarea "⏳ Last Chance: Ad Video Discounted"
type textarea "⏳ Last Chance: Adu Video Discounted"
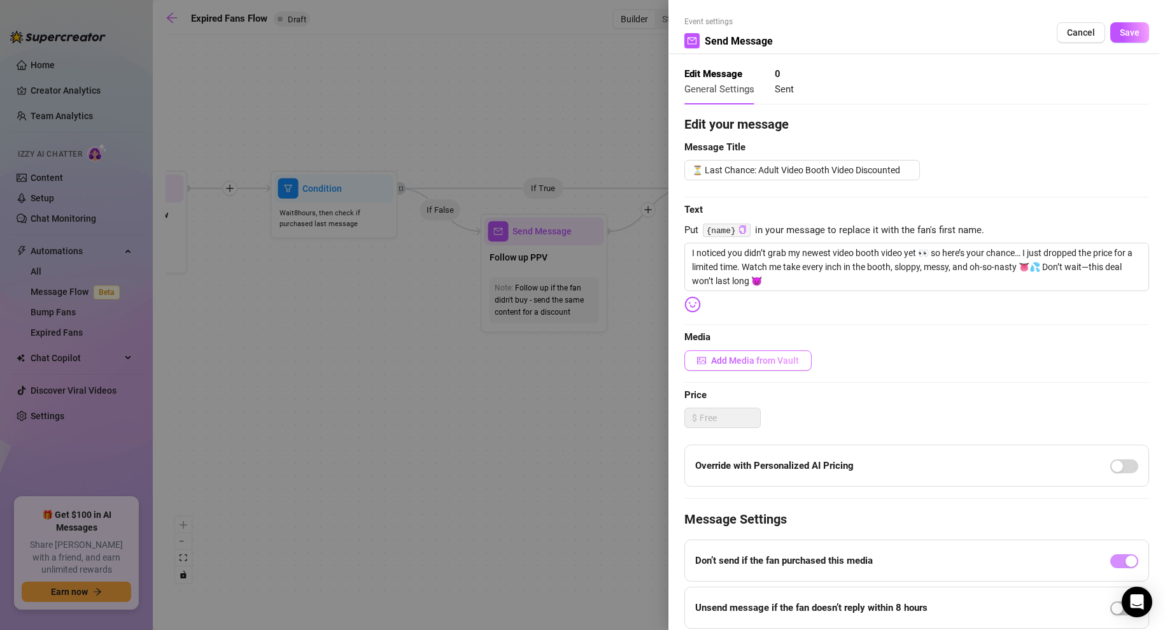
click at [725, 356] on span "Add Media from Vault" at bounding box center [755, 360] width 88 height 10
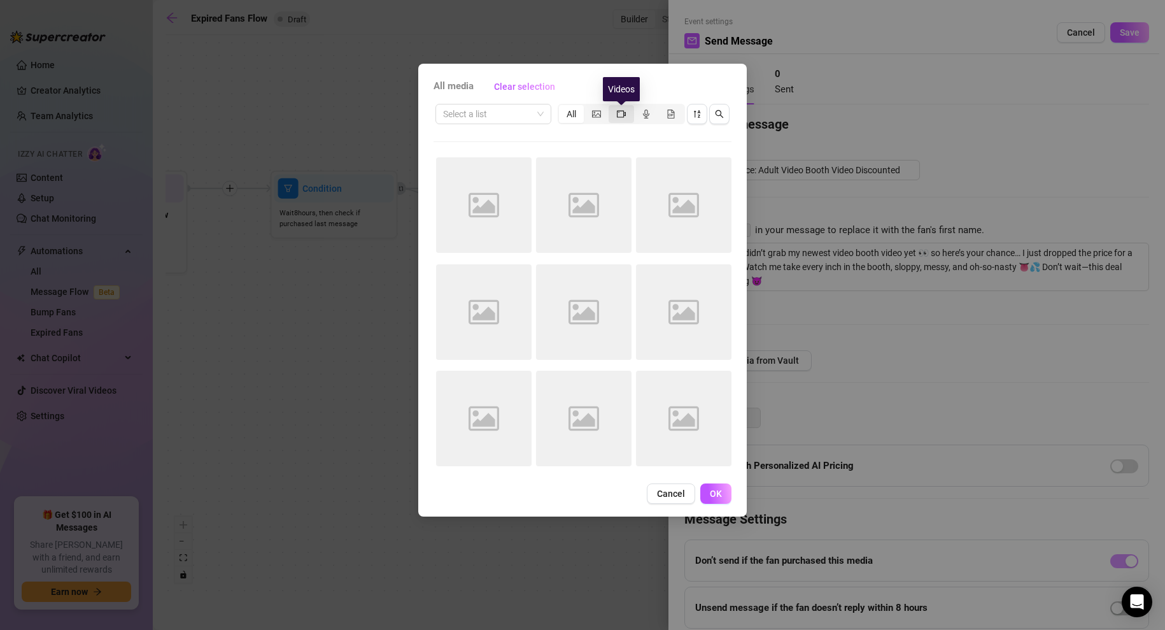
click at [623, 112] on icon "video-camera" at bounding box center [621, 113] width 9 height 7
click at [612, 107] on input "segmented control" at bounding box center [612, 107] width 0 height 0
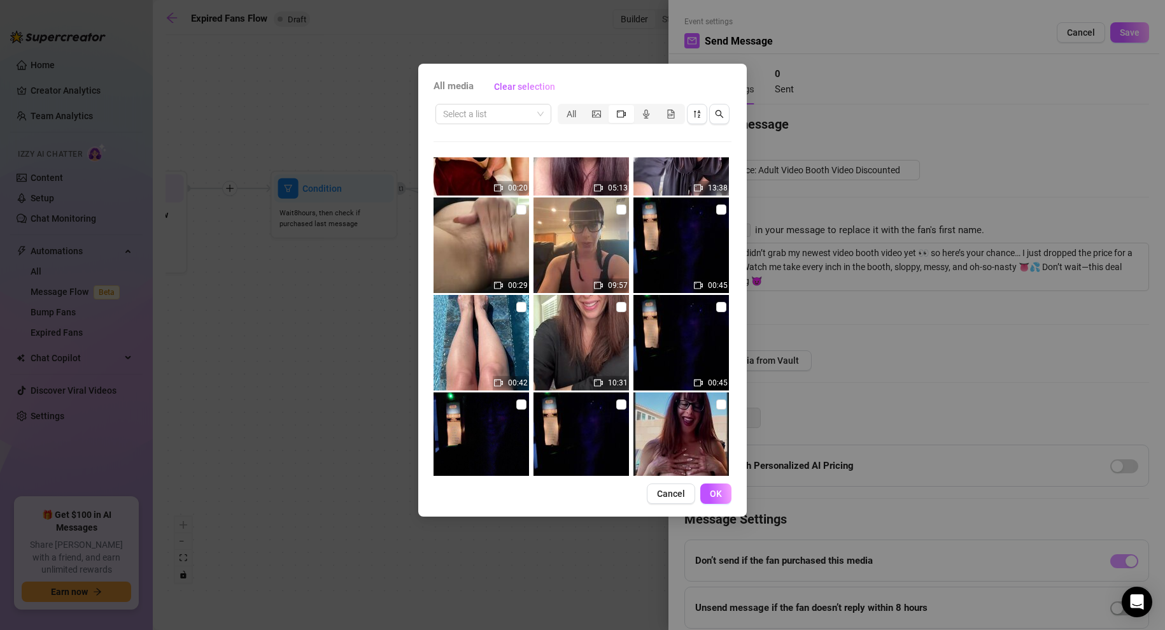
scroll to position [361, 0]
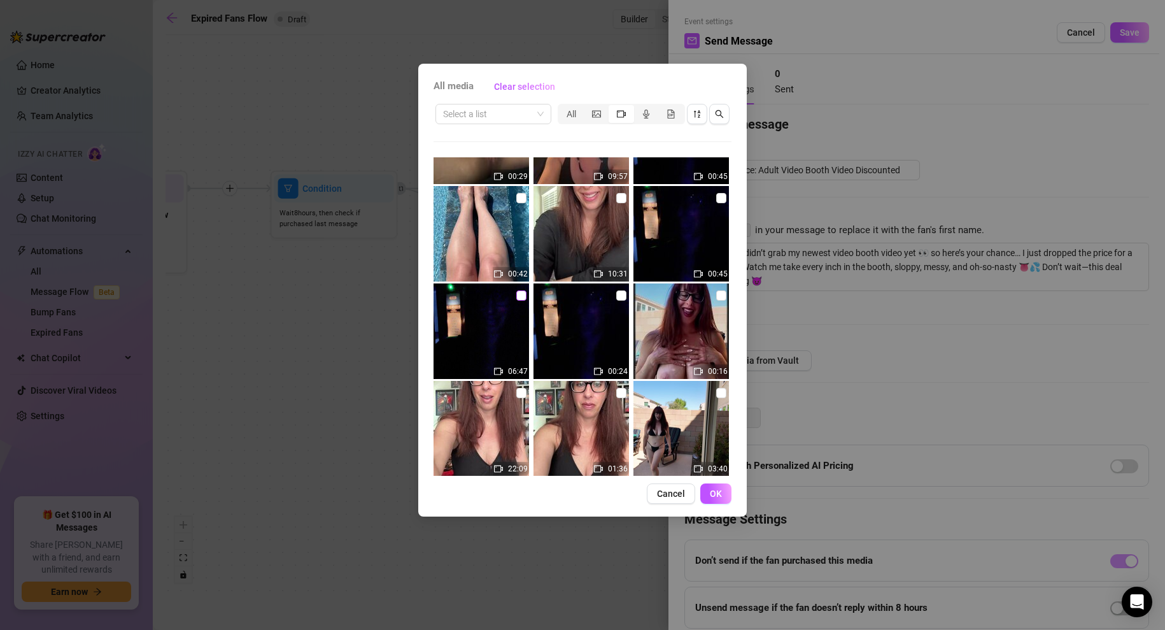
click at [522, 295] on input "checkbox" at bounding box center [521, 295] width 10 height 10
click at [618, 296] on input "checkbox" at bounding box center [621, 295] width 10 height 10
click at [623, 295] on input "checkbox" at bounding box center [621, 295] width 10 height 10
click at [716, 495] on span "OK" at bounding box center [716, 493] width 12 height 10
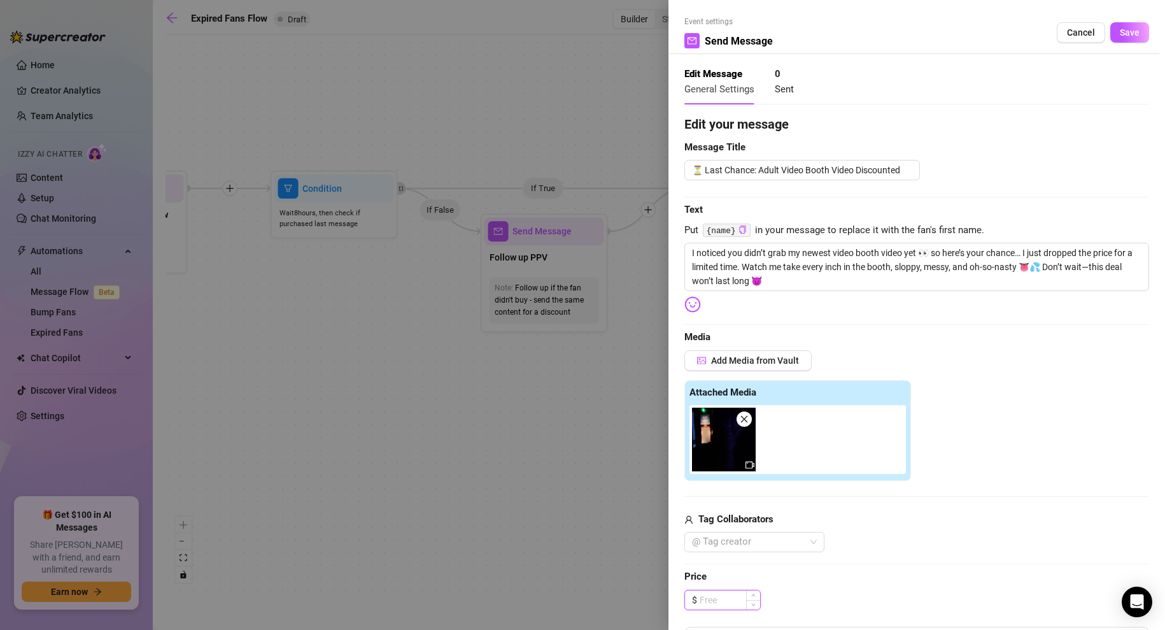
click at [716, 599] on input at bounding box center [730, 599] width 61 height 19
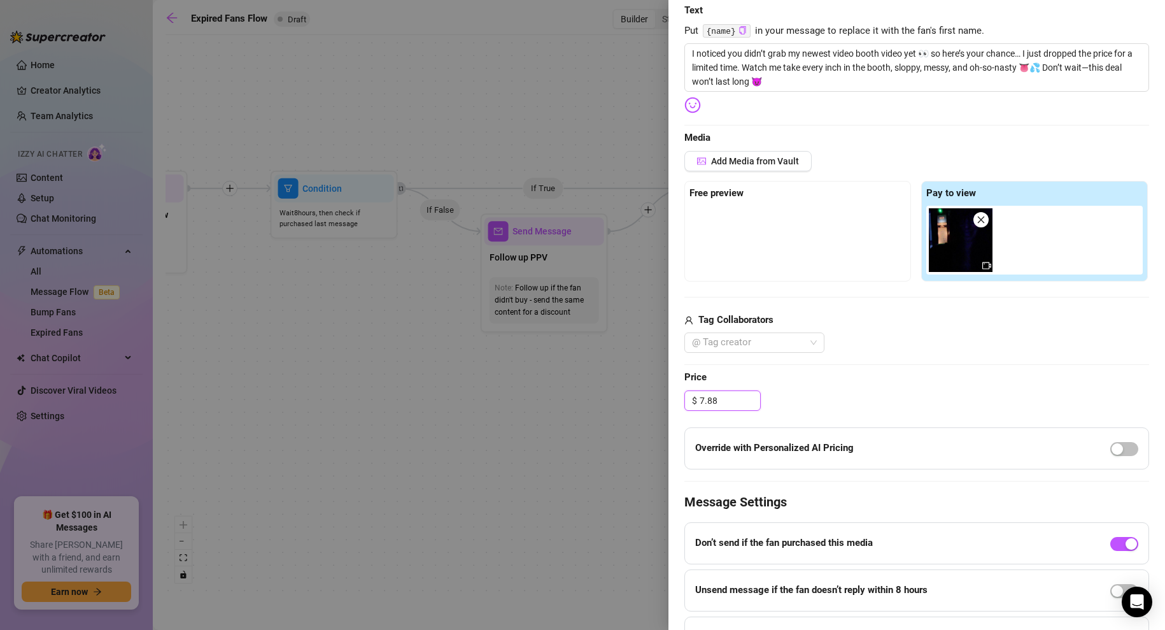
scroll to position [196, 0]
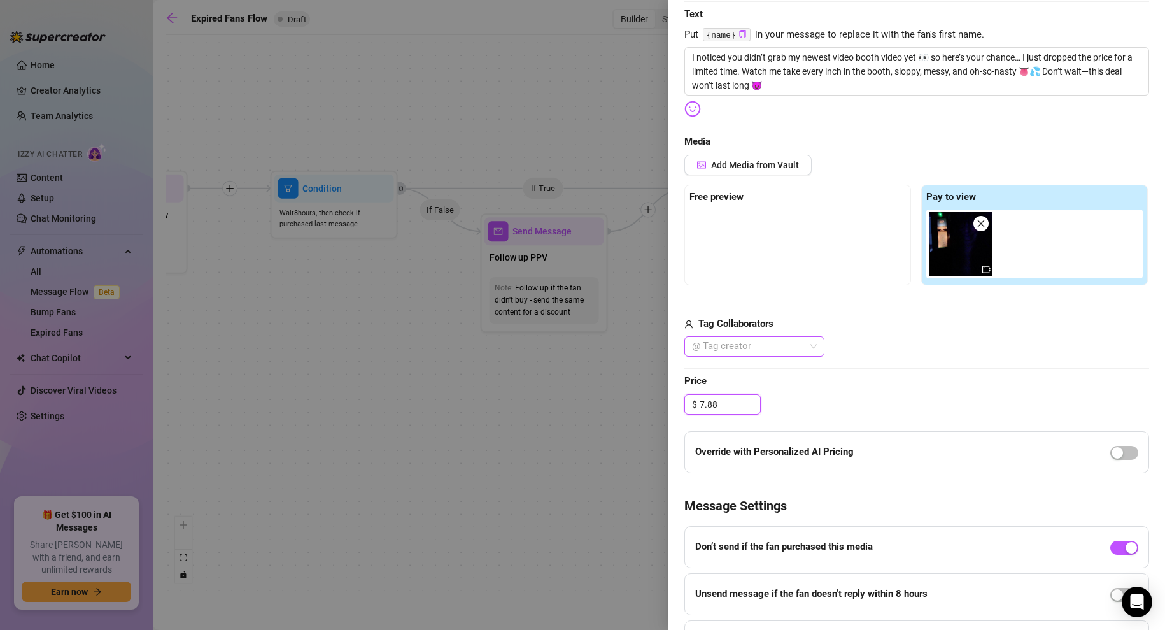
click at [743, 344] on div at bounding box center [748, 347] width 122 height 18
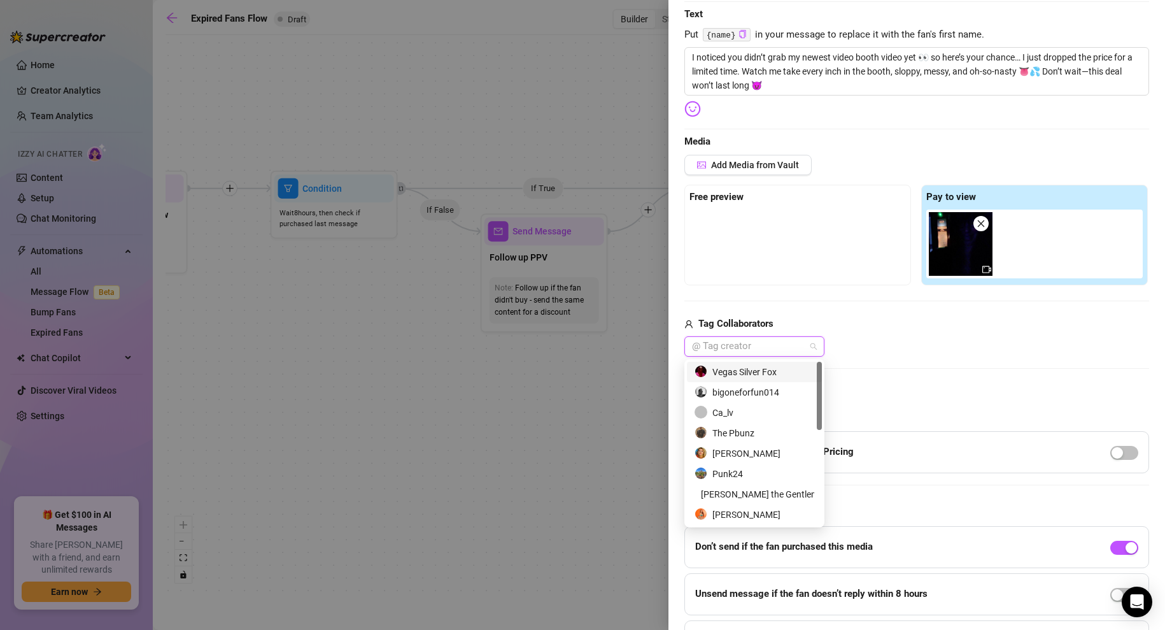
click at [746, 369] on div "Vegas Silver Fox" at bounding box center [755, 372] width 120 height 14
click at [734, 433] on div "The Pbunz" at bounding box center [755, 433] width 120 height 14
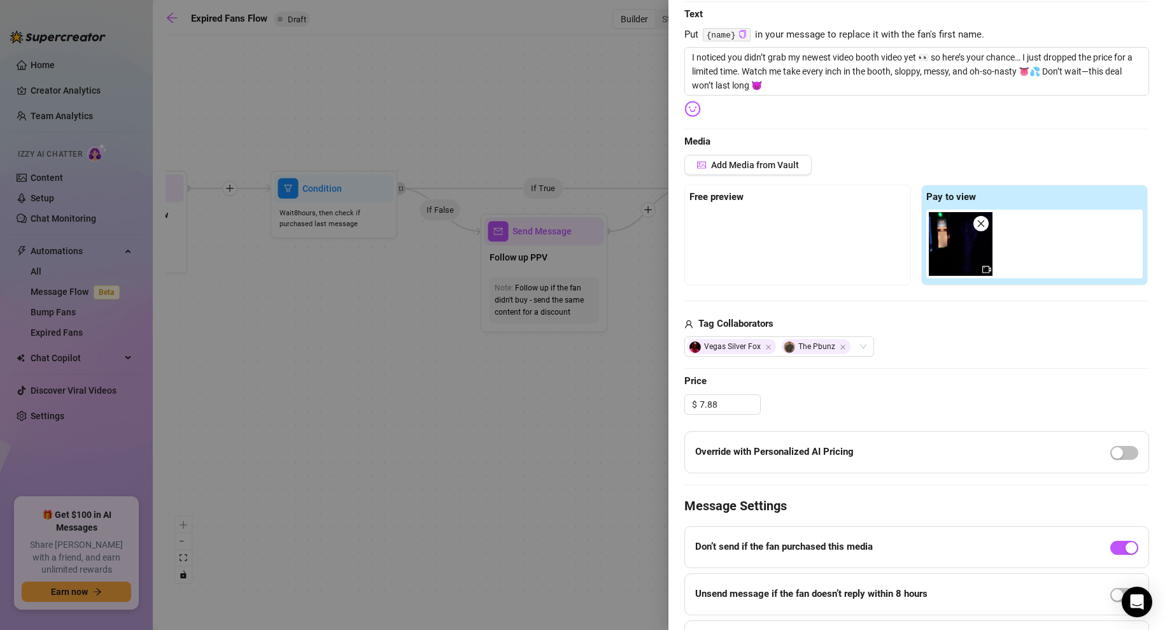
click at [939, 369] on div "Edit your message Message Title ⏳ Last Chance: Adult Video Booth Video Discount…" at bounding box center [917, 290] width 465 height 743
click at [762, 166] on span "Add Media from Vault" at bounding box center [755, 165] width 88 height 10
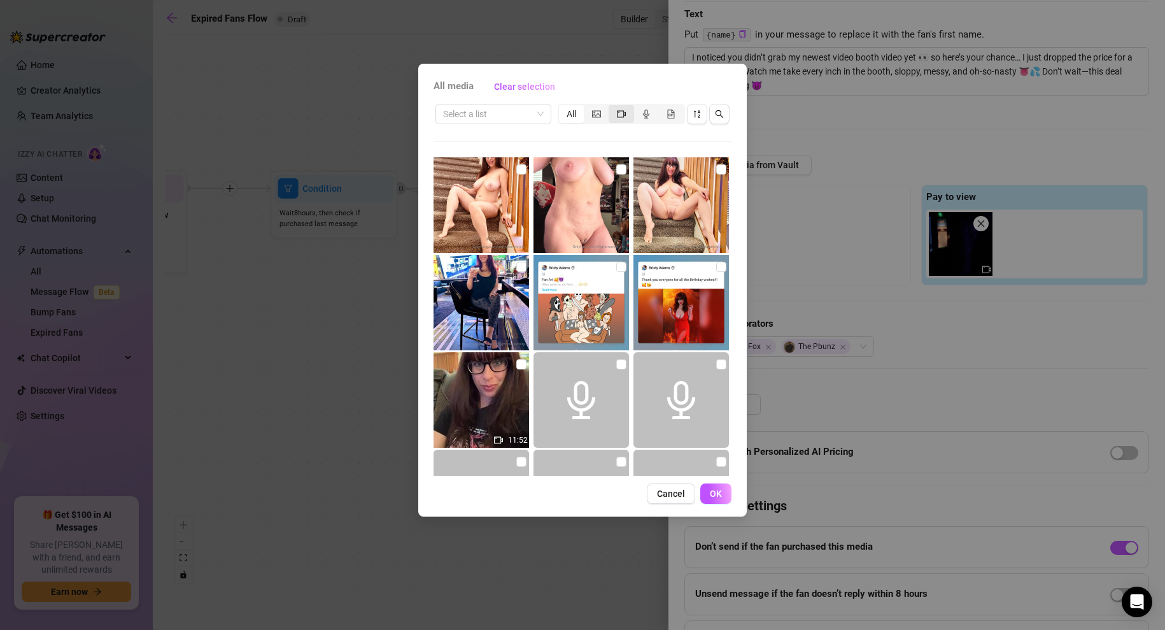
click at [626, 115] on div "segmented control" at bounding box center [621, 114] width 25 height 18
click at [612, 107] on input "segmented control" at bounding box center [612, 107] width 0 height 0
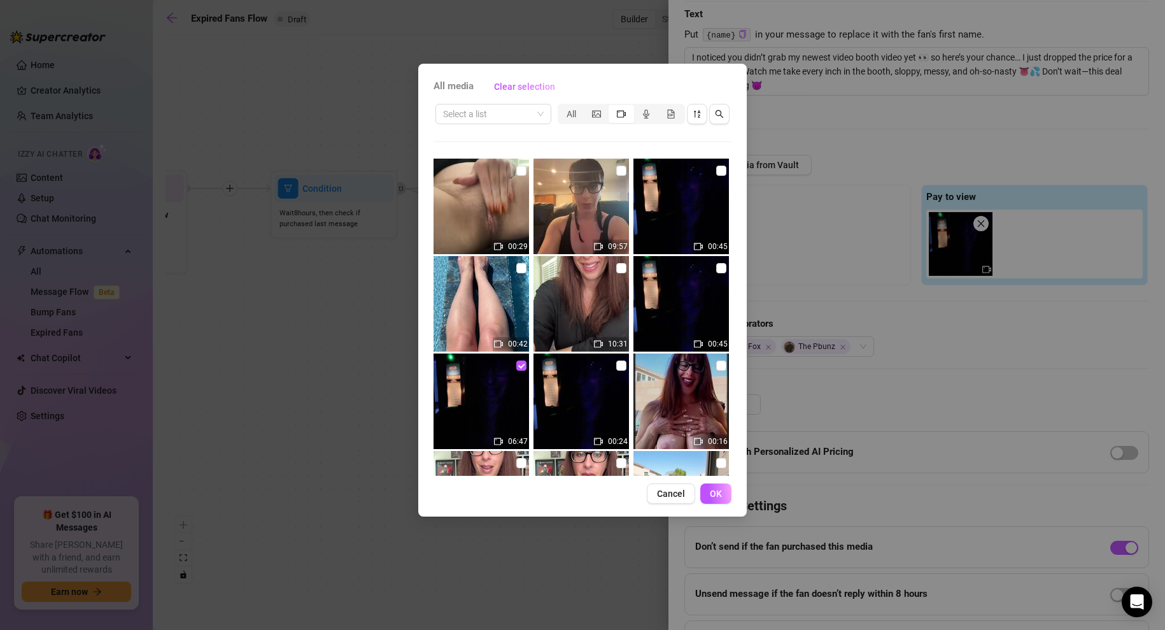
scroll to position [310, 0]
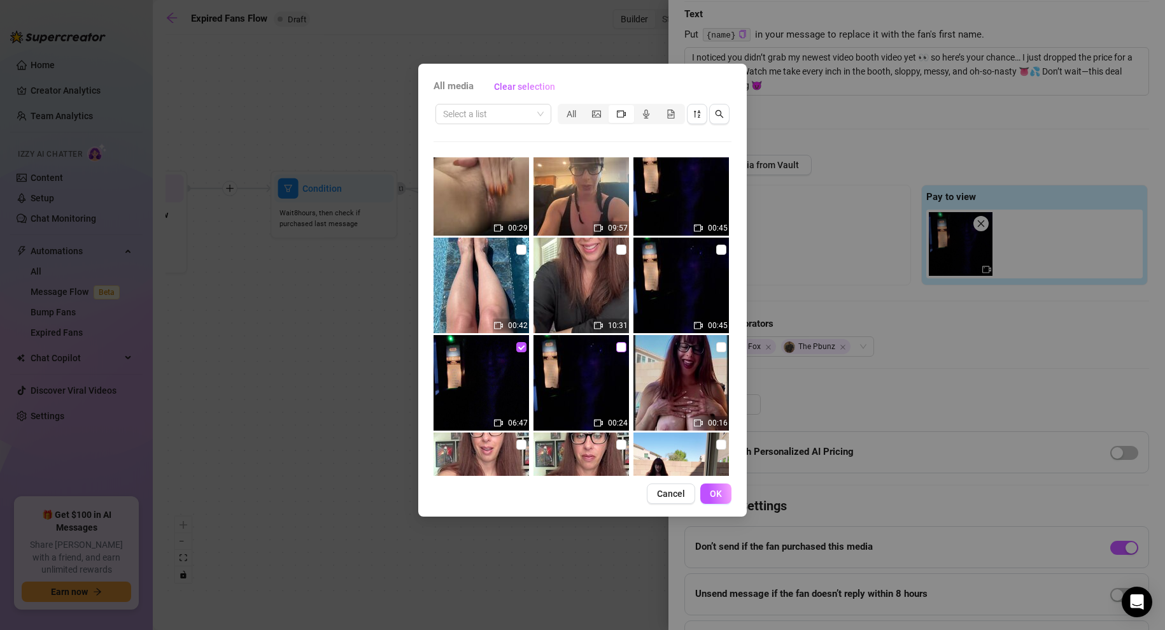
click at [619, 346] on input "checkbox" at bounding box center [621, 347] width 10 height 10
click at [717, 495] on span "OK" at bounding box center [716, 493] width 12 height 10
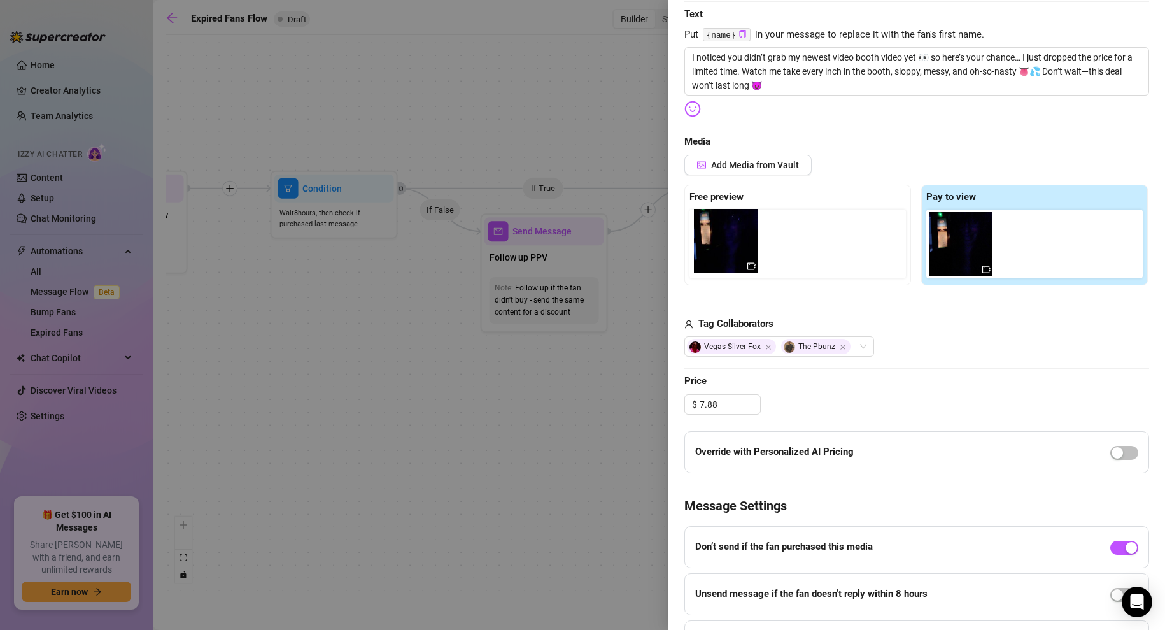
drag, startPoint x: 1029, startPoint y: 240, endPoint x: 721, endPoint y: 237, distance: 308.3
click at [721, 237] on div "Free preview Pay to view" at bounding box center [917, 235] width 465 height 101
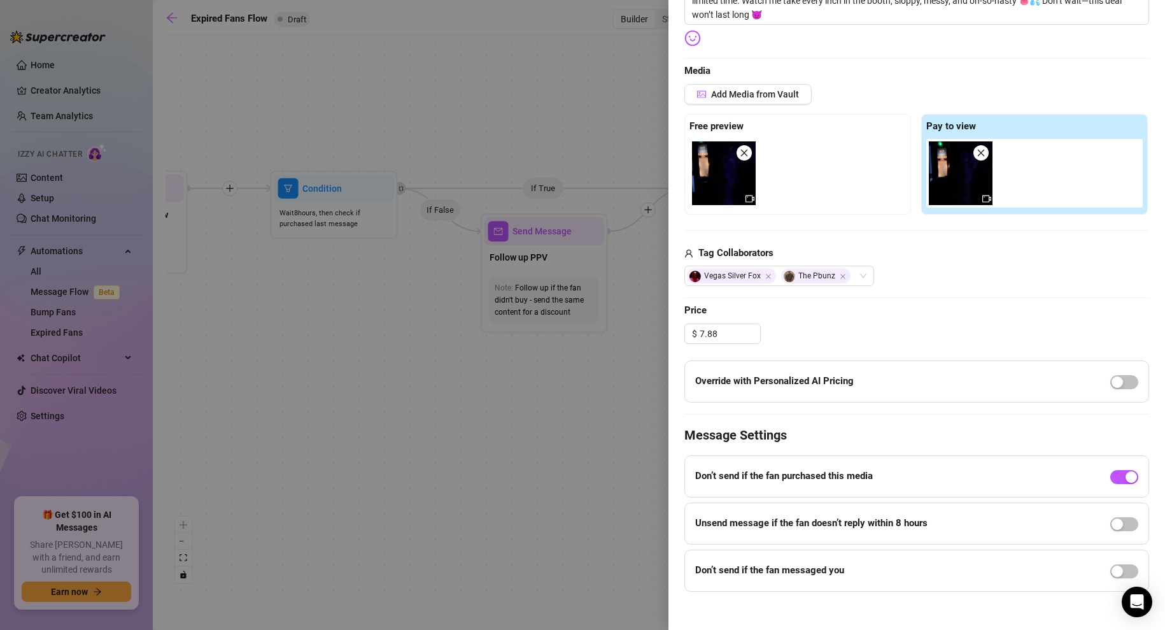
scroll to position [271, 0]
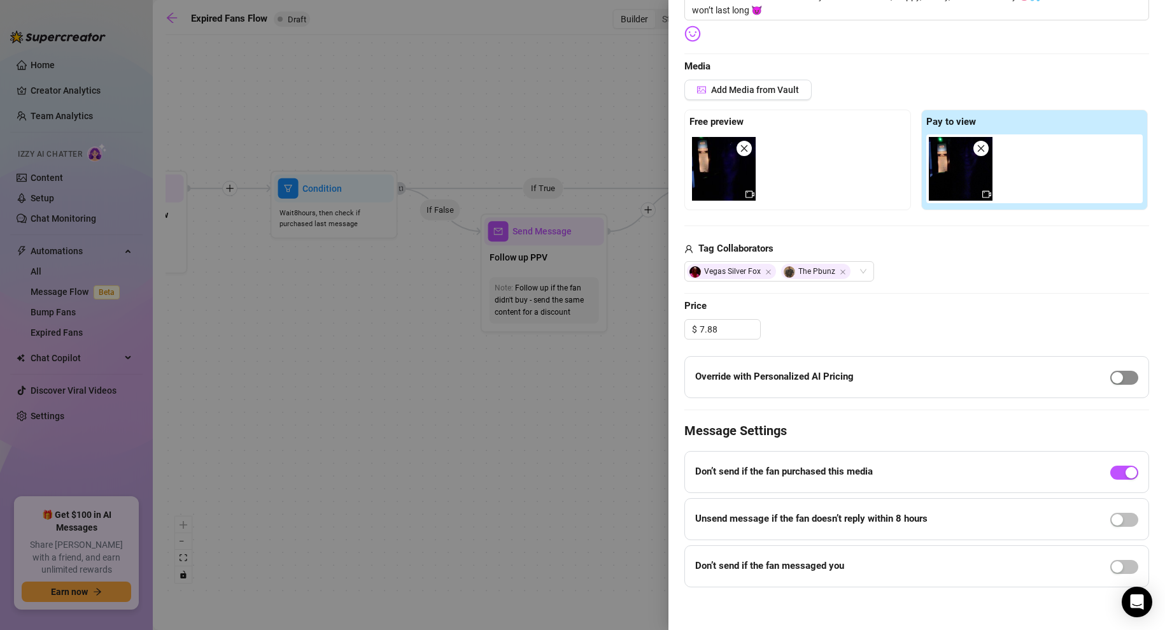
click at [1120, 379] on div "button" at bounding box center [1117, 377] width 11 height 11
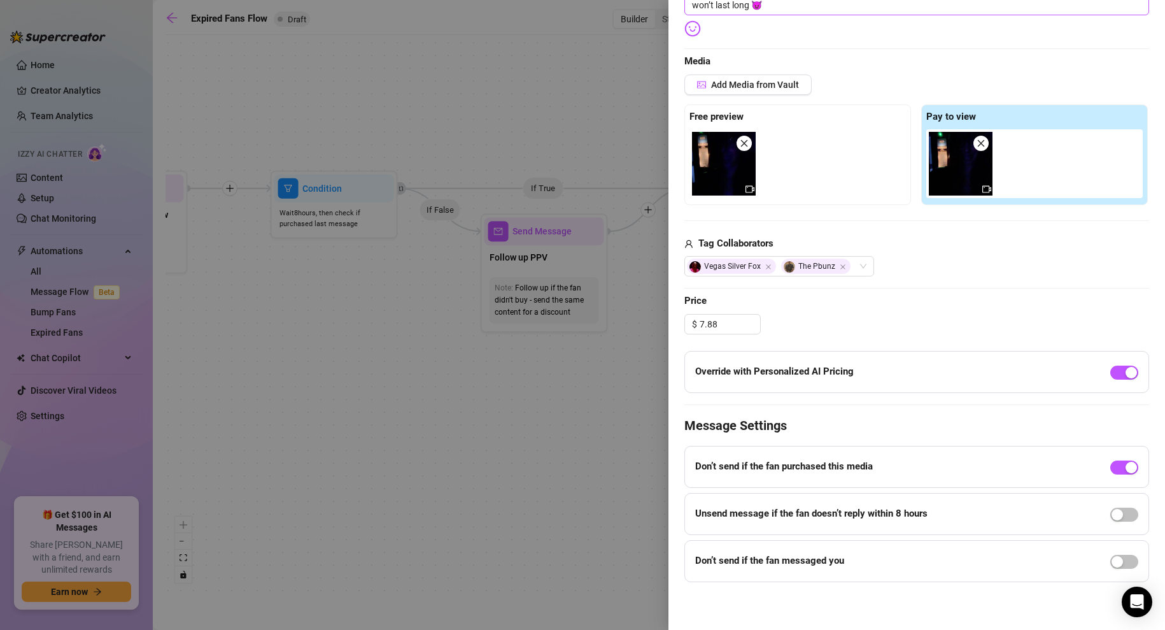
scroll to position [0, 0]
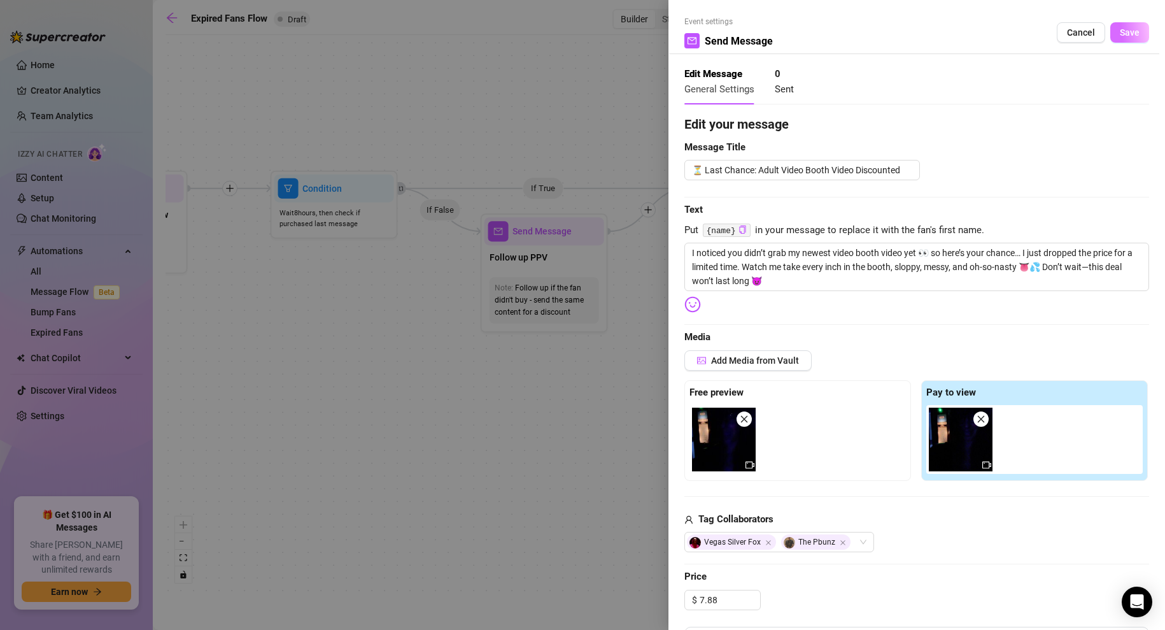
click at [1133, 29] on span "Save" at bounding box center [1130, 32] width 20 height 10
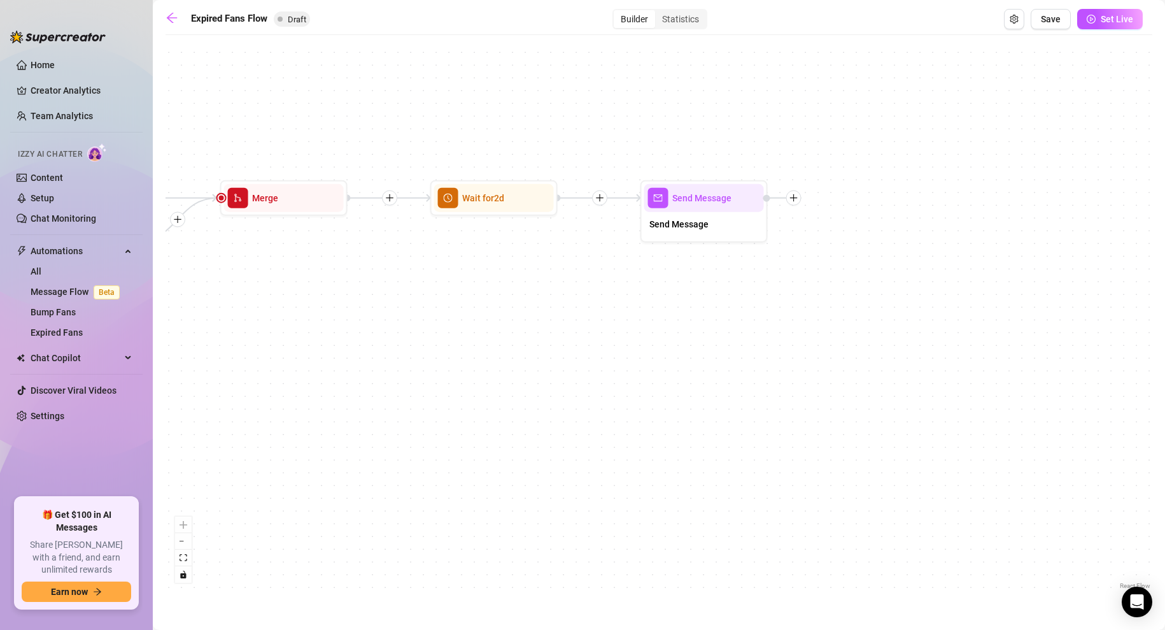
drag, startPoint x: 1010, startPoint y: 343, endPoint x: 536, endPoint y: 351, distance: 473.9
click at [536, 351] on div "If True If False Send Message Send Message Wait for 2d Merge Send Message ⏳ Las…" at bounding box center [659, 316] width 987 height 551
click at [673, 194] on span "Send Message" at bounding box center [698, 197] width 59 height 14
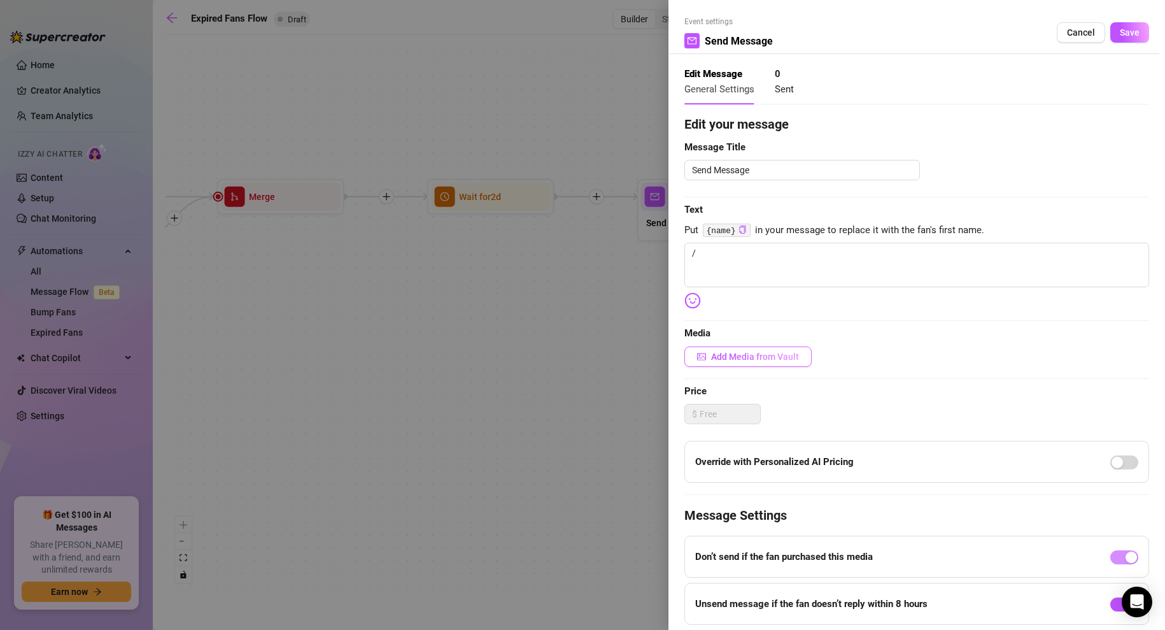
click at [750, 359] on span "Add Media from Vault" at bounding box center [755, 357] width 88 height 10
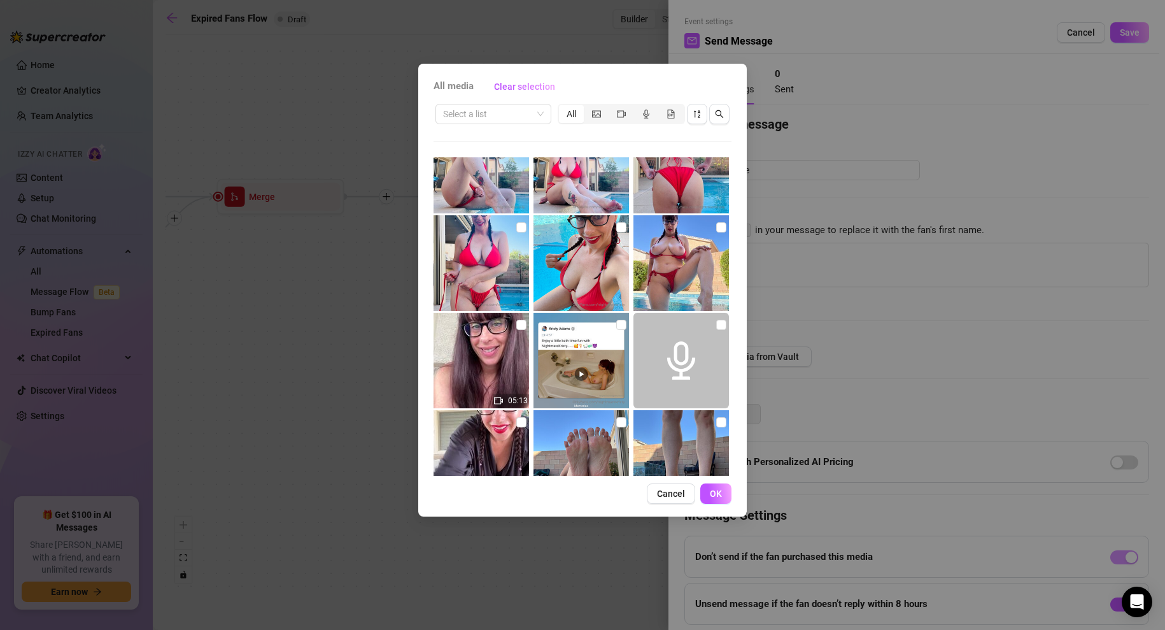
scroll to position [1897, 0]
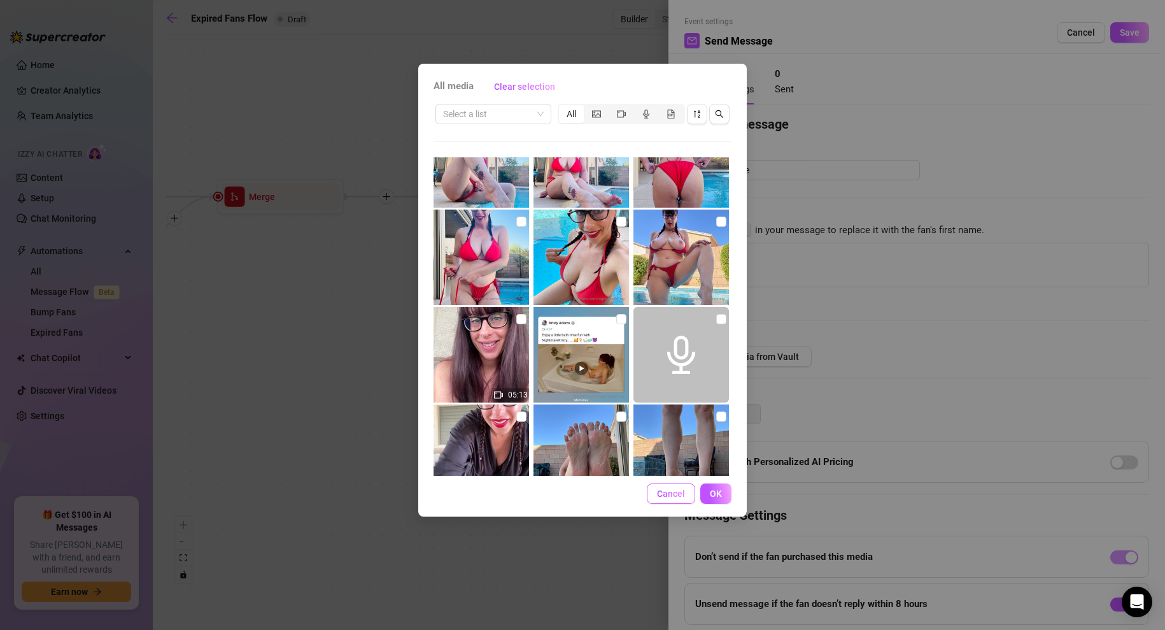
click at [666, 496] on span "Cancel" at bounding box center [671, 493] width 28 height 10
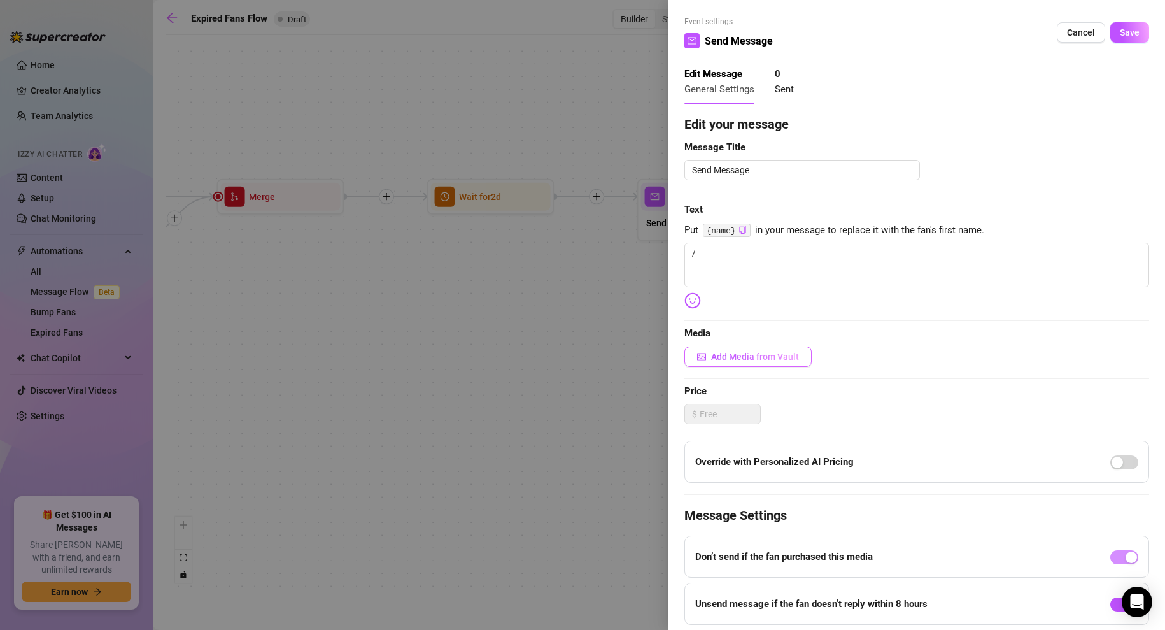
click at [722, 363] on button "Add Media from Vault" at bounding box center [748, 356] width 127 height 20
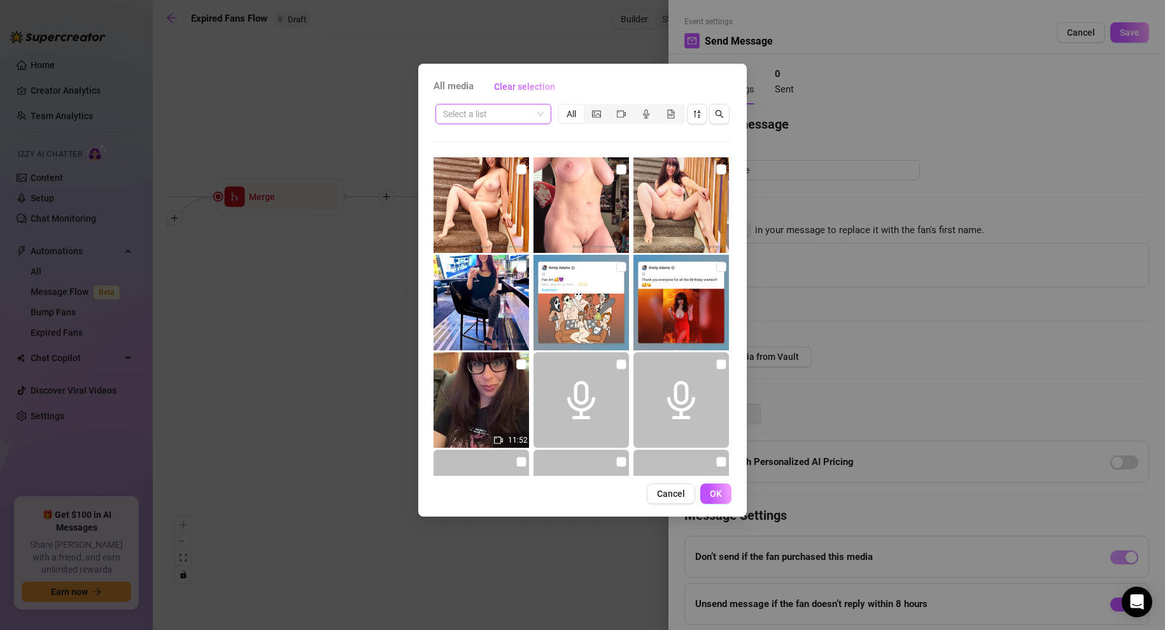
click at [516, 111] on input "search" at bounding box center [487, 113] width 89 height 19
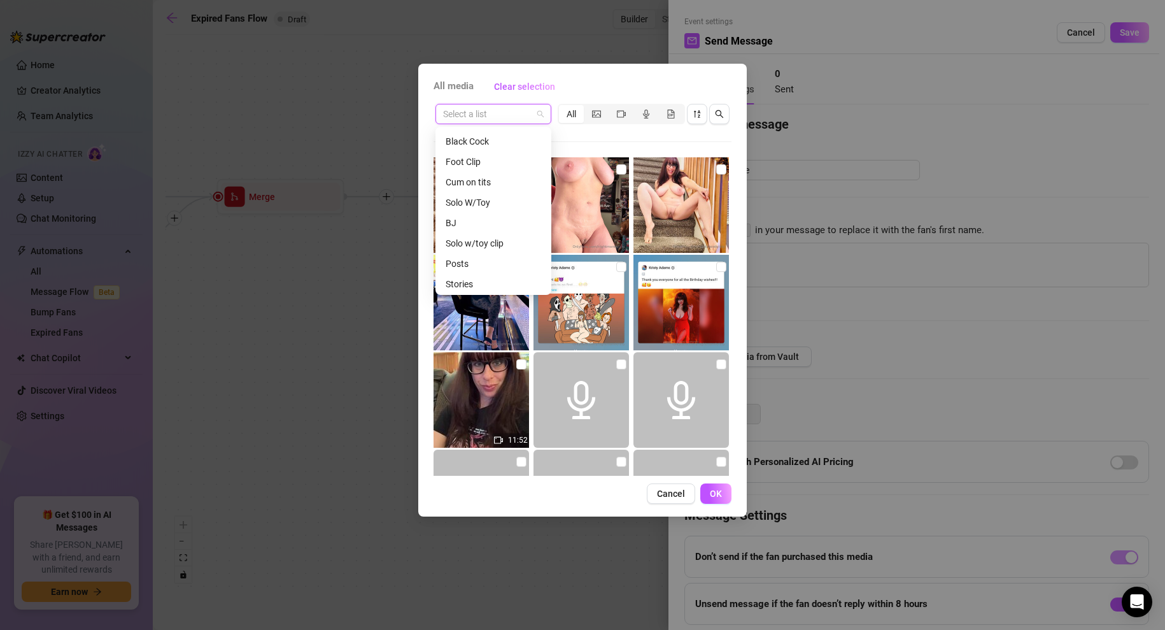
scroll to position [201, 0]
click at [465, 200] on div "Solo W/Toy" at bounding box center [494, 203] width 96 height 14
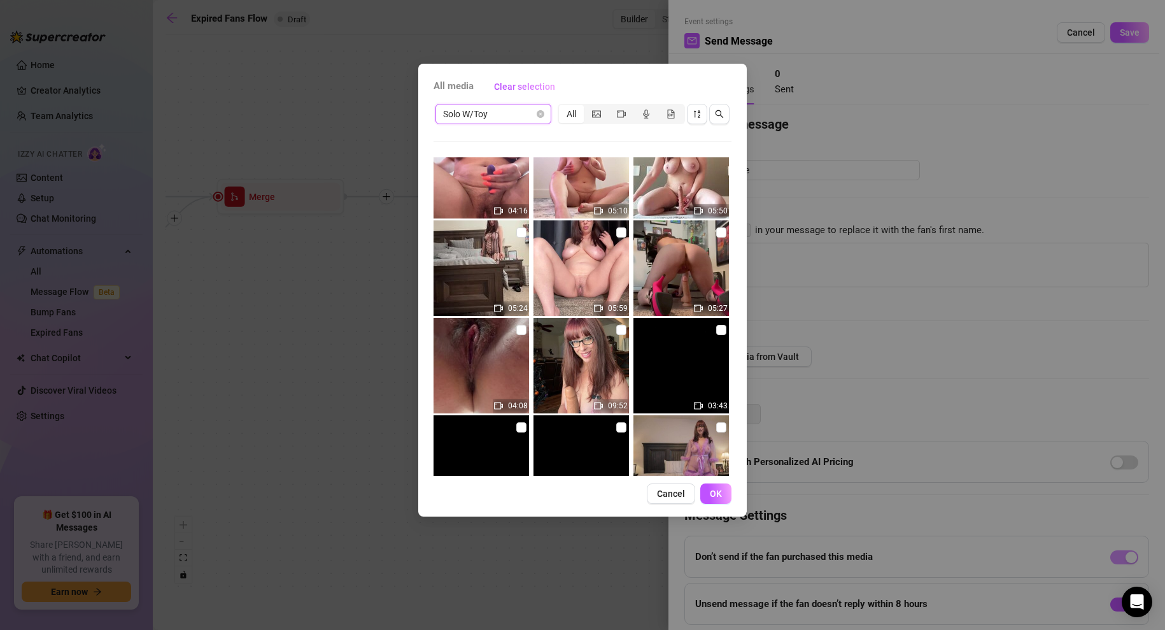
scroll to position [0, 0]
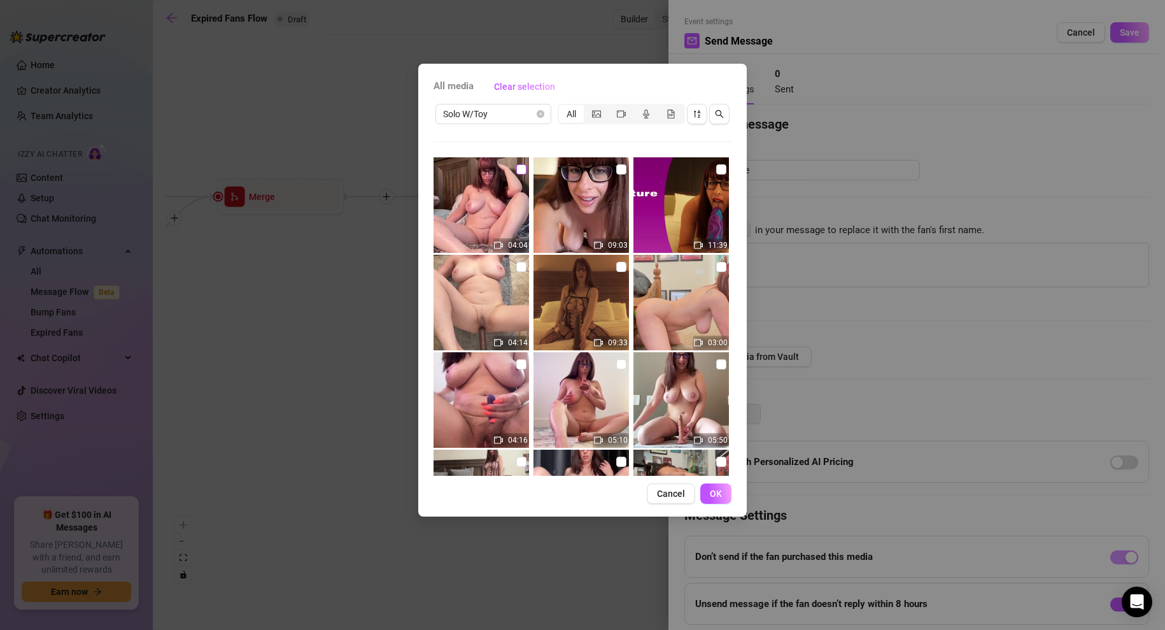
click at [522, 172] on input "checkbox" at bounding box center [521, 169] width 10 height 10
click at [716, 493] on span "OK" at bounding box center [716, 493] width 12 height 10
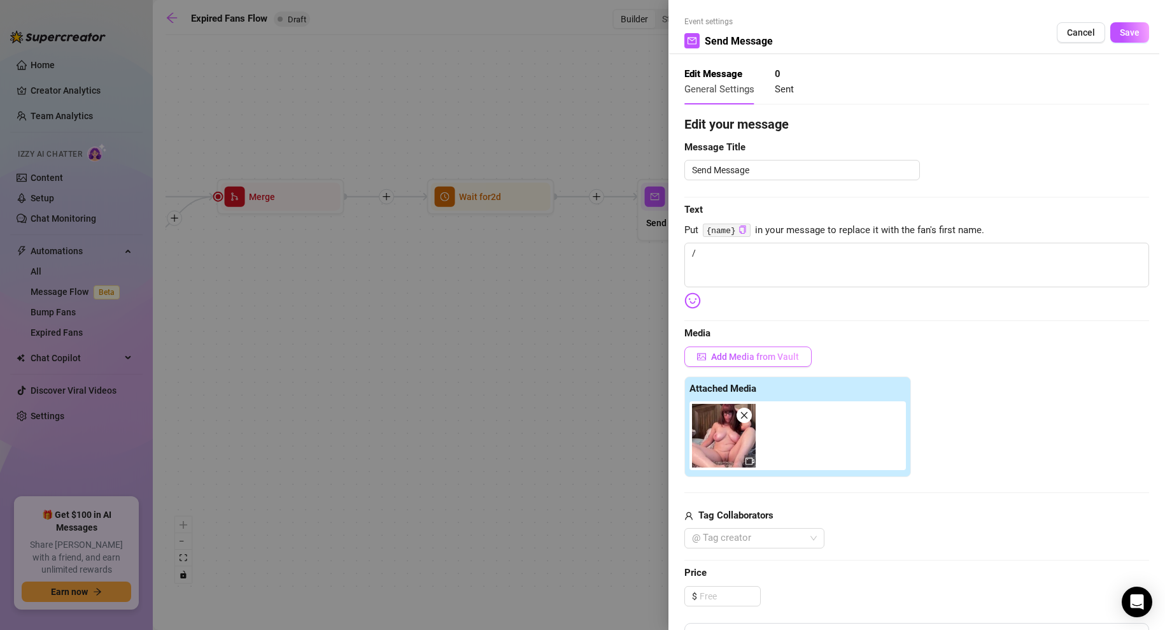
click at [769, 359] on span "Add Media from Vault" at bounding box center [755, 357] width 88 height 10
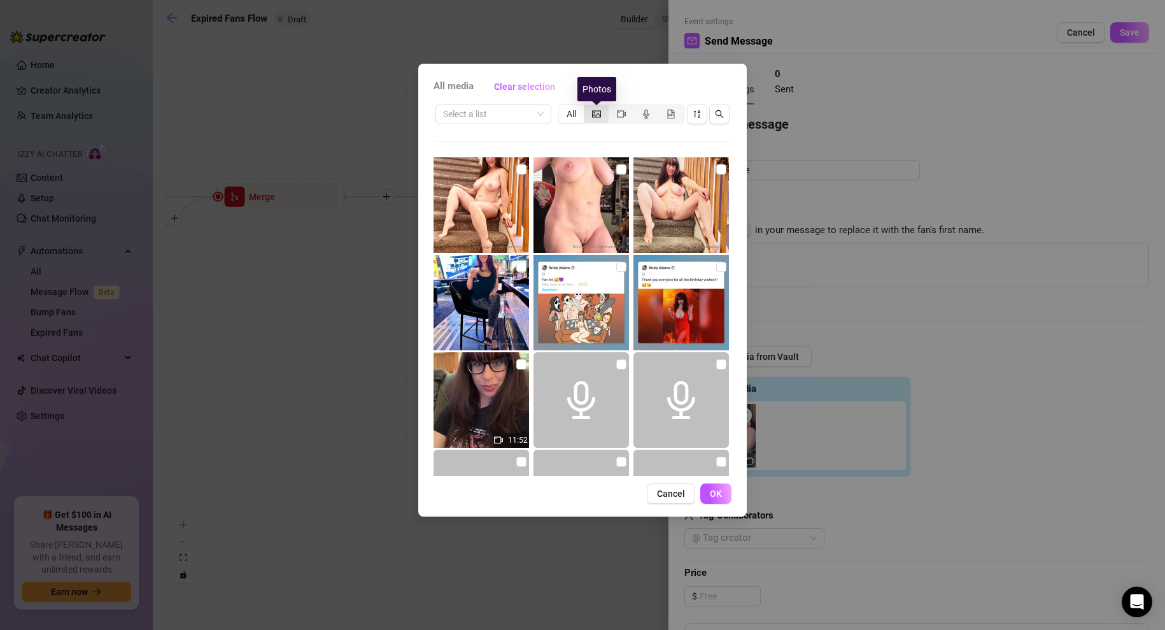
click at [600, 115] on icon "picture" at bounding box center [596, 113] width 9 height 7
click at [587, 107] on input "segmented control" at bounding box center [587, 107] width 0 height 0
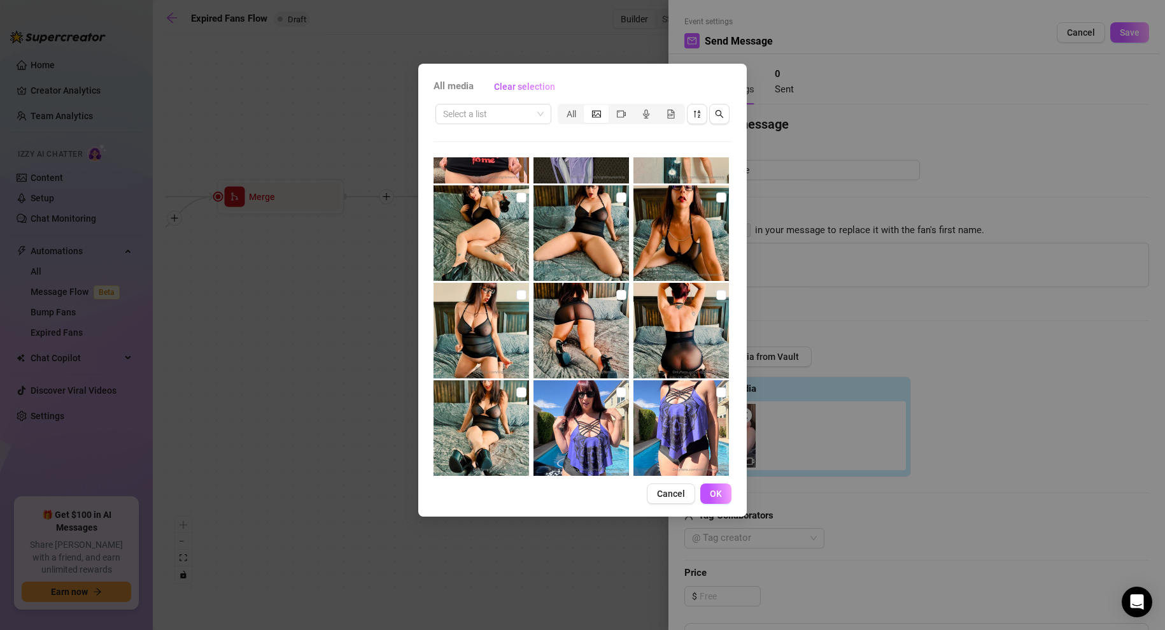
scroll to position [253, 0]
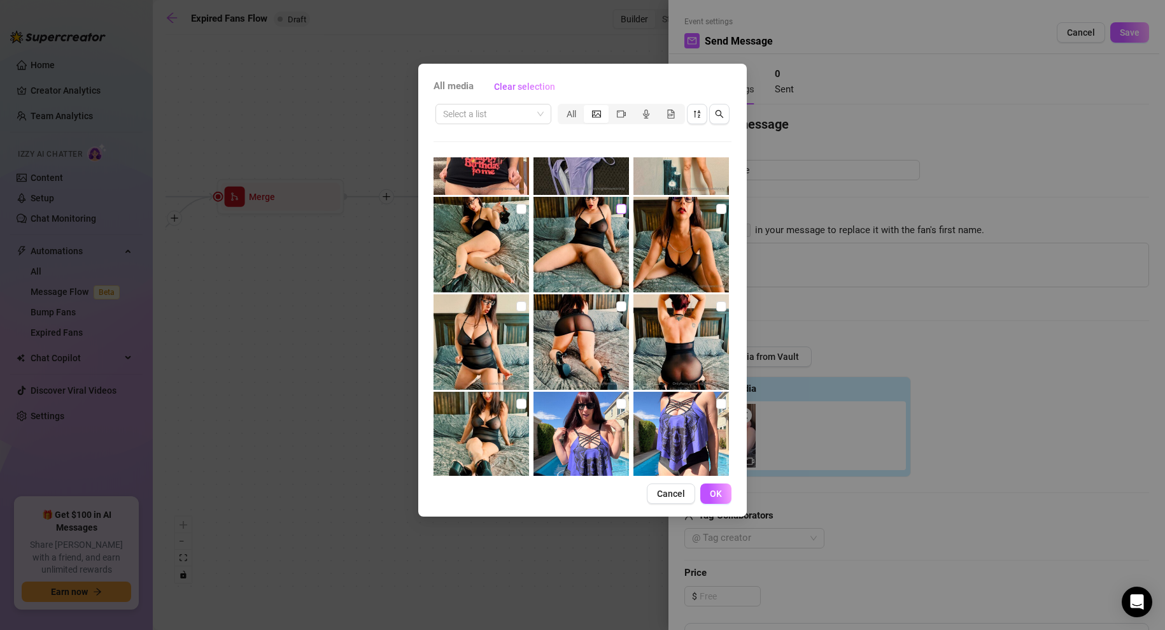
click at [623, 204] on input "checkbox" at bounding box center [621, 209] width 10 height 10
click at [721, 490] on span "OK" at bounding box center [716, 493] width 12 height 10
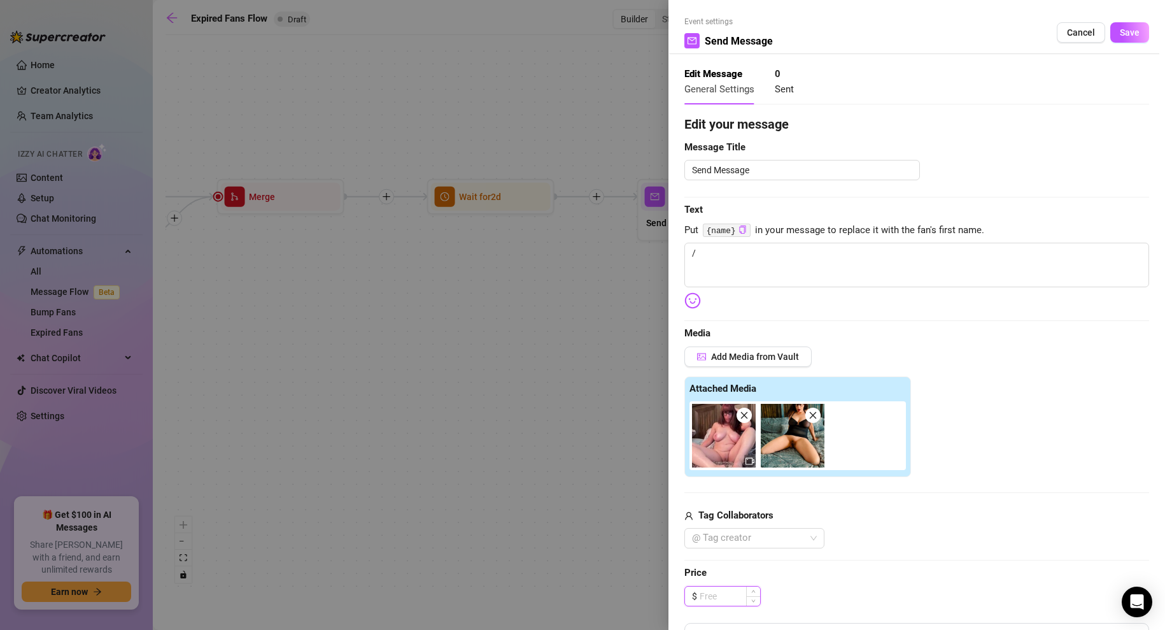
click at [725, 592] on input at bounding box center [730, 596] width 61 height 19
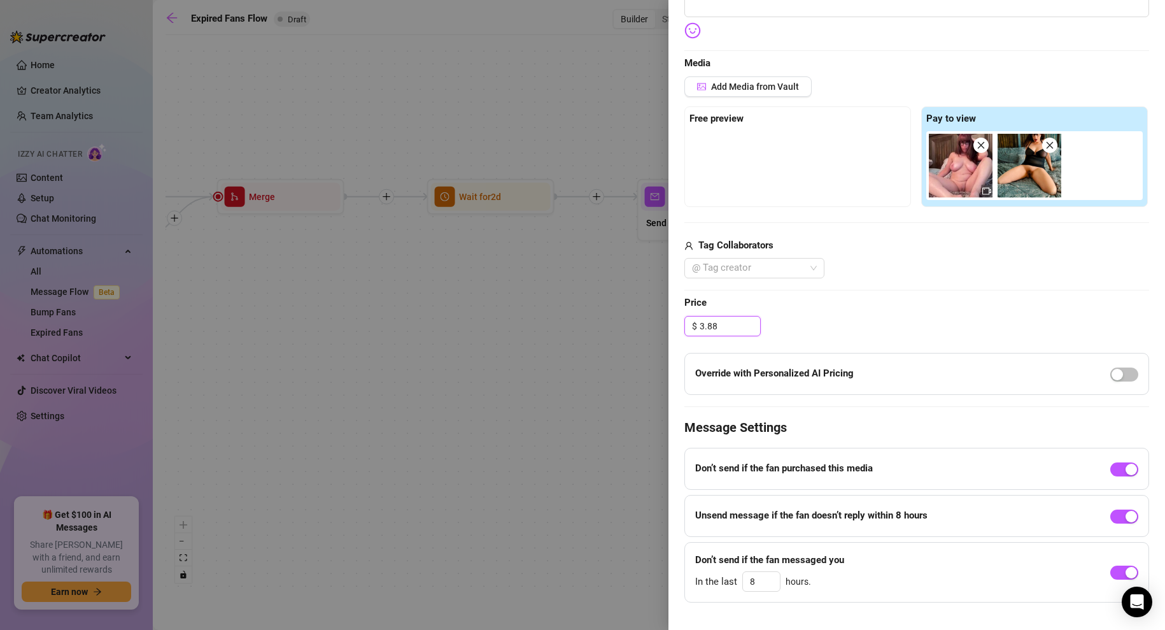
scroll to position [290, 0]
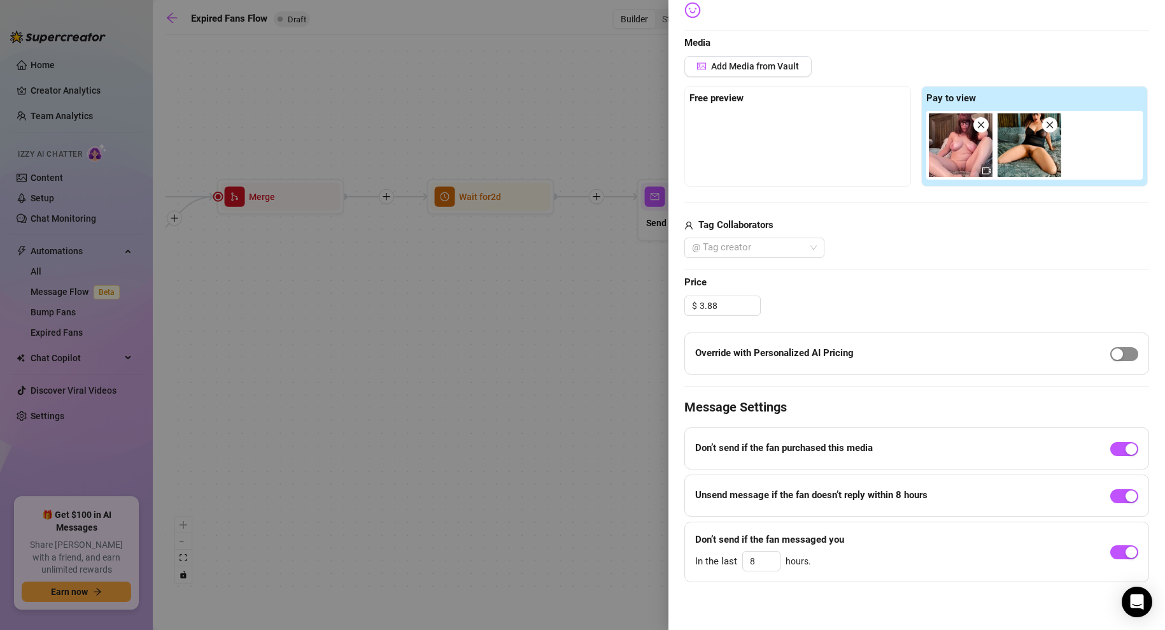
click at [1120, 349] on div "button" at bounding box center [1117, 353] width 11 height 11
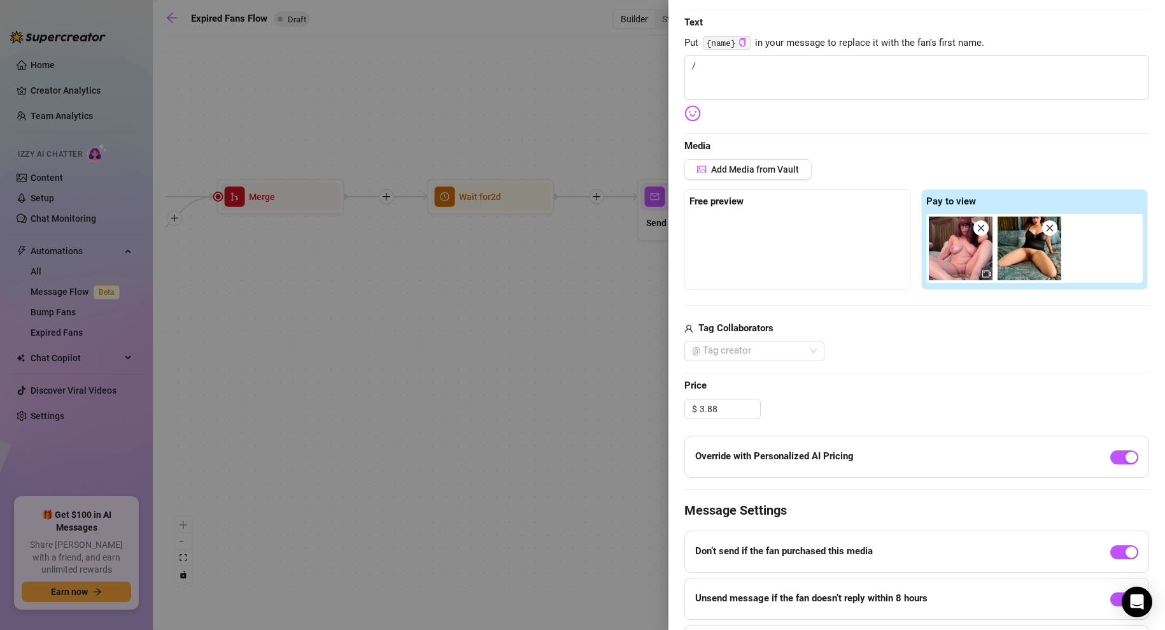
scroll to position [187, 0]
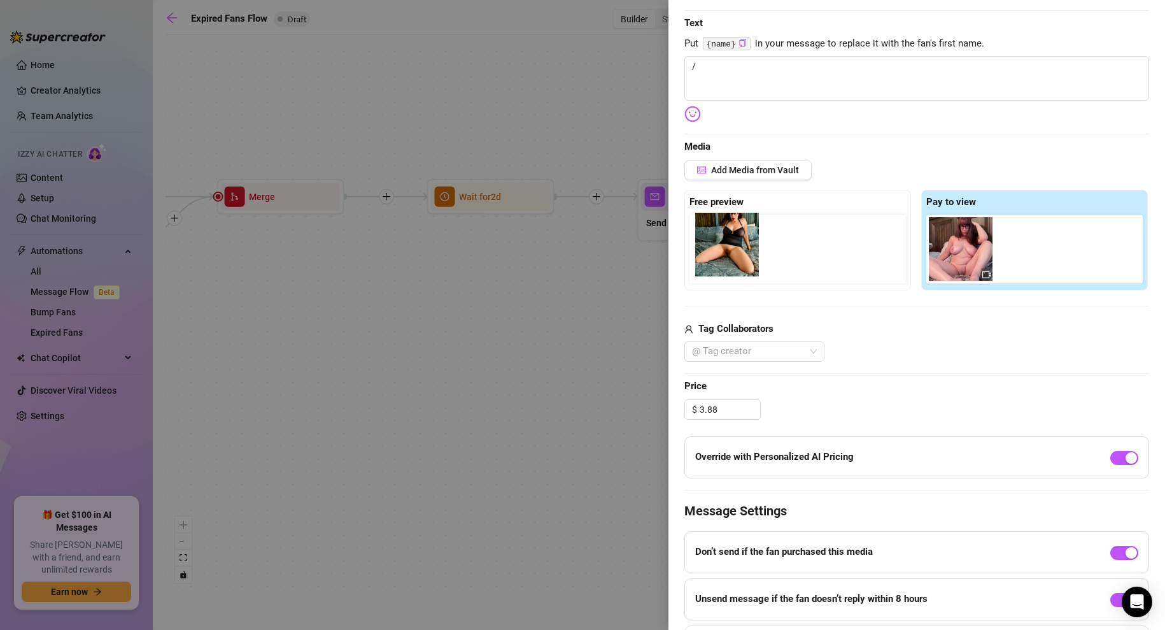
drag, startPoint x: 1034, startPoint y: 262, endPoint x: 723, endPoint y: 258, distance: 310.8
click at [723, 258] on div "Free preview Pay to view" at bounding box center [917, 240] width 465 height 101
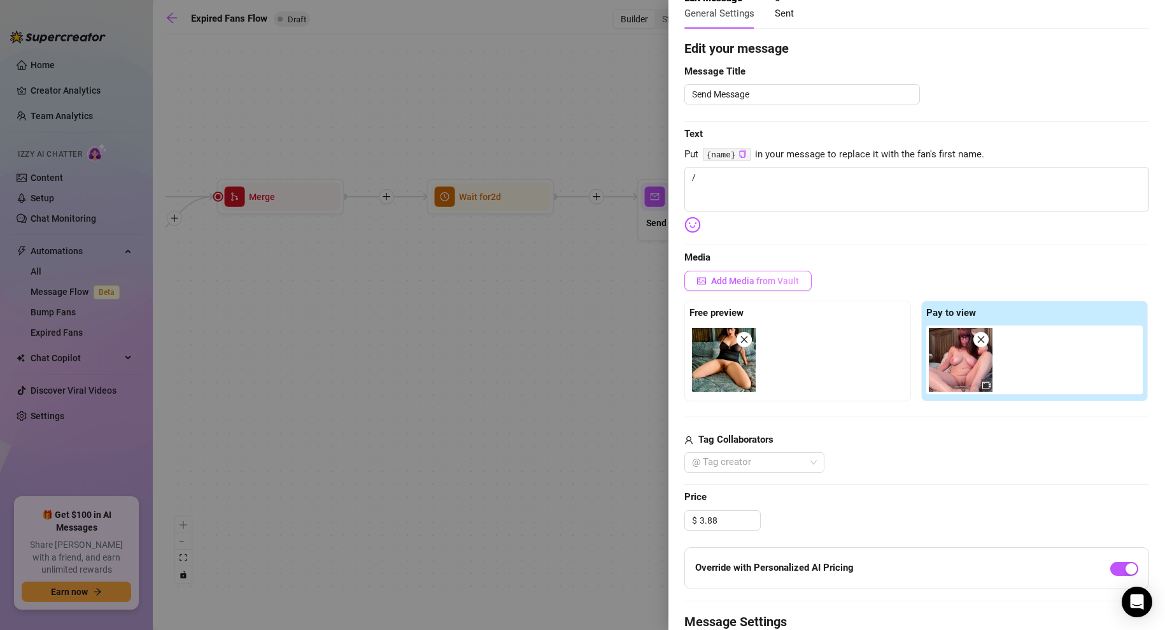
scroll to position [67, 0]
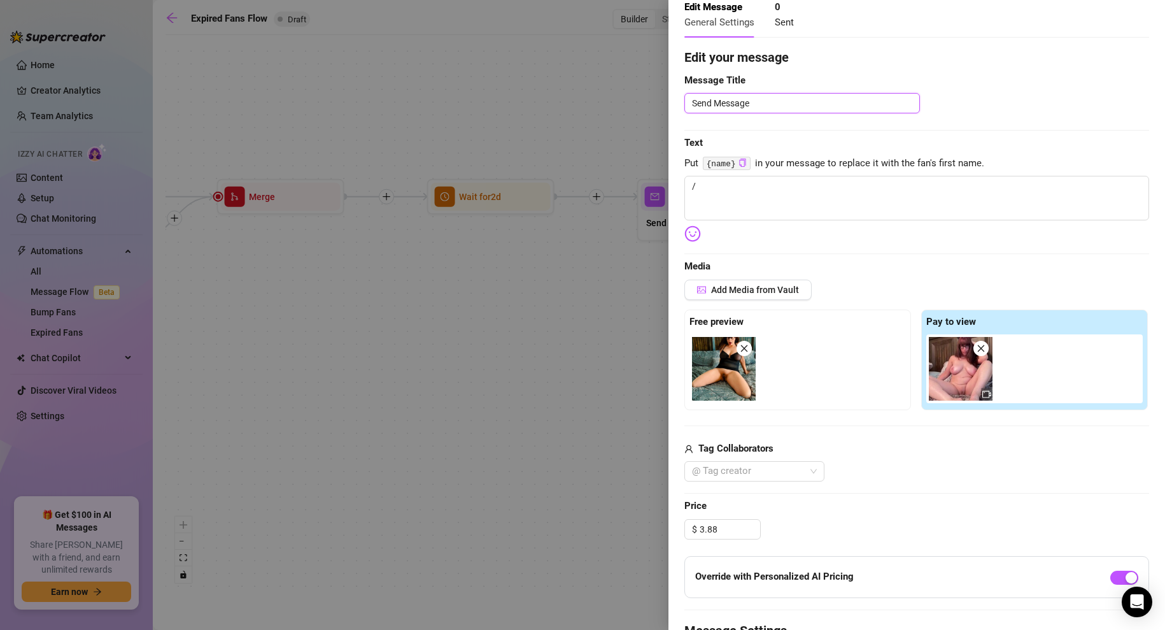
click at [734, 104] on textarea "Send Message" at bounding box center [803, 103] width 236 height 20
paste textarea "Come Watch How I Touch Myself"
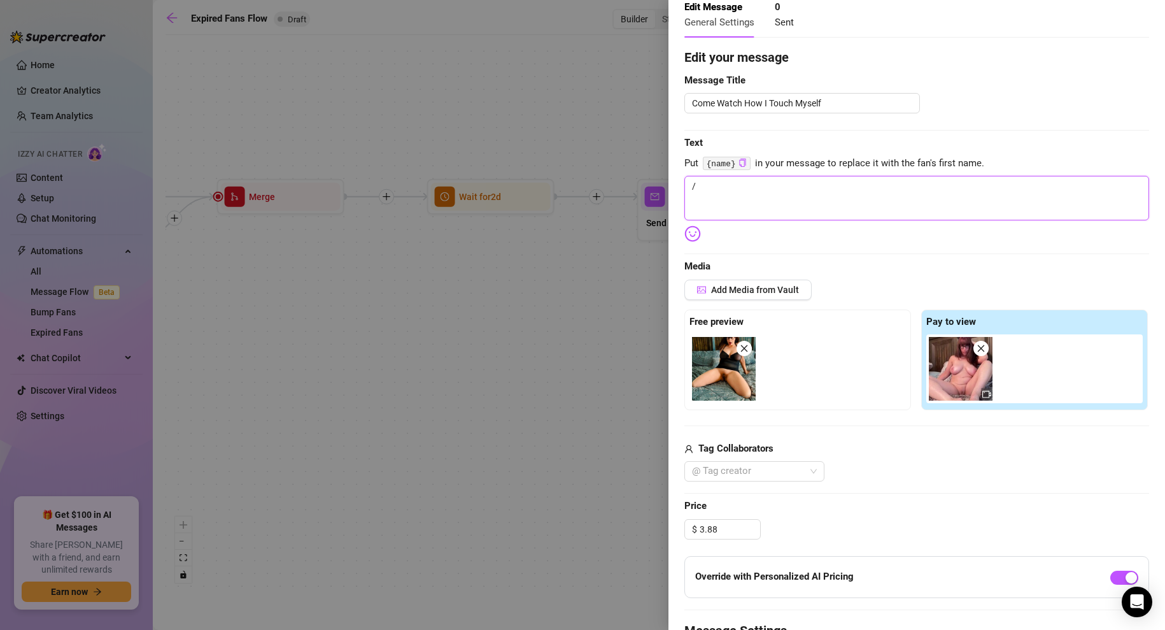
click at [763, 198] on textarea "/" at bounding box center [917, 198] width 465 height 45
click at [733, 189] on textarea "/" at bounding box center [917, 198] width 465 height 45
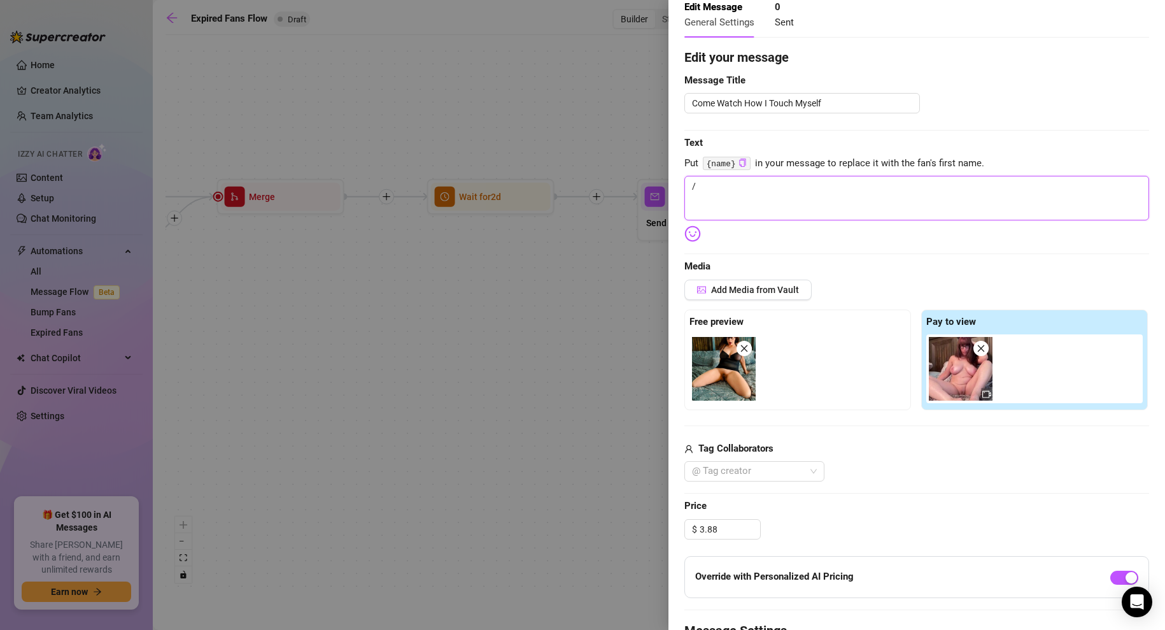
click at [733, 189] on textarea "/" at bounding box center [917, 198] width 465 height 45
paste textarea "You’re about to see me touch every inch of myself until I can’t hold back anymo…"
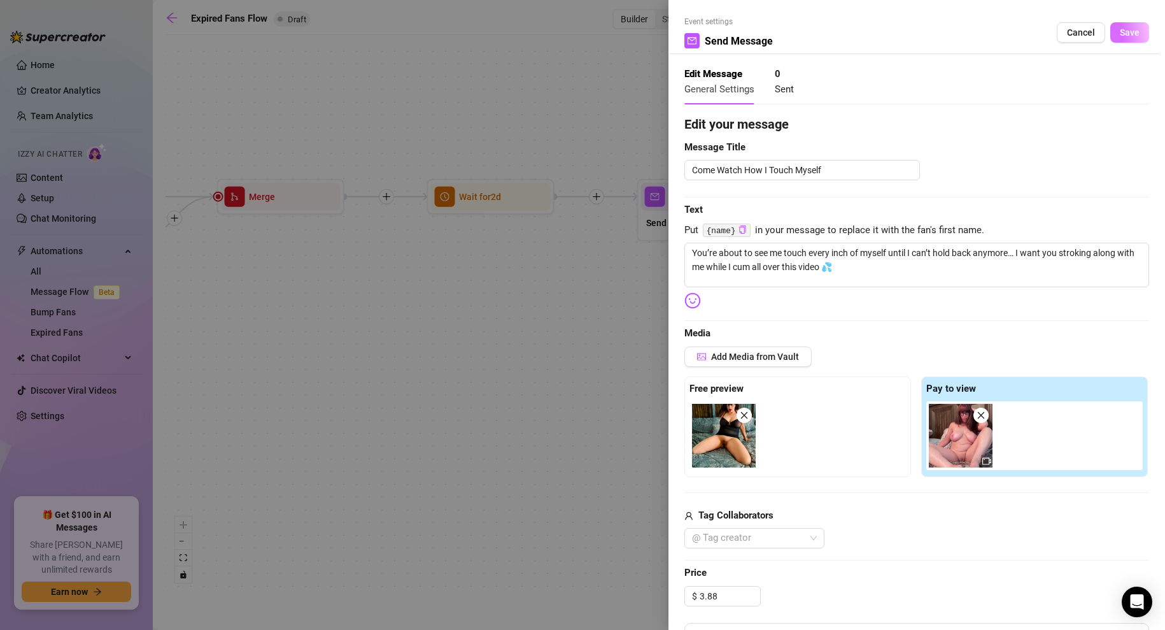
click at [1134, 32] on span "Save" at bounding box center [1130, 32] width 20 height 10
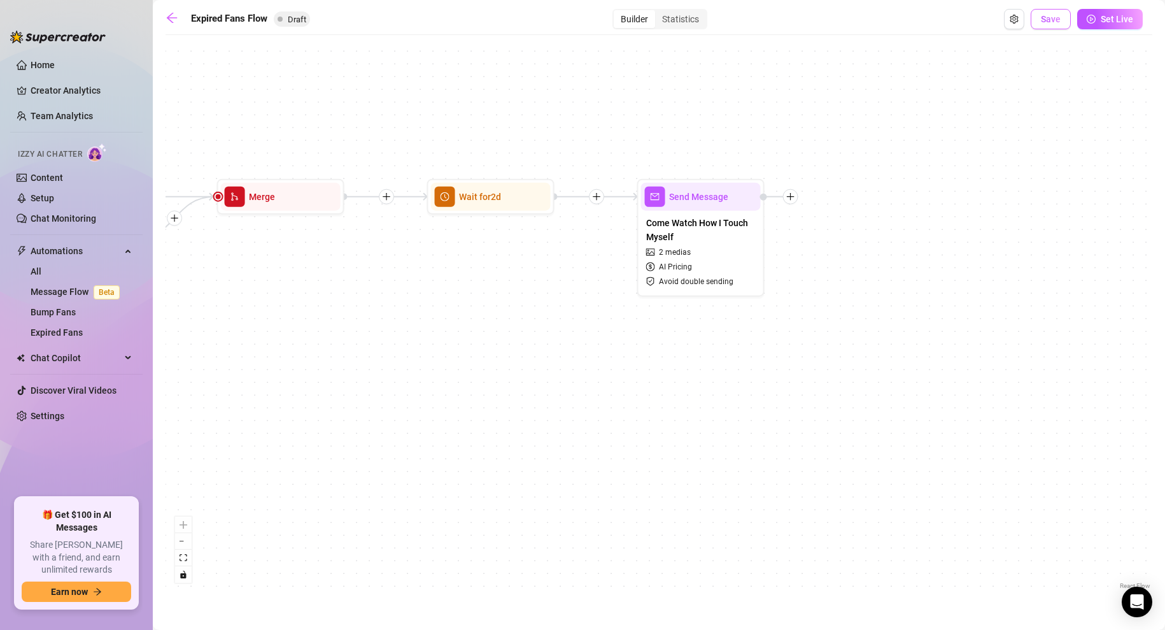
click at [1060, 24] on span "Save" at bounding box center [1051, 19] width 20 height 10
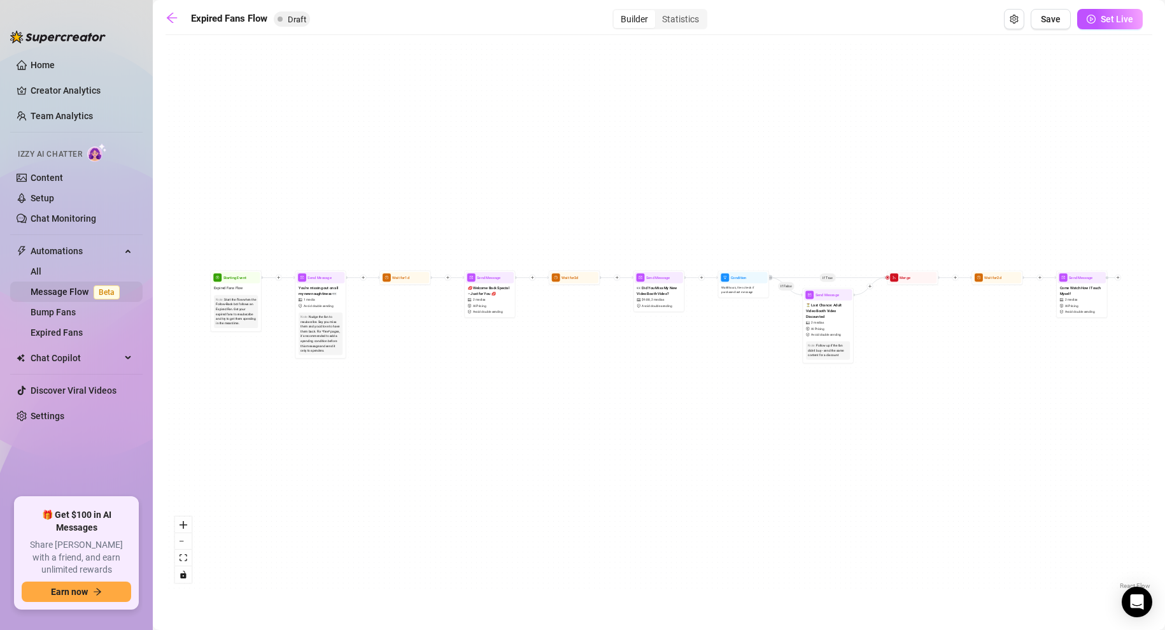
click at [75, 290] on link "Message Flow Beta" at bounding box center [78, 292] width 94 height 10
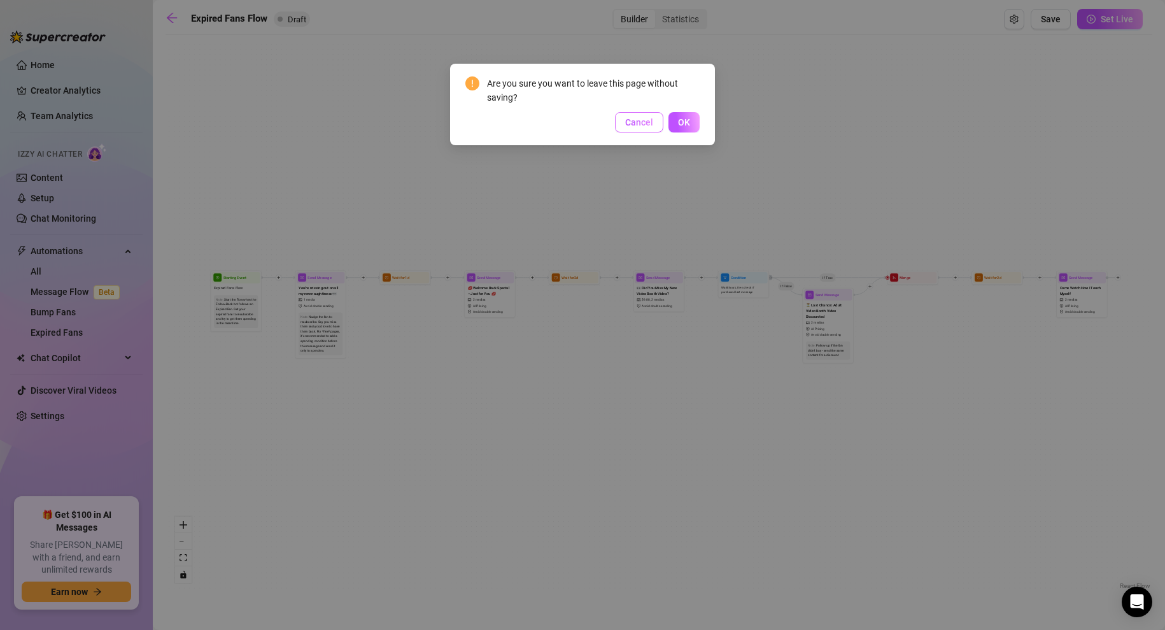
click at [648, 118] on span "Cancel" at bounding box center [639, 122] width 28 height 10
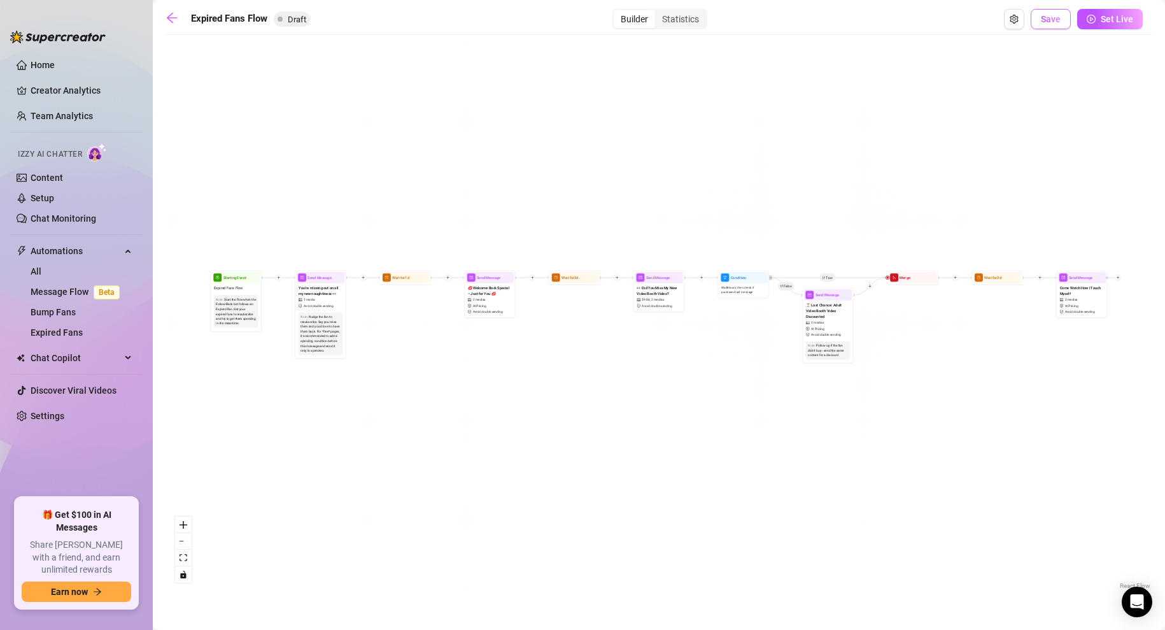
click at [1055, 25] on button "Save" at bounding box center [1051, 19] width 40 height 20
click at [1109, 16] on span "Set Live" at bounding box center [1117, 19] width 32 height 10
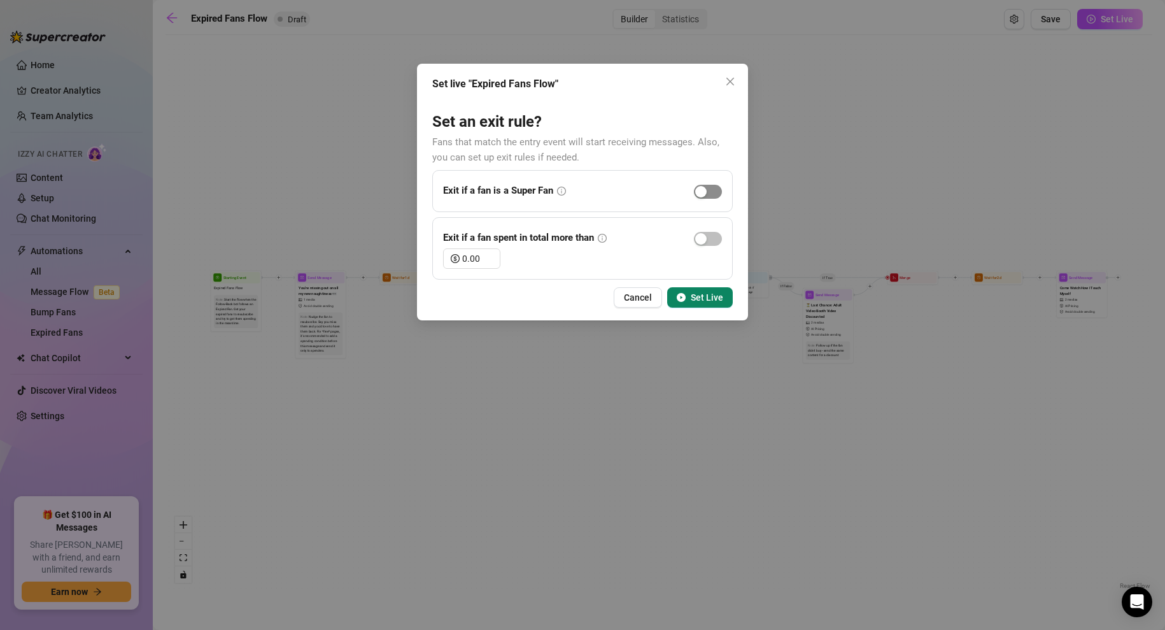
click at [703, 189] on div "button" at bounding box center [700, 191] width 11 height 11
click at [698, 296] on span "Set Live" at bounding box center [707, 297] width 32 height 10
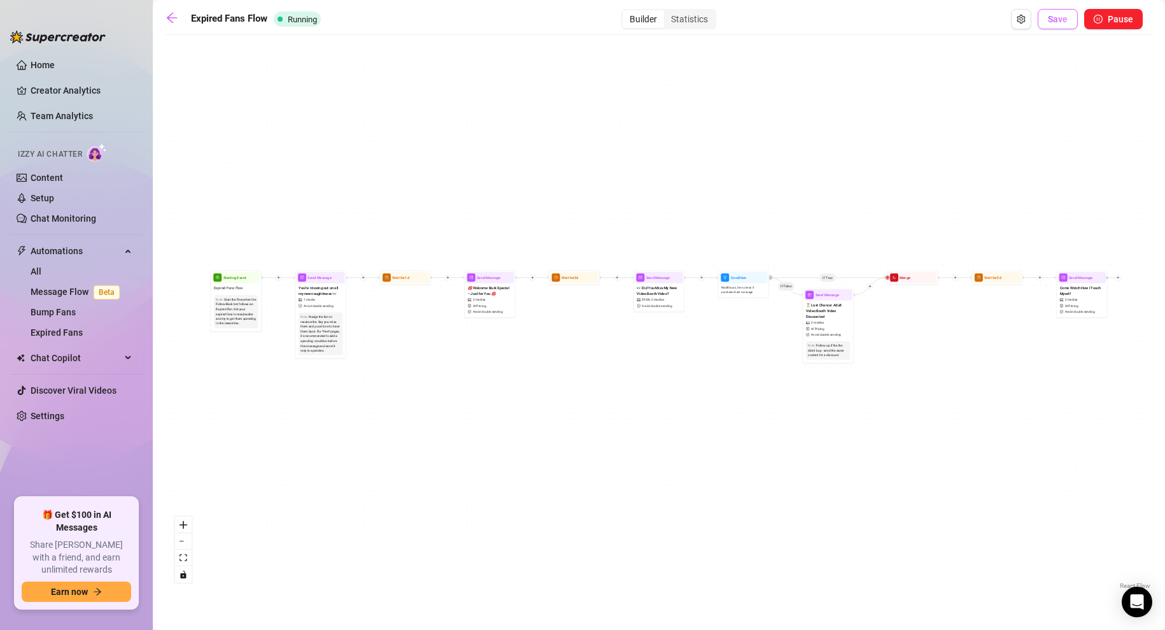
click at [1062, 21] on span "Save" at bounding box center [1058, 19] width 20 height 10
click at [60, 296] on link "Message Flow Beta" at bounding box center [78, 292] width 94 height 10
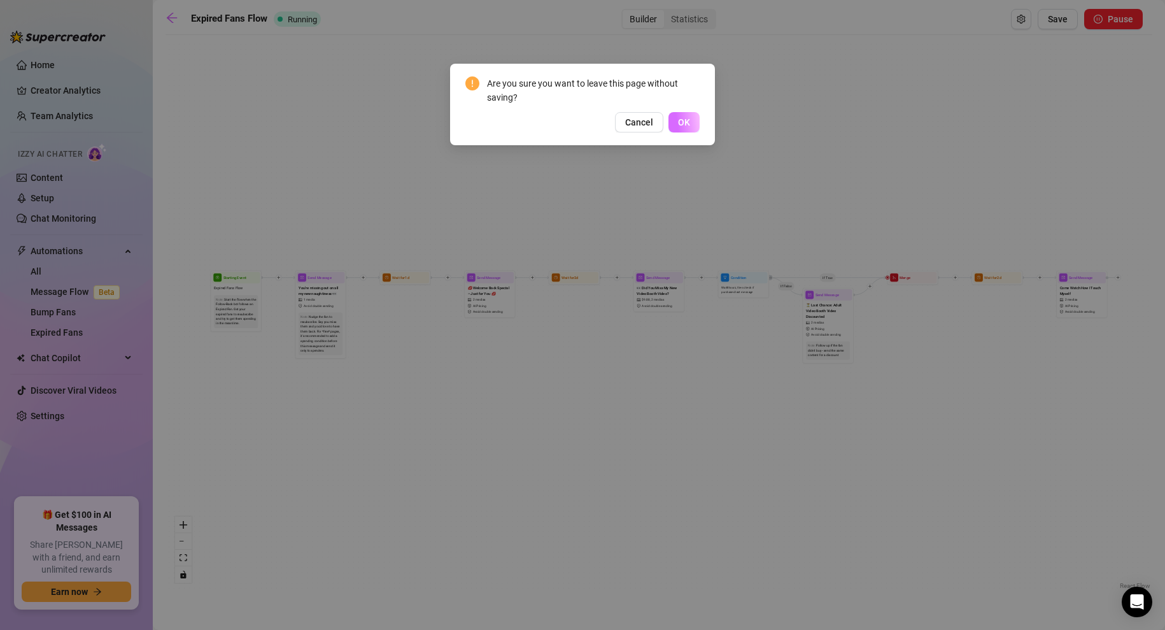
click at [672, 122] on button "OK" at bounding box center [684, 122] width 31 height 20
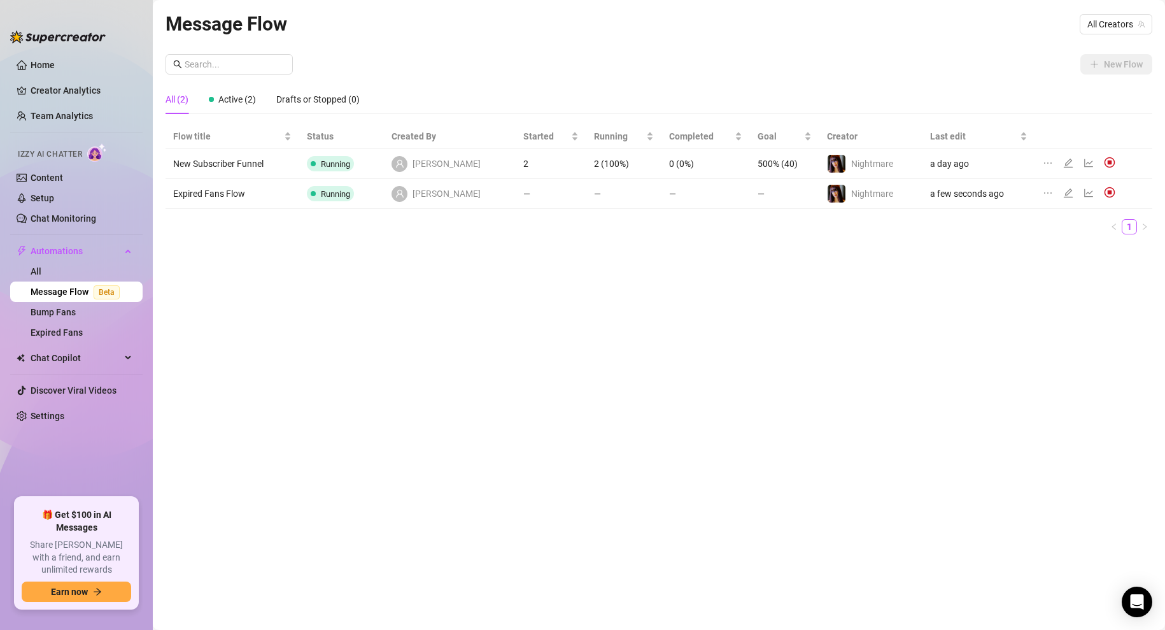
click at [750, 189] on td "—" at bounding box center [785, 194] width 70 height 30
click at [750, 192] on td "—" at bounding box center [785, 194] width 70 height 30
click at [1084, 162] on icon "line-chart" at bounding box center [1089, 163] width 10 height 10
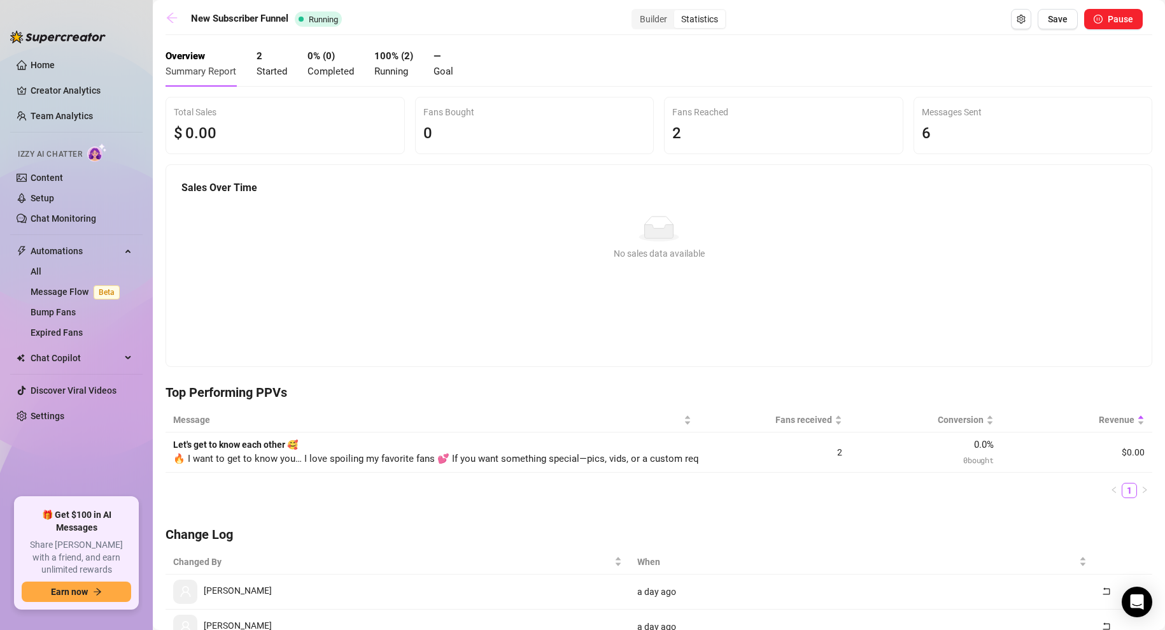
click at [169, 13] on icon "arrow-left" at bounding box center [172, 17] width 13 height 13
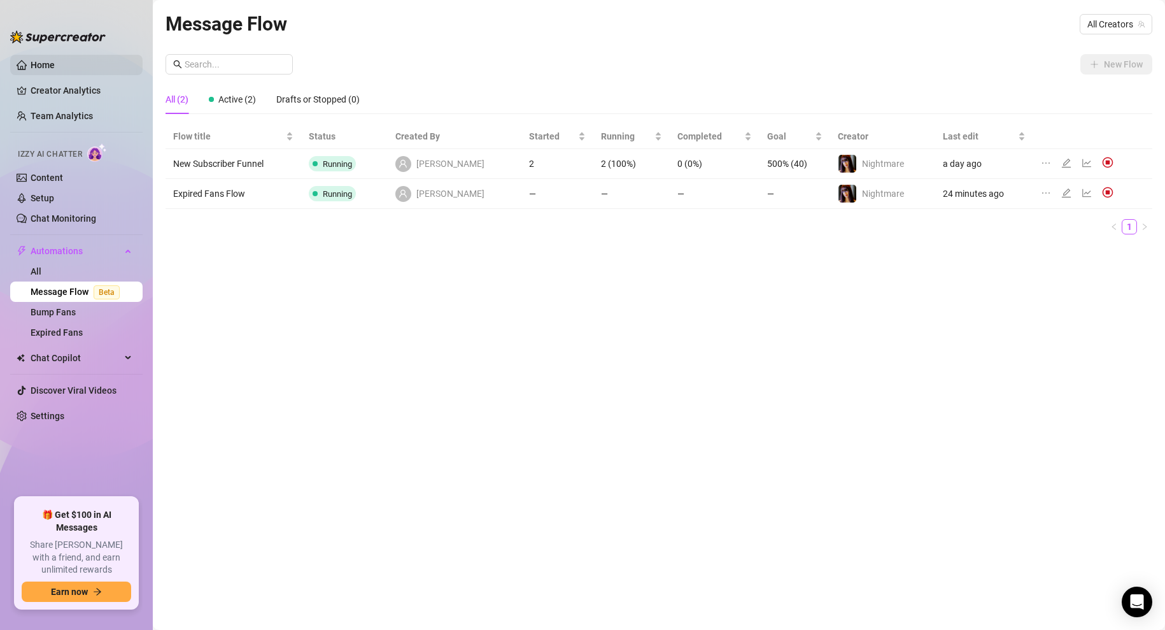
click at [39, 60] on link "Home" at bounding box center [43, 65] width 24 height 10
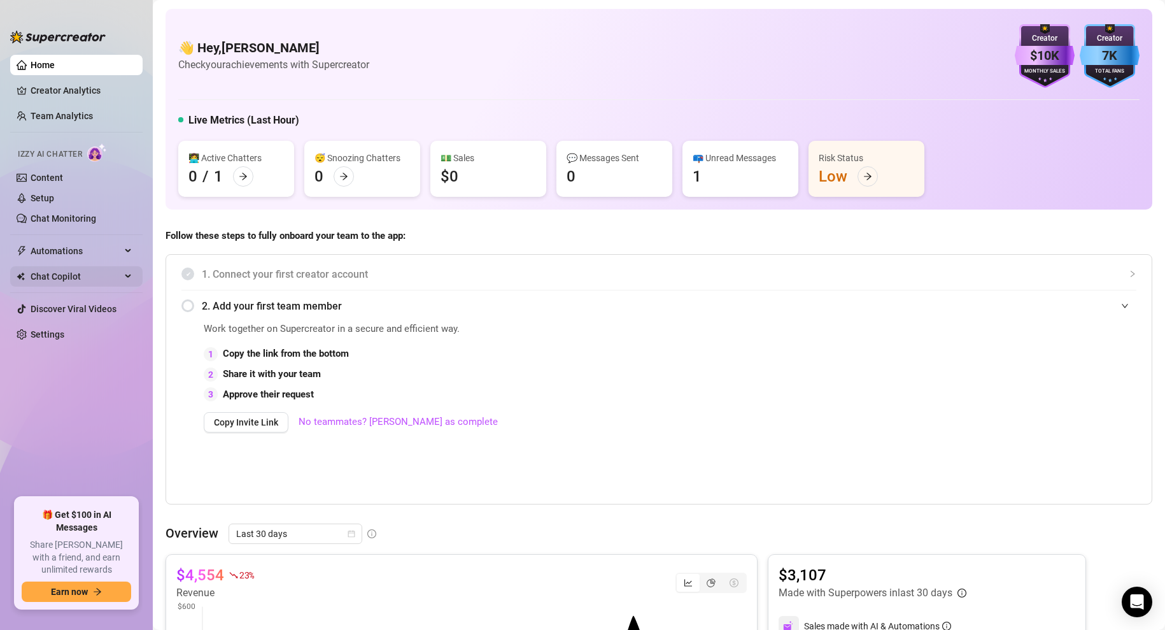
click at [66, 272] on span "Chat Copilot" at bounding box center [76, 276] width 90 height 20
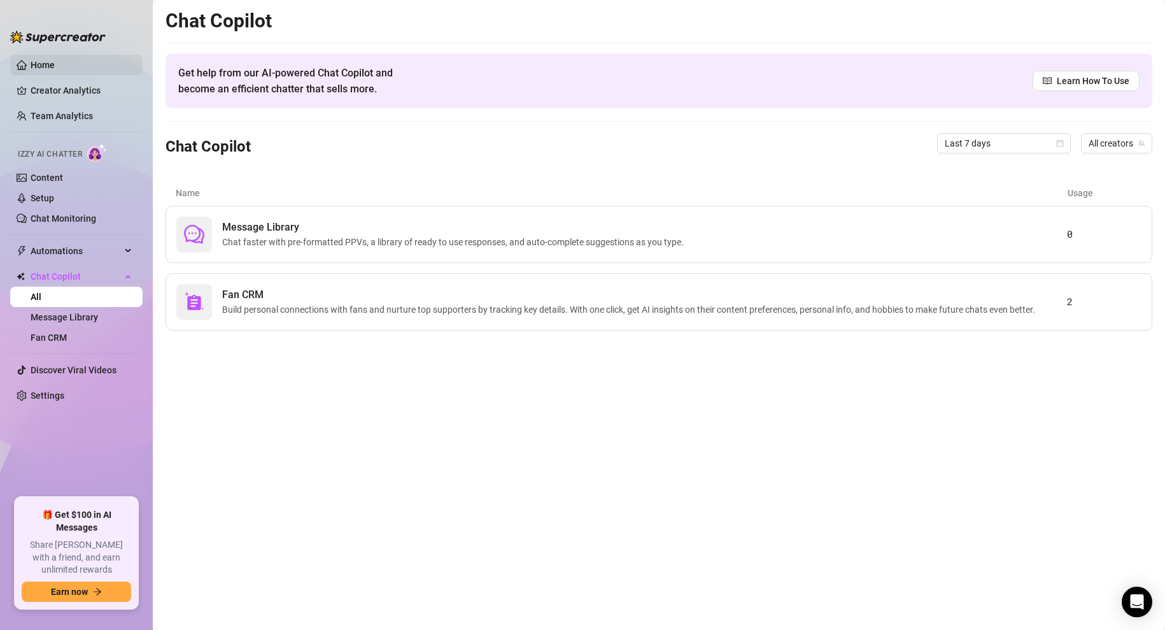
click at [50, 66] on link "Home" at bounding box center [43, 65] width 24 height 10
